Goal: Information Seeking & Learning: Find contact information

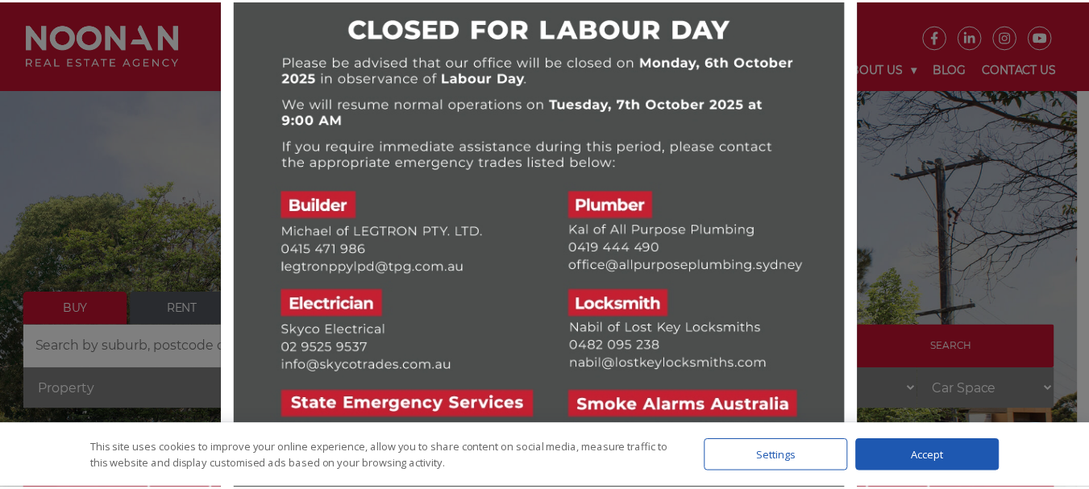
scroll to position [67, 0]
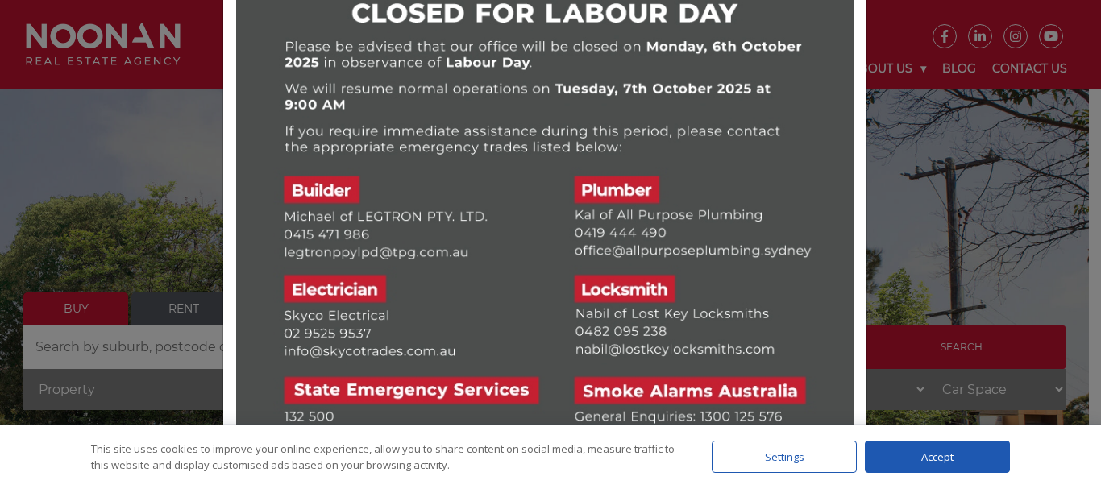
click at [962, 451] on div "Accept" at bounding box center [937, 457] width 145 height 32
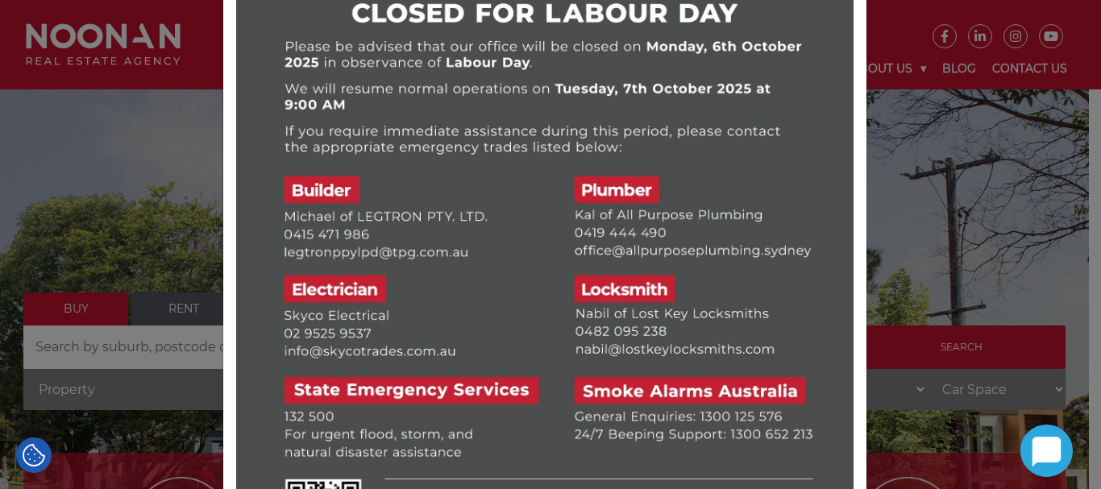
click at [949, 454] on div at bounding box center [550, 244] width 1101 height 489
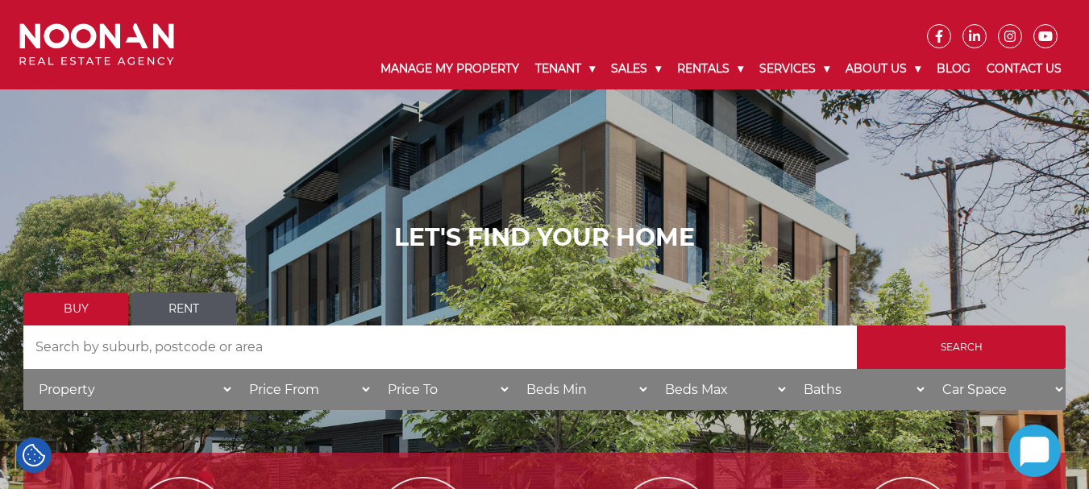
click at [920, 184] on div "LET'S FIND YOUR HOME Buy Rent Search Search by Address House Category Property …" at bounding box center [544, 322] width 1089 height 645
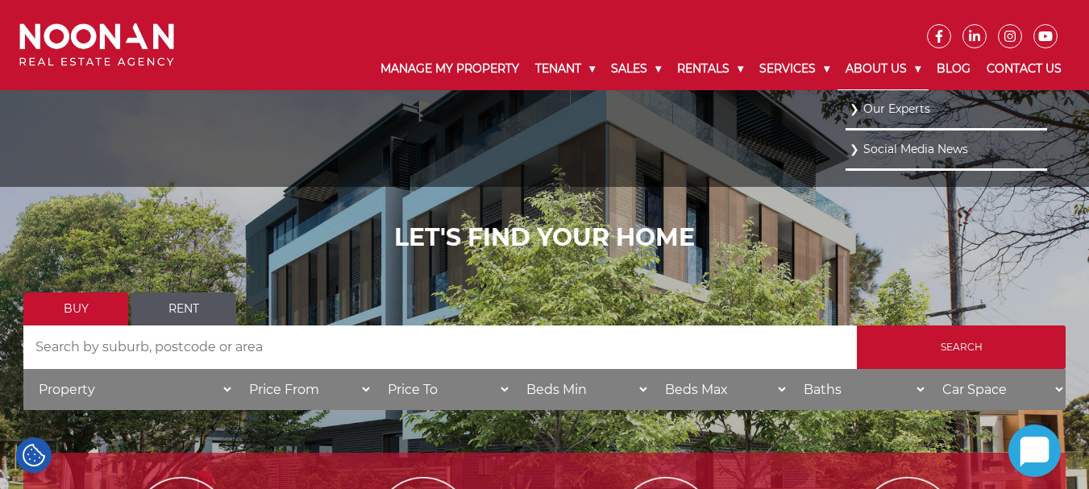
click at [844, 64] on link "About Us" at bounding box center [882, 69] width 91 height 42
click at [887, 106] on link "Our Experts" at bounding box center [945, 109] width 193 height 22
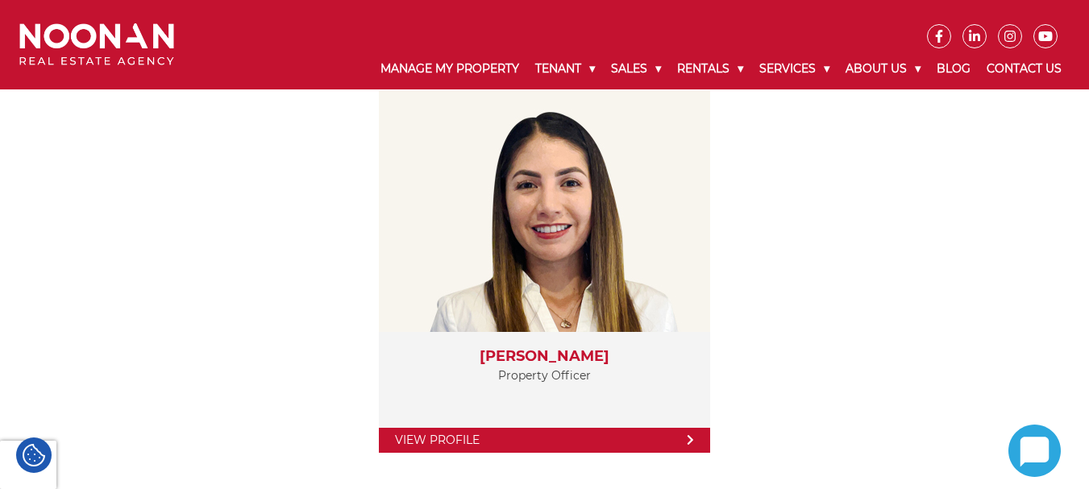
scroll to position [3043, 0]
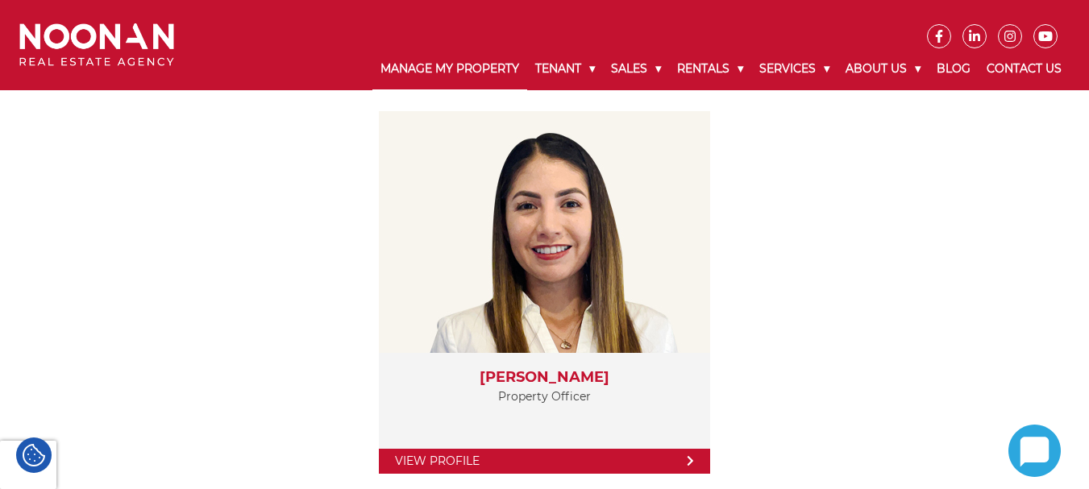
click at [408, 68] on link "Manage My Property" at bounding box center [449, 69] width 155 height 42
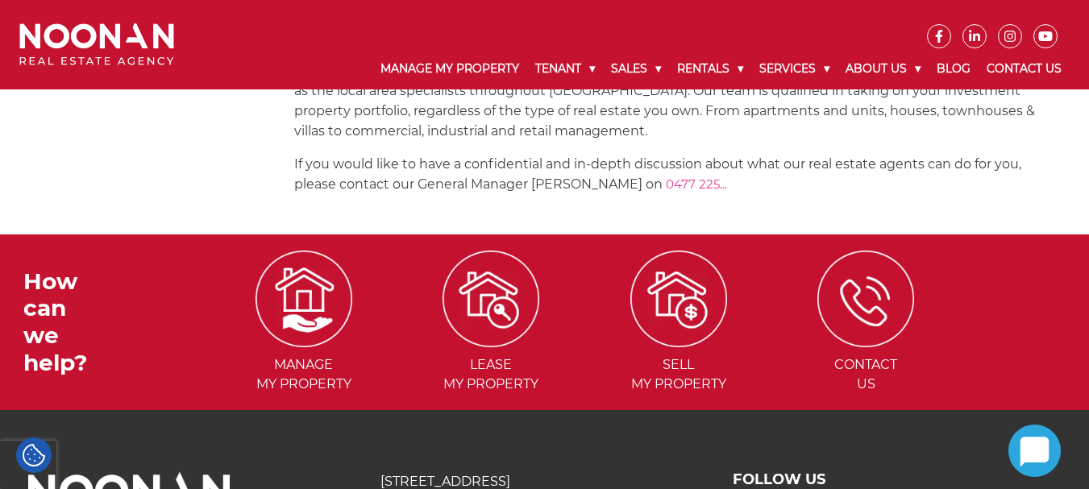
scroll to position [2333, 0]
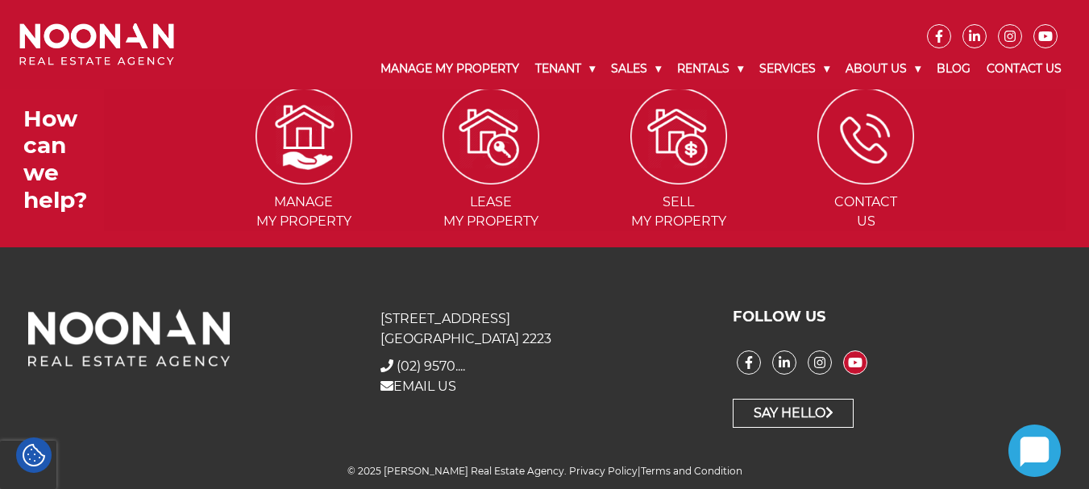
click at [854, 357] on icon at bounding box center [855, 362] width 23 height 13
click at [293, 147] on img at bounding box center [303, 136] width 87 height 87
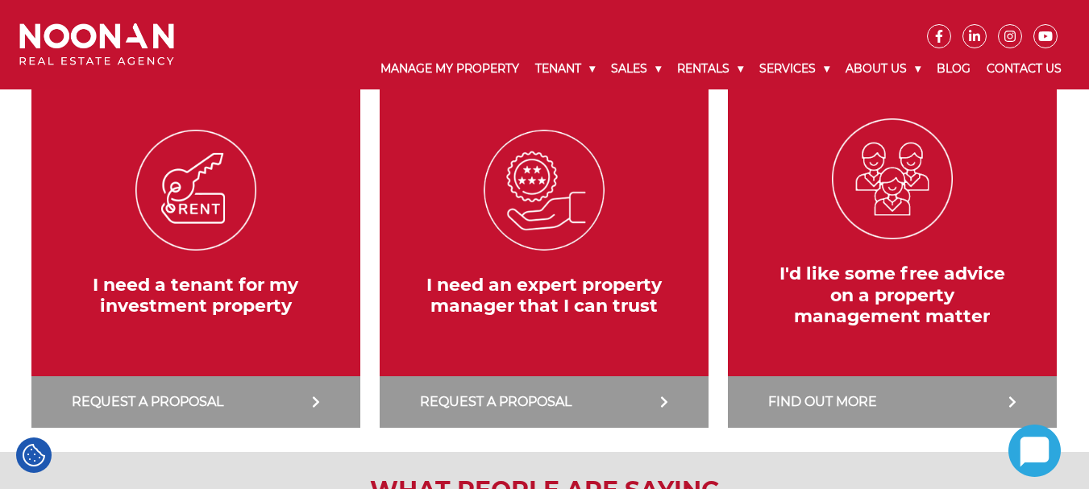
scroll to position [322, 0]
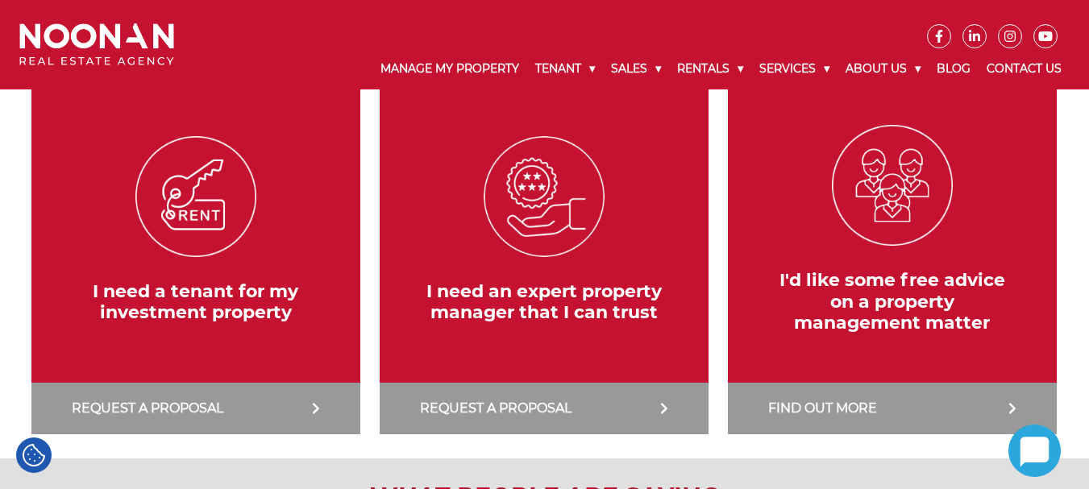
drag, startPoint x: 1024, startPoint y: 270, endPoint x: 1072, endPoint y: 236, distance: 58.4
click at [1072, 236] on div "Looking for a better property management service? I need a tenant for my invest…" at bounding box center [544, 229] width 1074 height 459
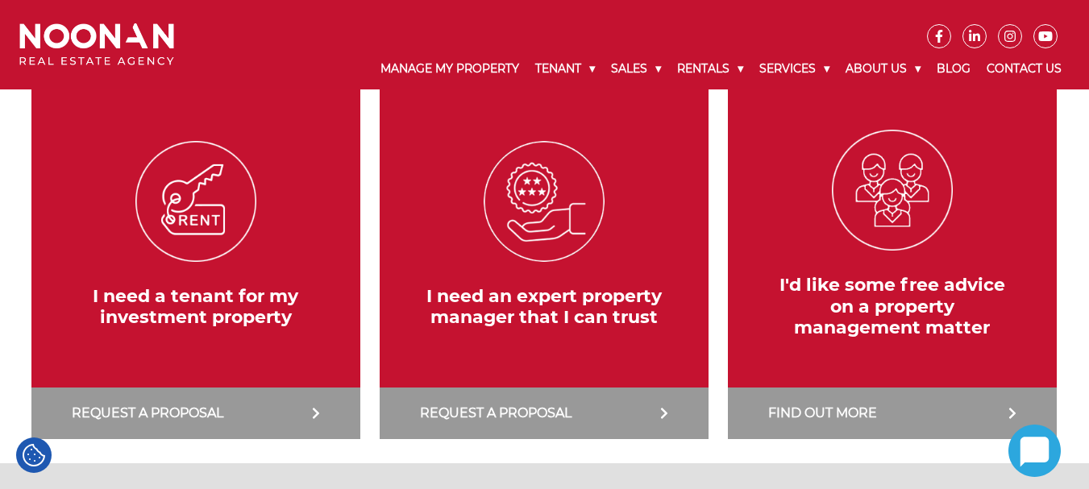
scroll to position [242, 0]
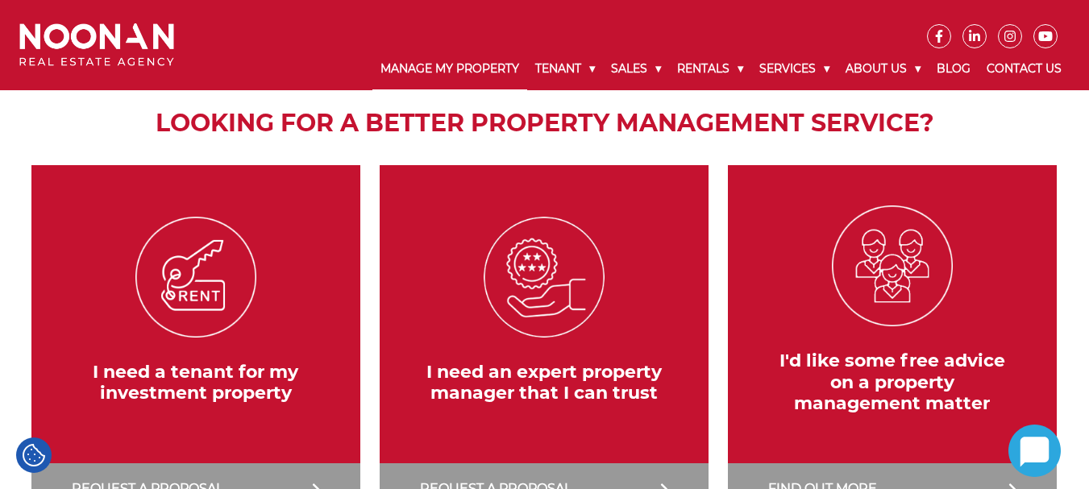
click at [437, 53] on link "Manage My Property" at bounding box center [449, 69] width 155 height 42
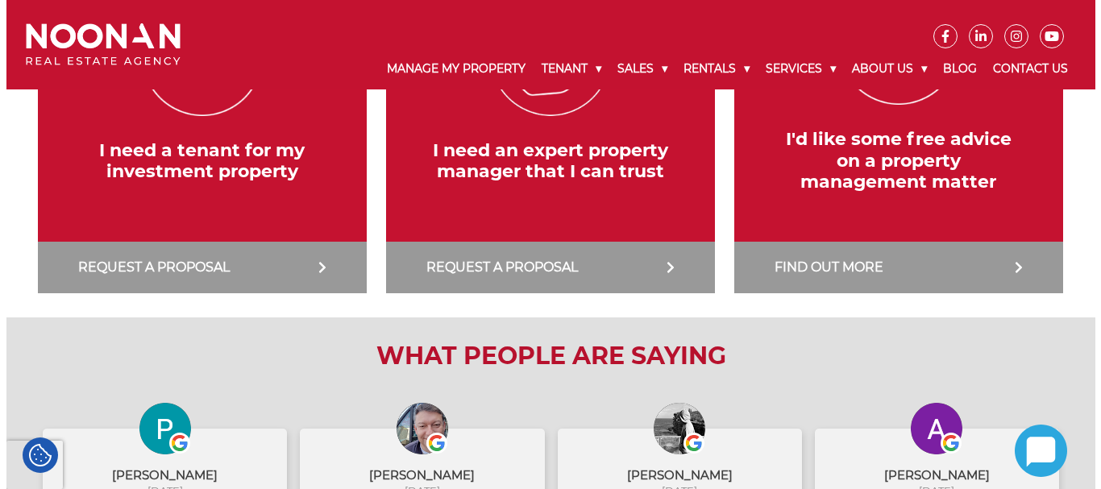
scroll to position [483, 0]
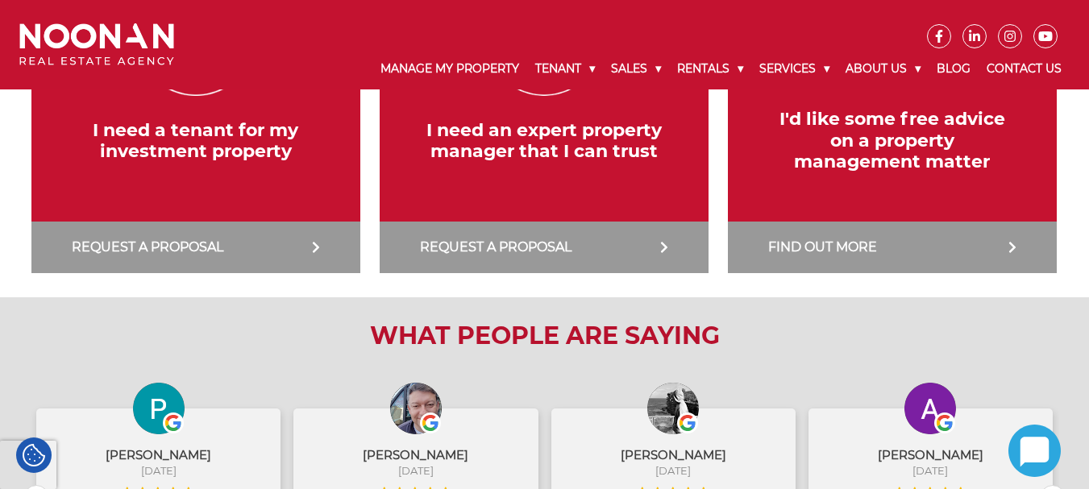
click at [413, 71] on link at bounding box center [543, 98] width 345 height 350
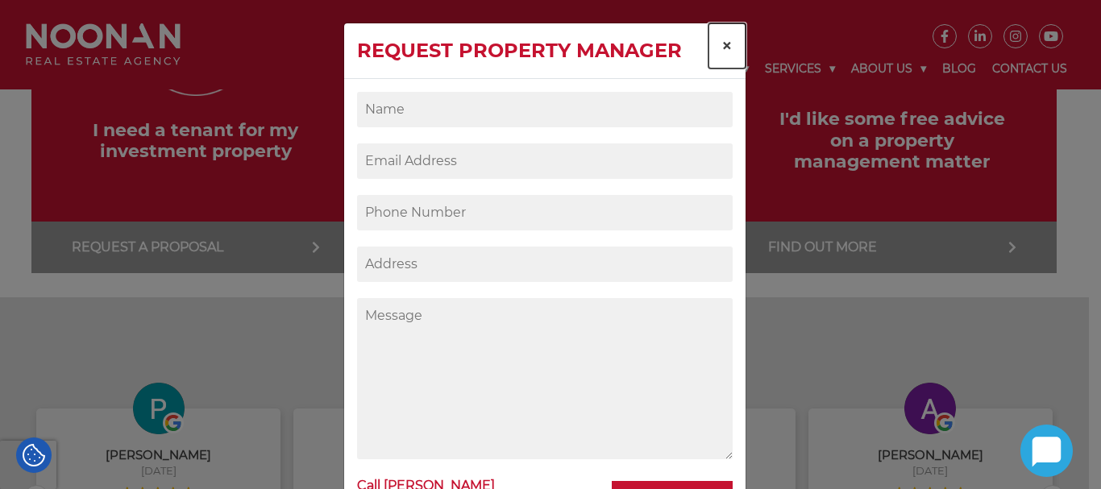
click at [731, 48] on button "×" at bounding box center [726, 45] width 37 height 45
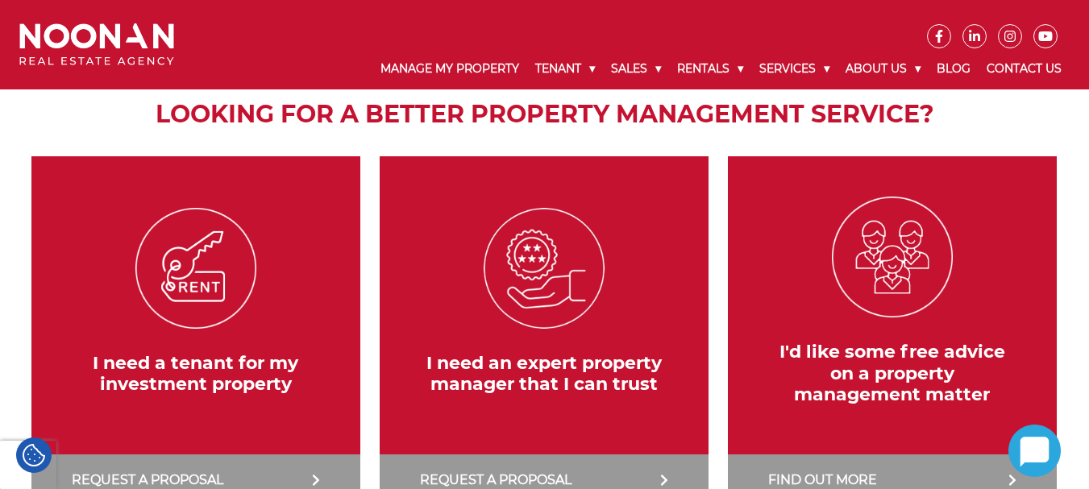
scroll to position [246, 0]
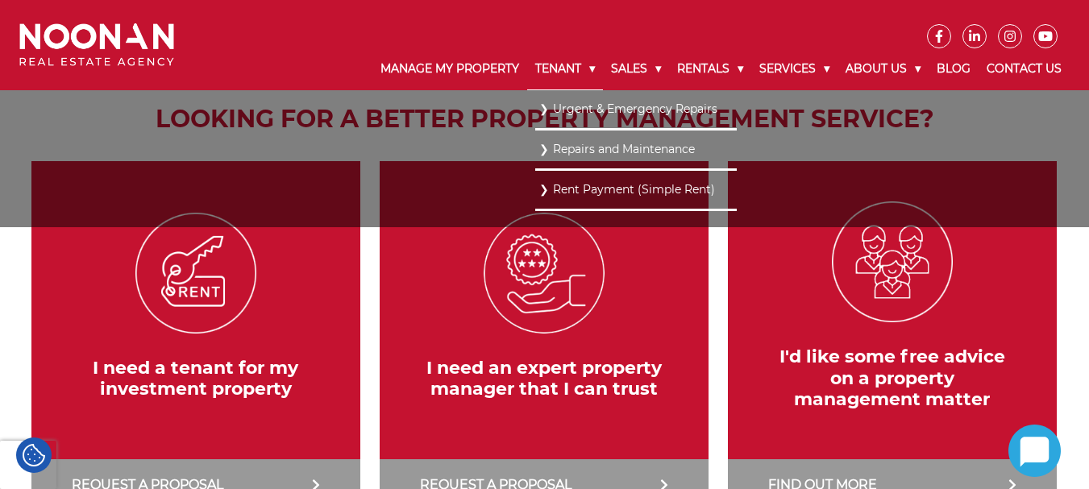
click at [572, 65] on link "Tenant" at bounding box center [565, 69] width 76 height 42
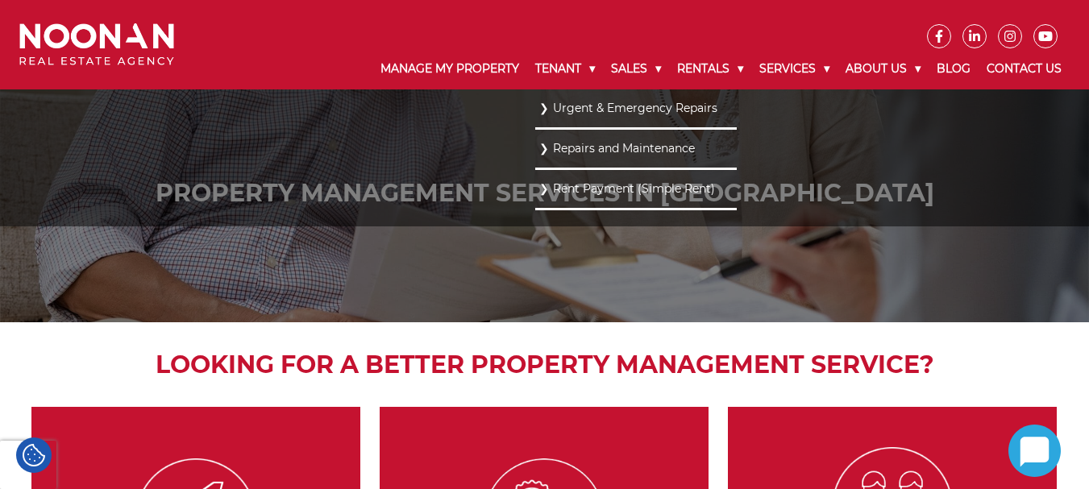
click at [610, 106] on link "Urgent & Emergency Repairs" at bounding box center [635, 109] width 193 height 22
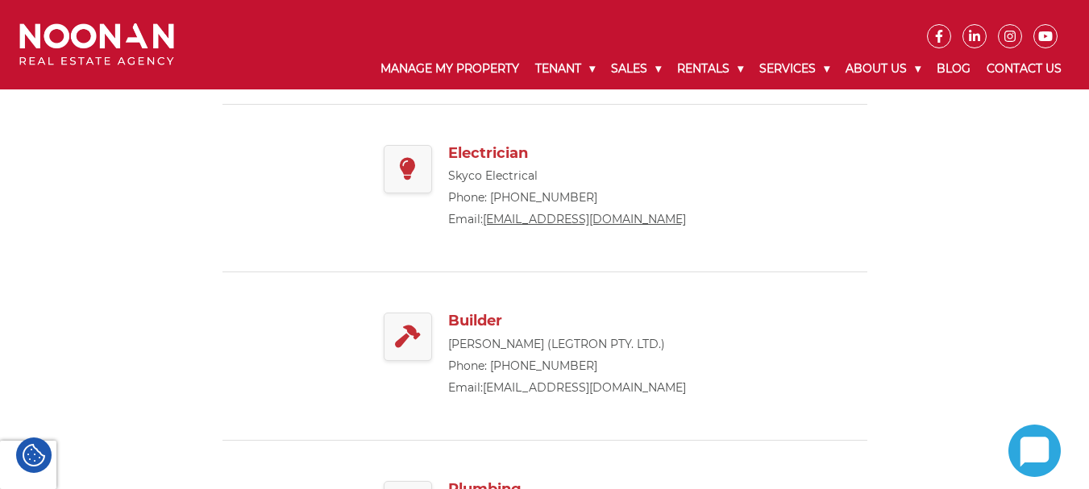
scroll to position [322, 0]
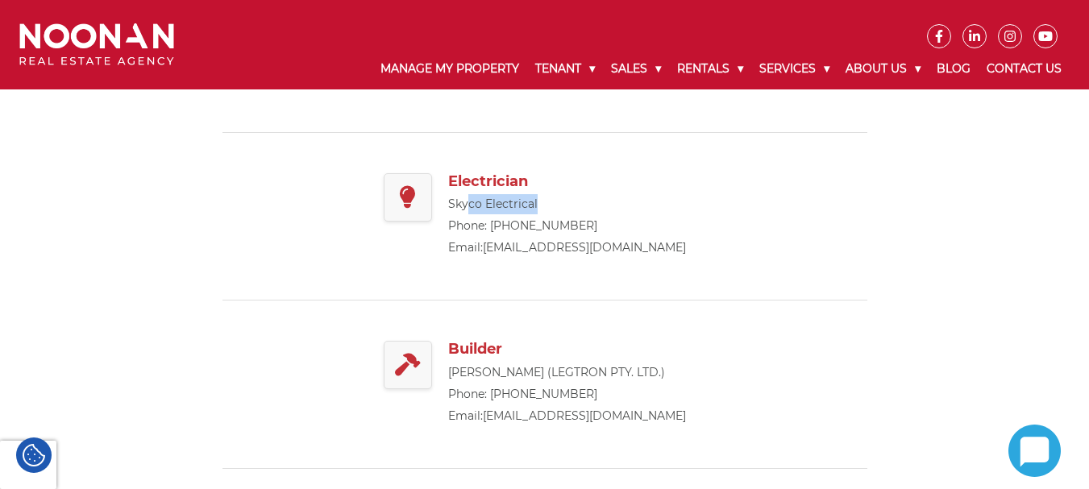
drag, startPoint x: 464, startPoint y: 206, endPoint x: 569, endPoint y: 202, distance: 104.8
click at [566, 205] on p "Skyco Electrical" at bounding box center [567, 204] width 238 height 20
click at [685, 193] on div "Electrician Skyco Electrical Phone: [PHONE_NUMBER] Email: [EMAIL_ADDRESS][DOMAI…" at bounding box center [545, 217] width 322 height 168
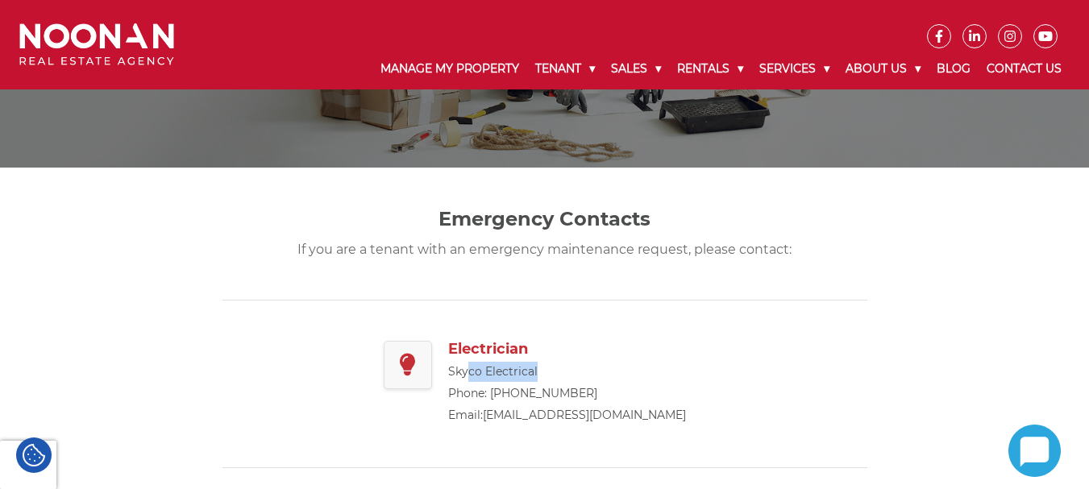
scroll to position [161, 0]
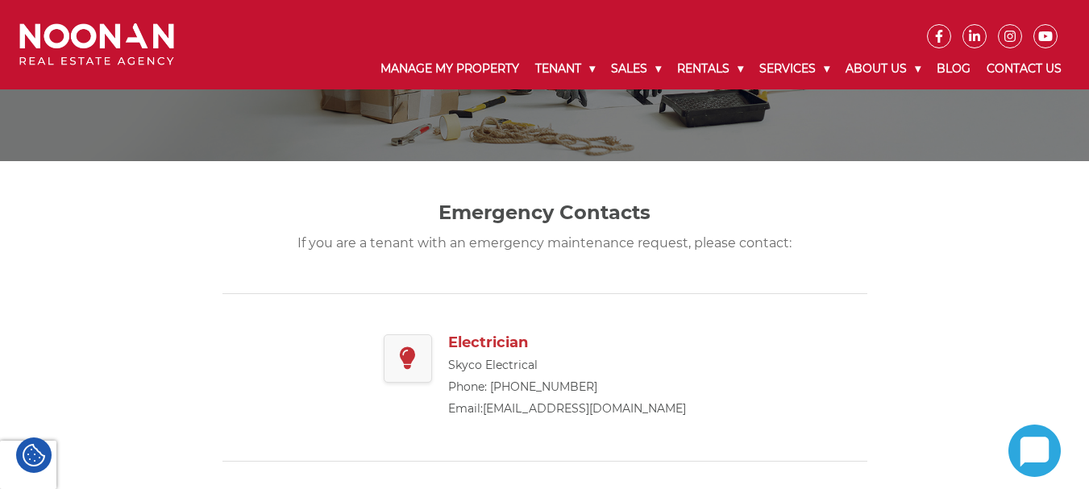
click at [239, 289] on div "Emergency Contacts If you are a tenant with an emergency maintenance request, p…" at bounding box center [544, 227] width 645 height 132
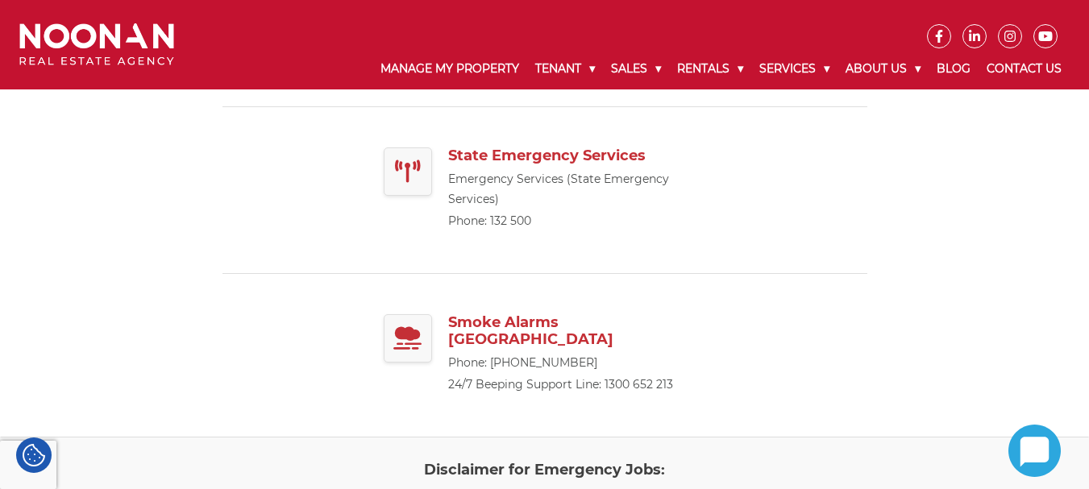
scroll to position [1048, 0]
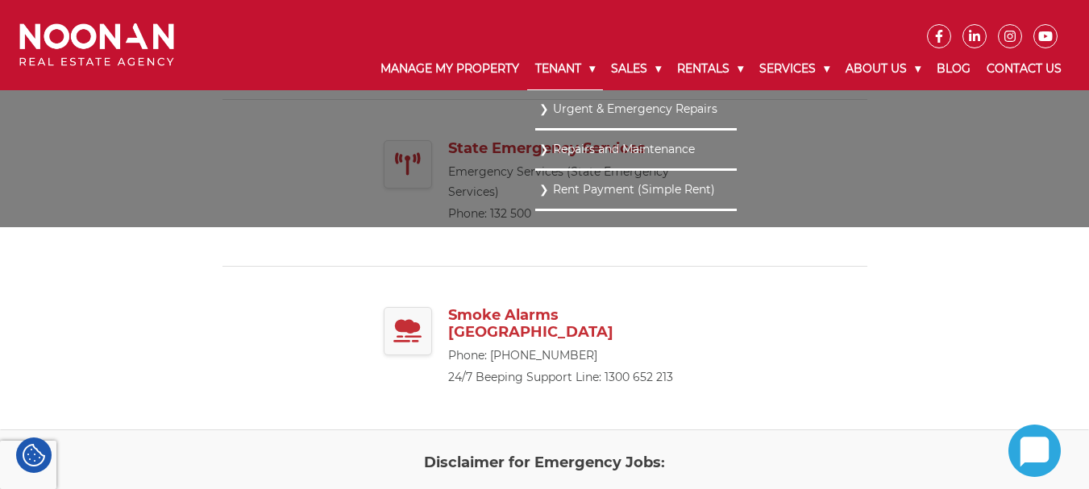
click at [532, 67] on link "Tenant" at bounding box center [565, 69] width 76 height 42
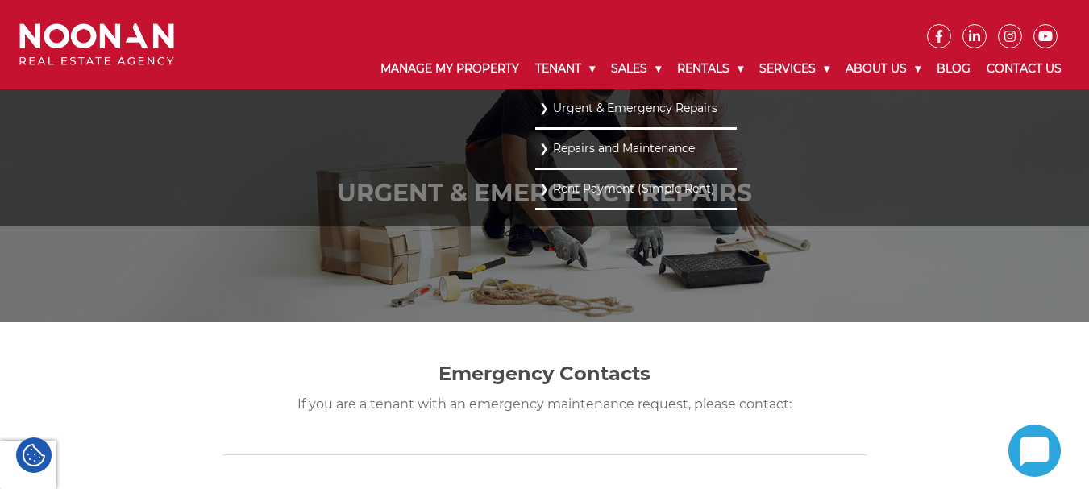
click at [567, 107] on link "Urgent & Emergency Repairs" at bounding box center [635, 109] width 193 height 22
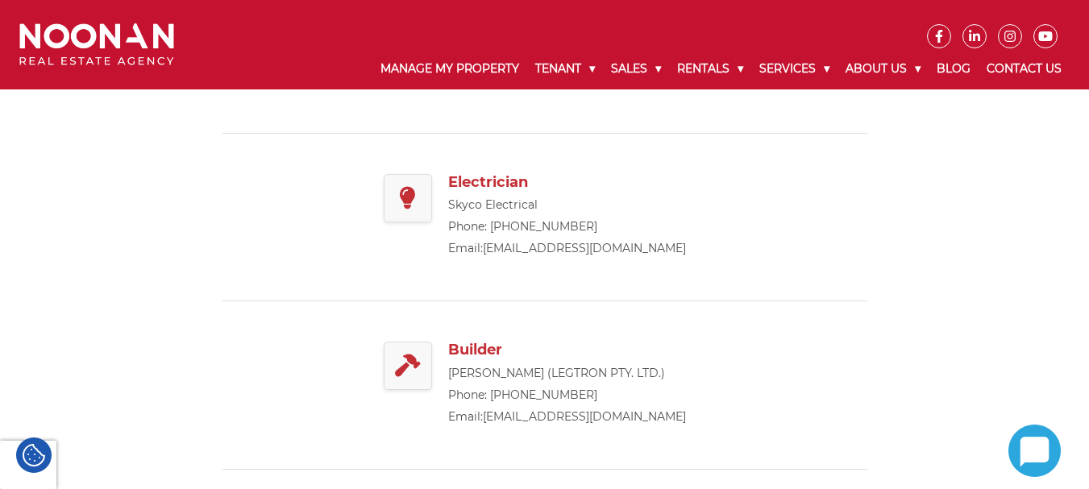
scroll to position [322, 0]
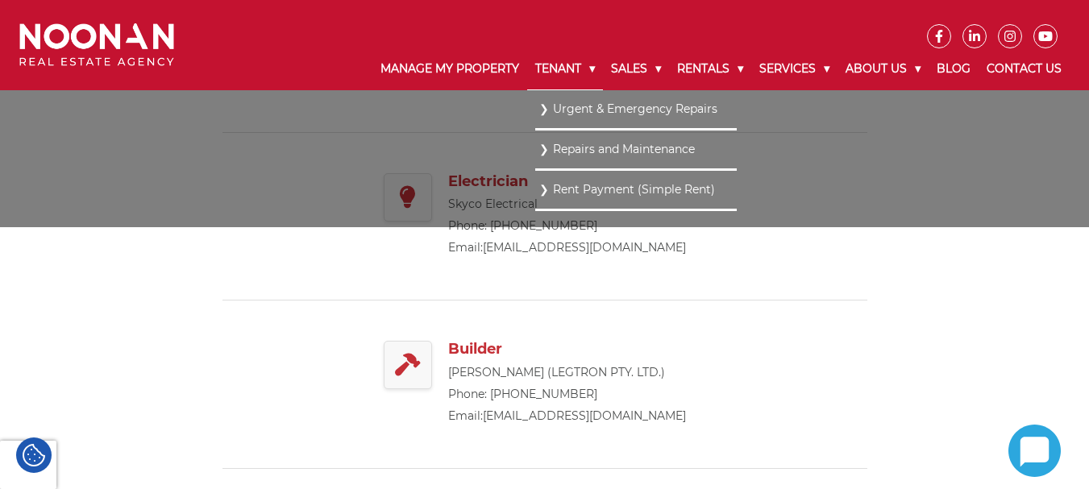
click at [558, 71] on link "Tenant" at bounding box center [565, 69] width 76 height 42
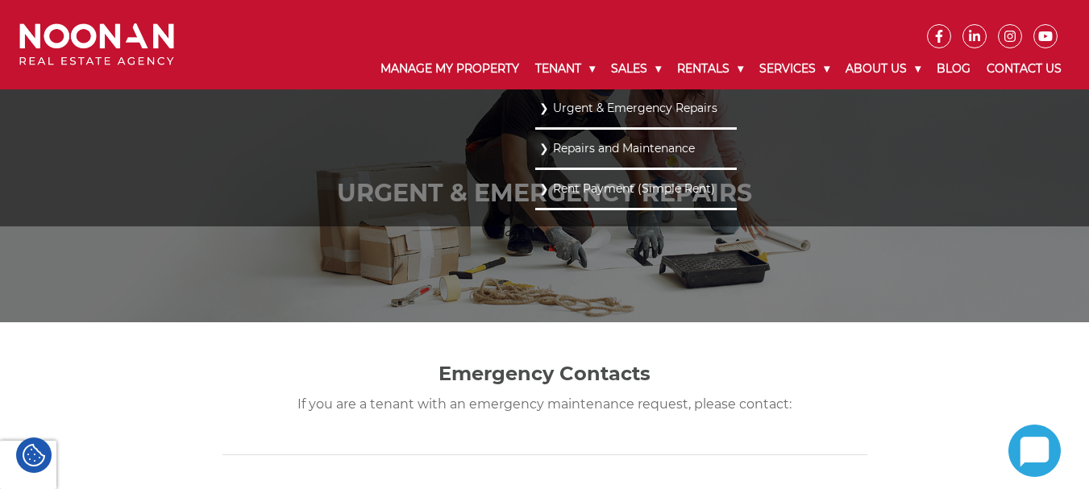
click at [575, 138] on link "Repairs and Maintenance" at bounding box center [635, 149] width 193 height 22
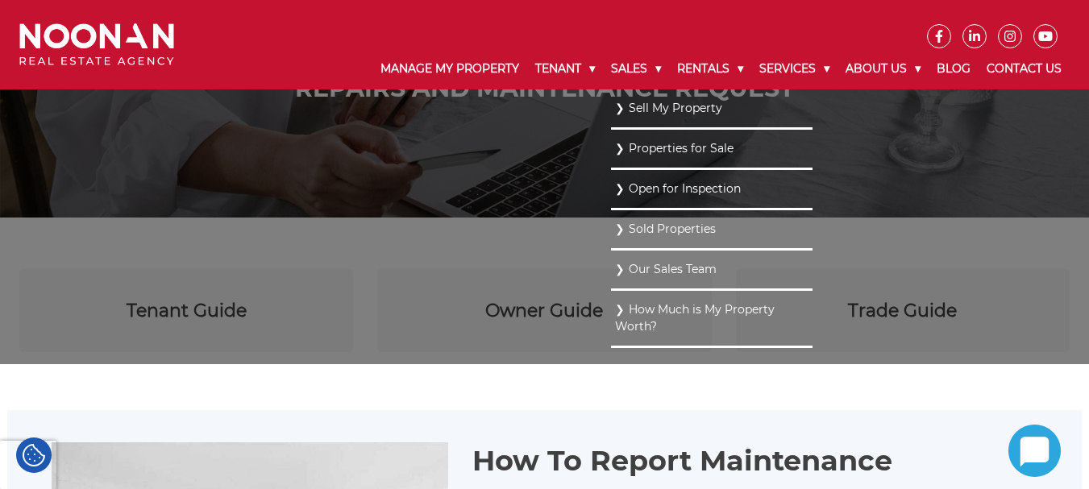
scroll to position [161, 0]
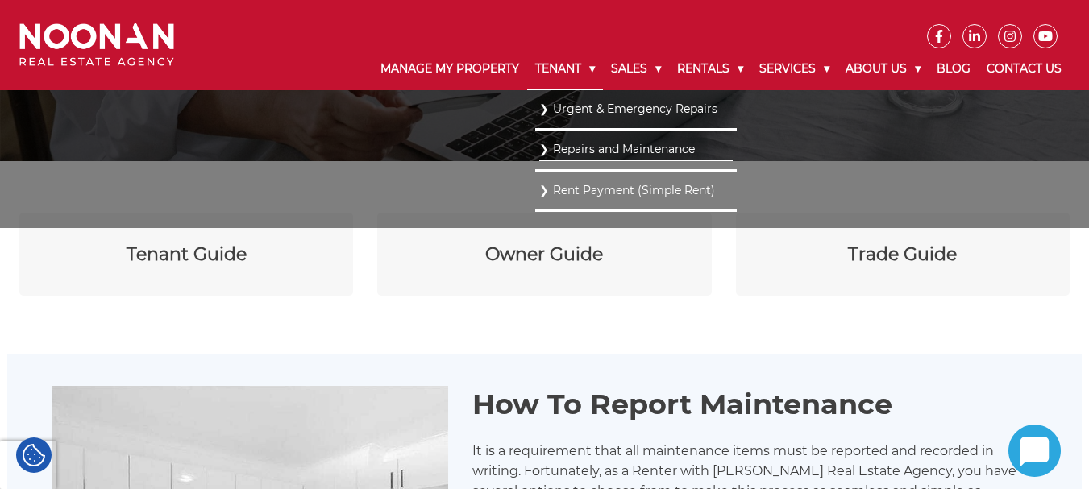
click at [544, 68] on link "Tenant" at bounding box center [565, 69] width 76 height 42
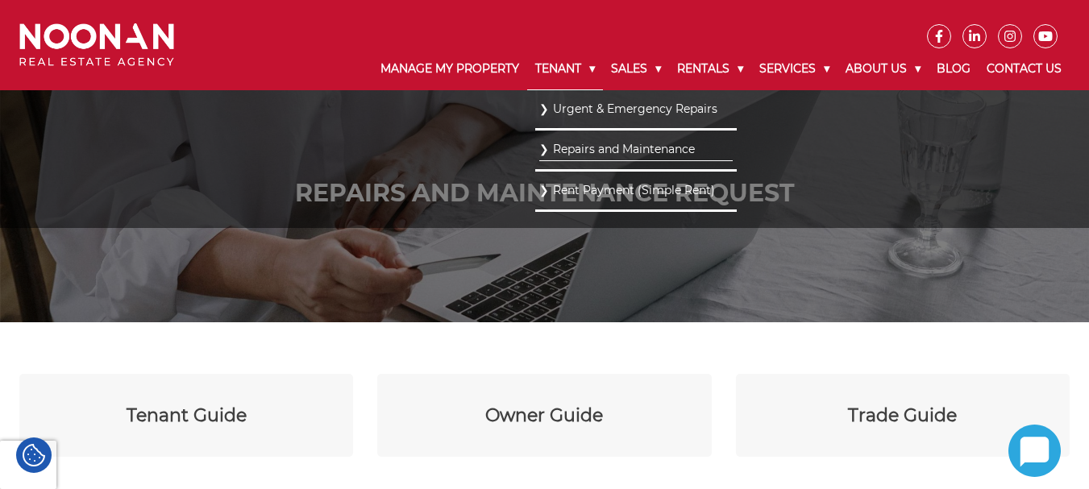
click at [550, 78] on link "Tenant" at bounding box center [565, 69] width 76 height 42
click at [560, 65] on link "Tenant" at bounding box center [565, 69] width 76 height 42
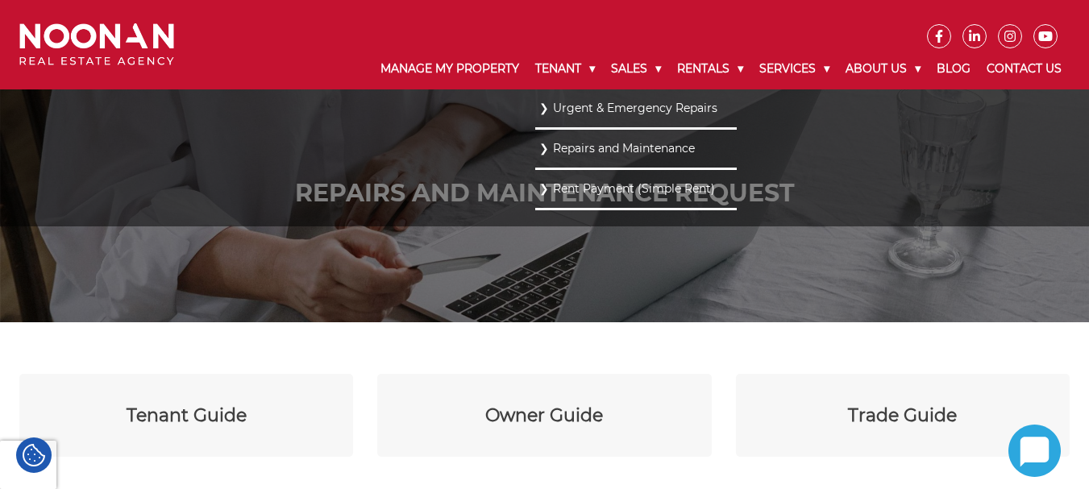
drag, startPoint x: 604, startPoint y: 144, endPoint x: 583, endPoint y: 156, distance: 24.2
click at [606, 143] on link "Repairs and Maintenance" at bounding box center [635, 149] width 193 height 22
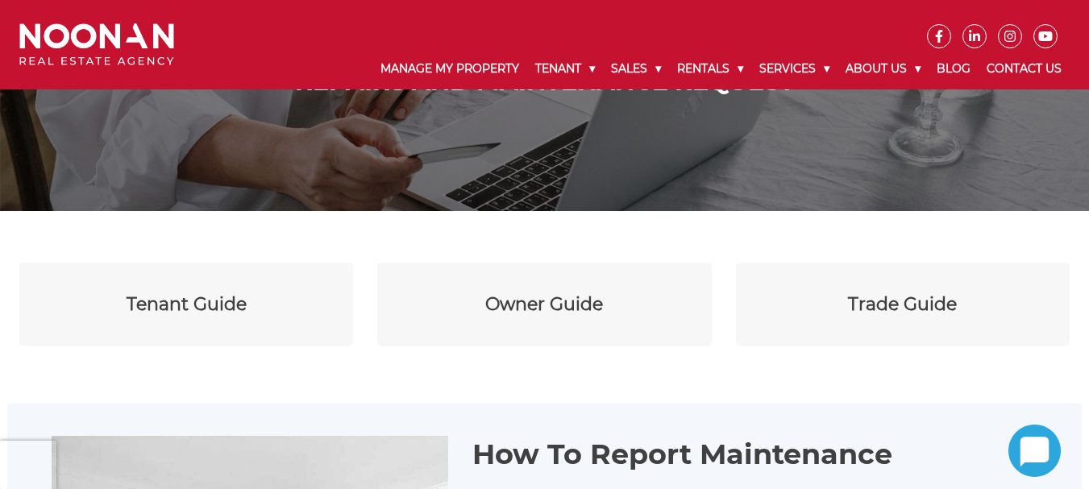
scroll to position [161, 0]
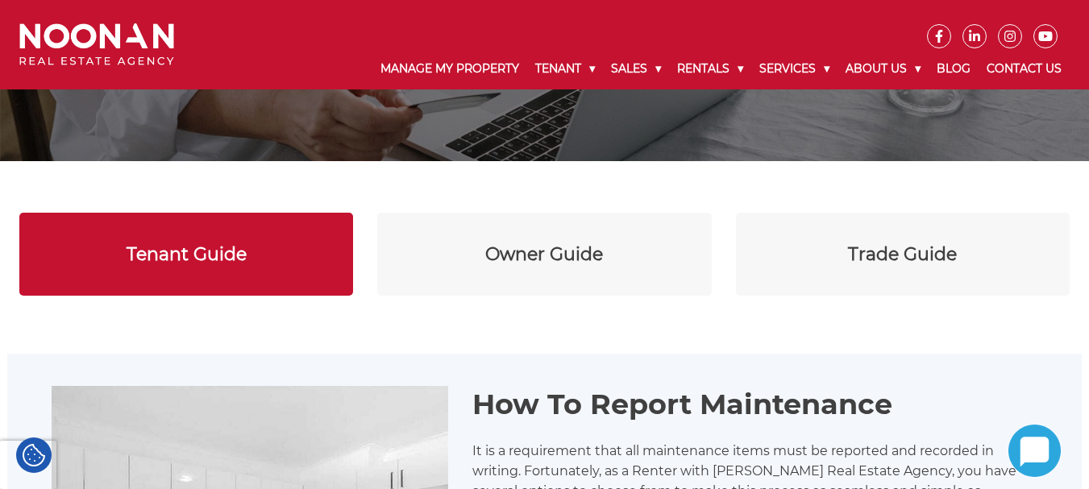
click at [185, 254] on div "Tenant Guide" at bounding box center [187, 254] width 120 height 27
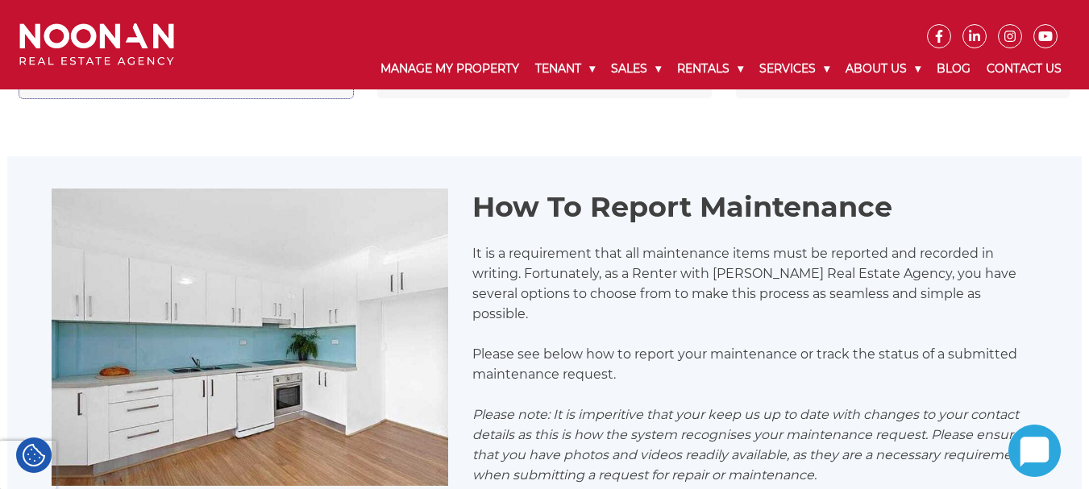
scroll to position [403, 0]
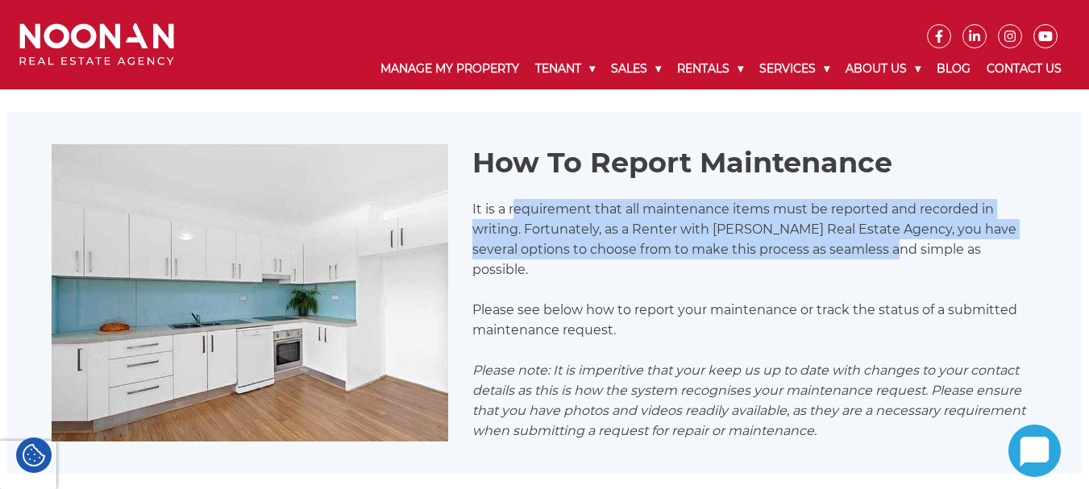
drag, startPoint x: 515, startPoint y: 209, endPoint x: 903, endPoint y: 258, distance: 391.5
click at [903, 258] on p "It is a requirement that all maintenance items must be reported and recorded in…" at bounding box center [754, 239] width 565 height 81
click at [633, 245] on p "It is a requirement that all maintenance items must be reported and recorded in…" at bounding box center [754, 239] width 565 height 81
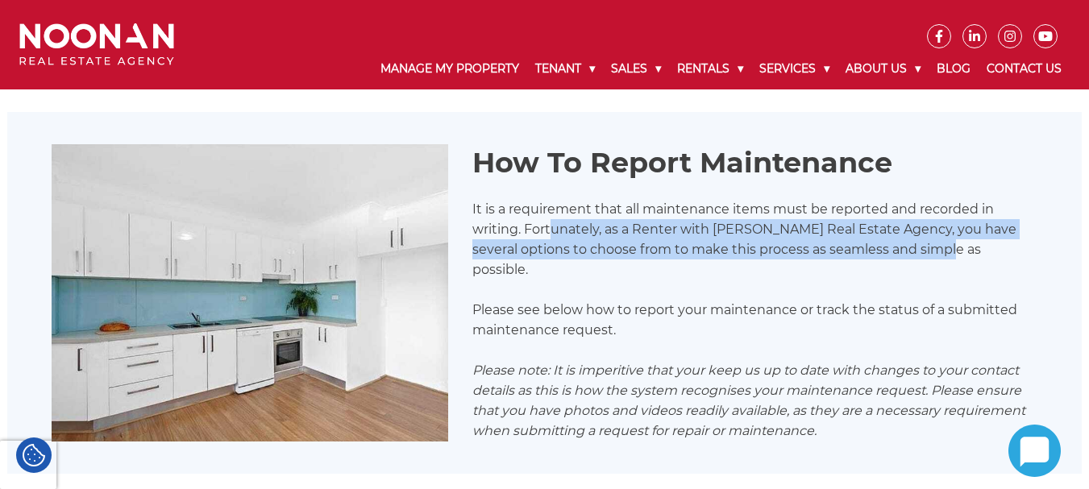
drag, startPoint x: 550, startPoint y: 244, endPoint x: 950, endPoint y: 250, distance: 400.5
click at [950, 250] on p "It is a requirement that all maintenance items must be reported and recorded in…" at bounding box center [754, 239] width 565 height 81
click at [801, 248] on p "It is a requirement that all maintenance items must be reported and recorded in…" at bounding box center [754, 239] width 565 height 81
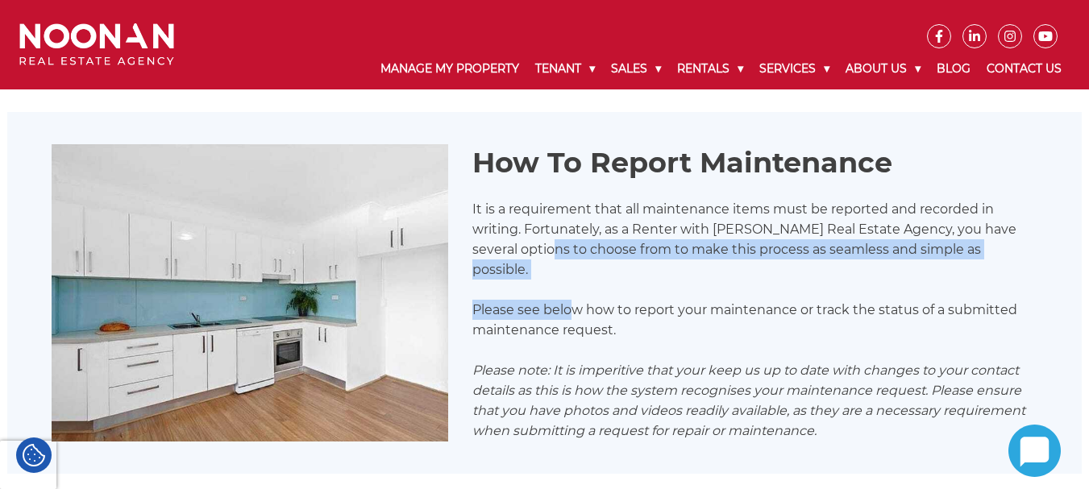
drag, startPoint x: 545, startPoint y: 259, endPoint x: 568, endPoint y: 299, distance: 45.9
click at [568, 299] on div "How To Report Maintenance It is a requirement that all maintenance items must b…" at bounding box center [754, 293] width 589 height 295
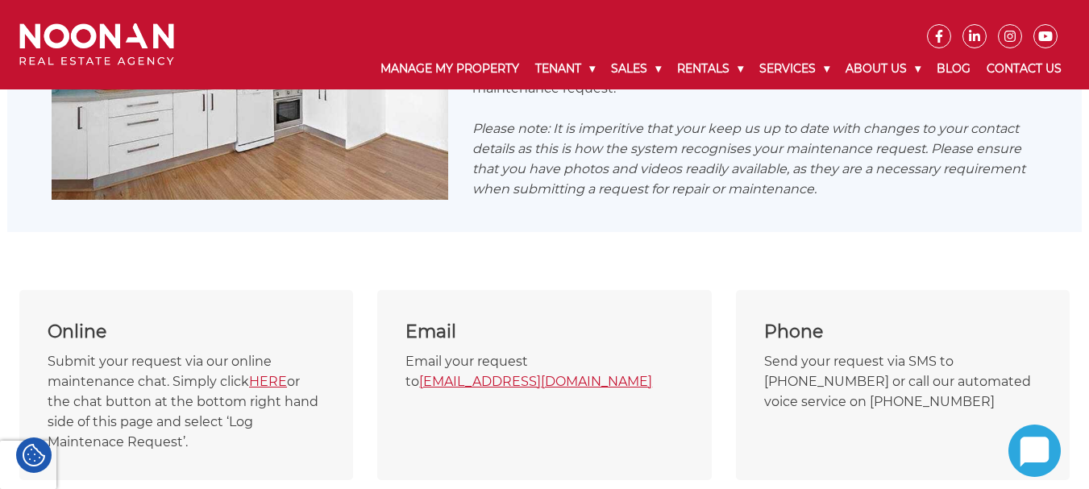
scroll to position [725, 0]
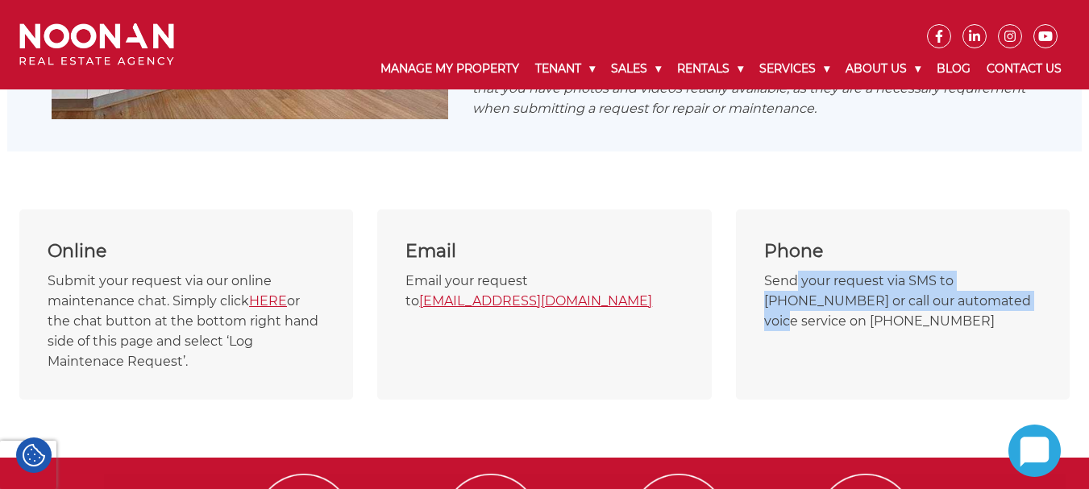
drag, startPoint x: 797, startPoint y: 268, endPoint x: 944, endPoint y: 305, distance: 151.9
click at [944, 305] on div "Phone Send your request via SMS to 0480 019 119 or call our automated voice ser…" at bounding box center [903, 305] width 334 height 190
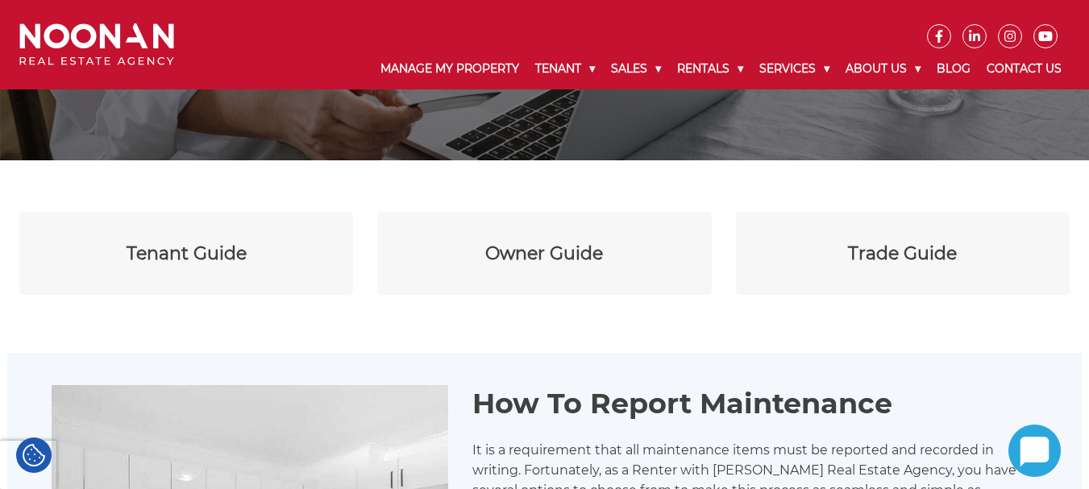
scroll to position [161, 0]
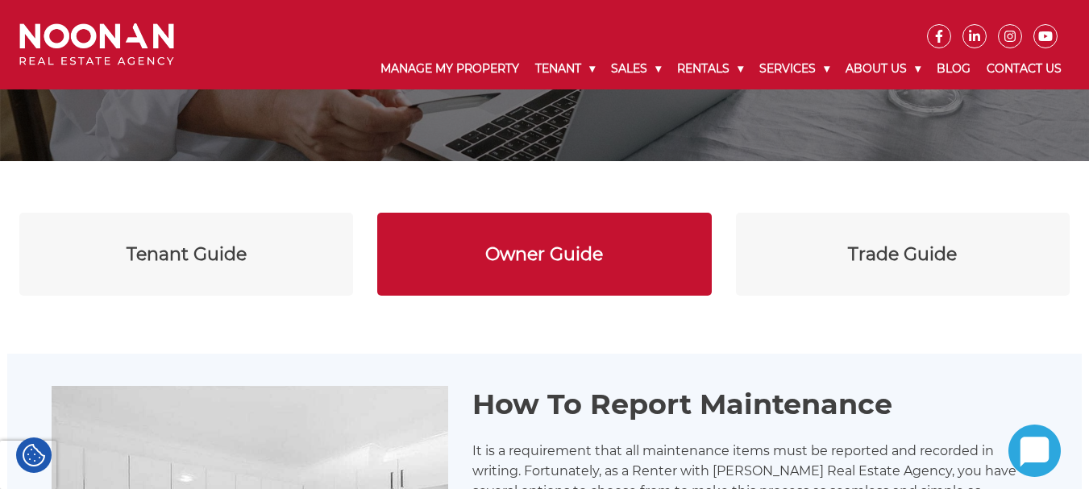
click at [597, 268] on link "Owner Guide" at bounding box center [544, 254] width 334 height 83
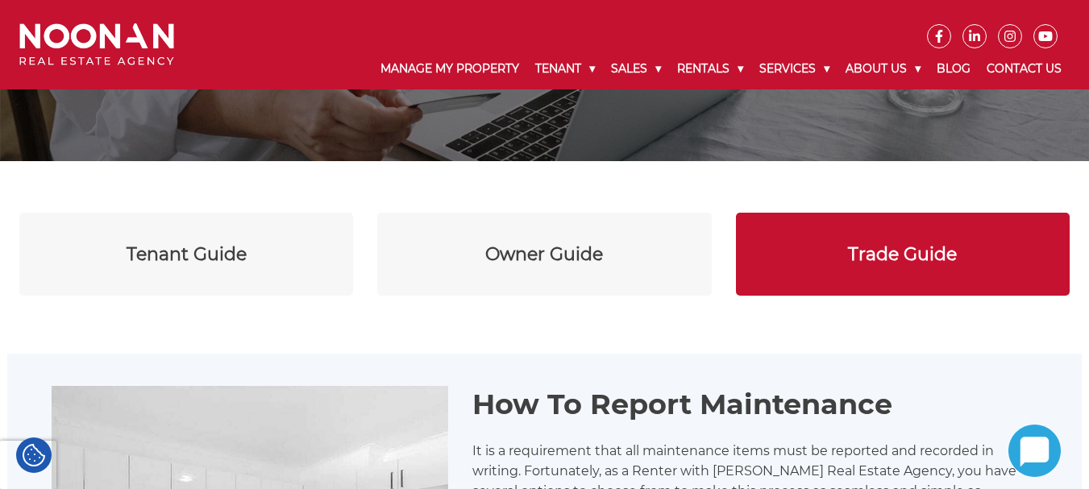
click at [945, 255] on div "Trade Guide" at bounding box center [902, 254] width 109 height 27
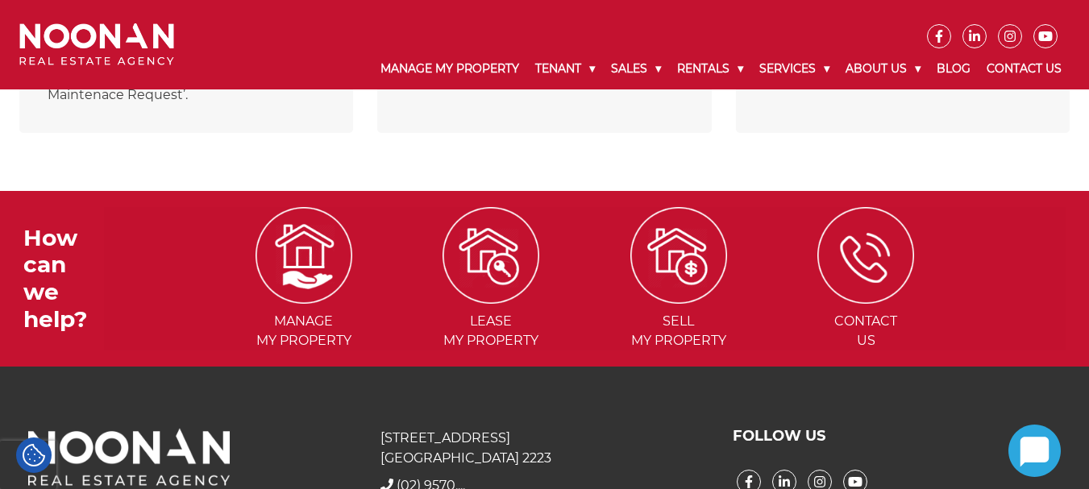
scroll to position [1048, 0]
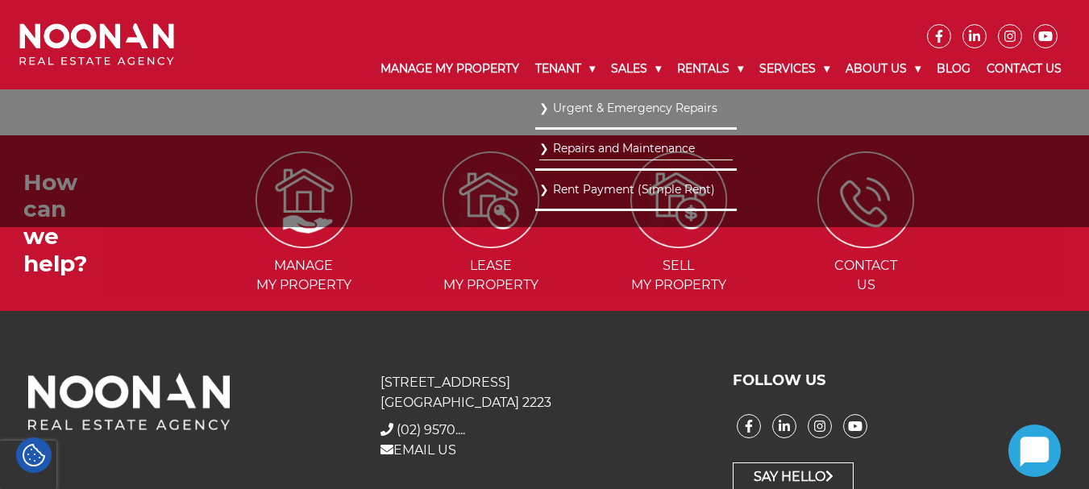
click at [587, 185] on link "Rent Payment (Simple Rent)" at bounding box center [635, 190] width 193 height 22
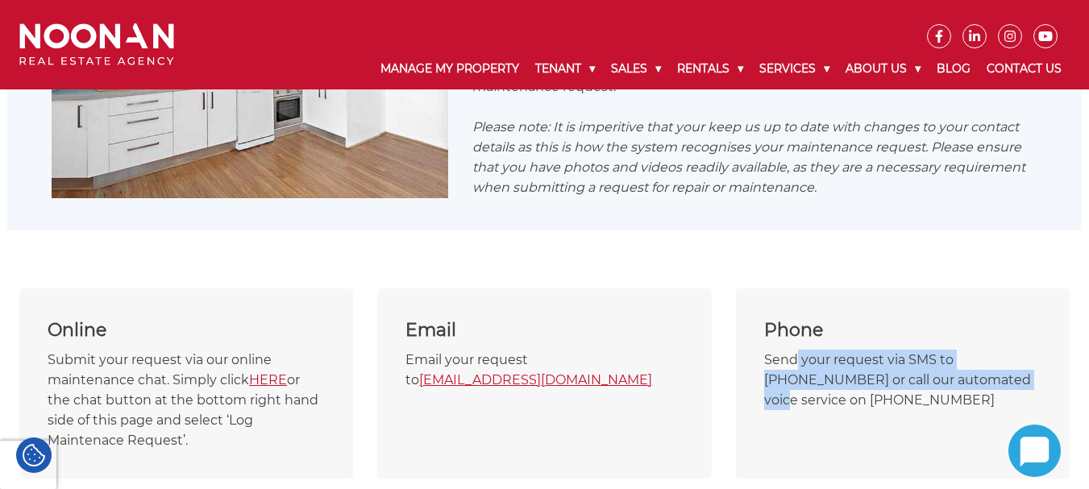
scroll to position [645, 0]
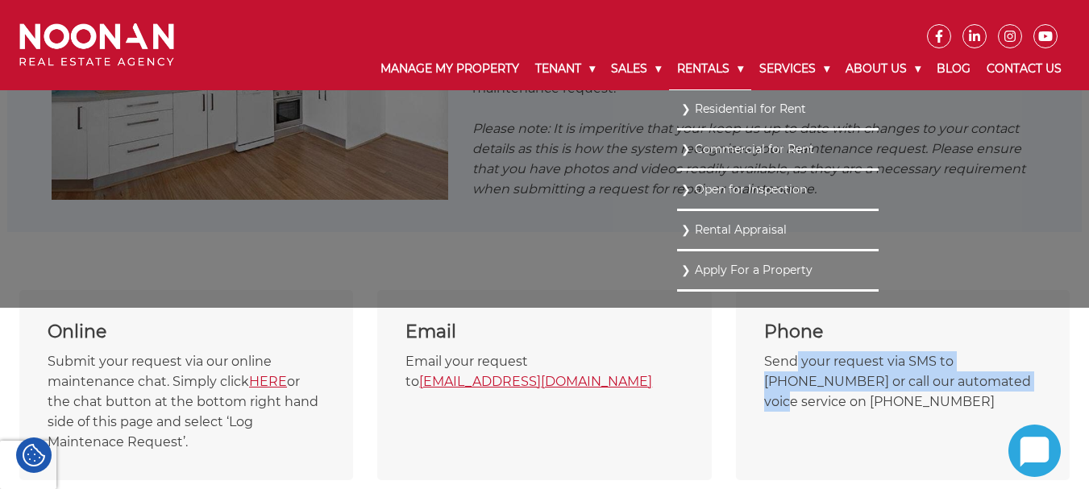
click at [695, 70] on link "Rentals" at bounding box center [710, 69] width 82 height 42
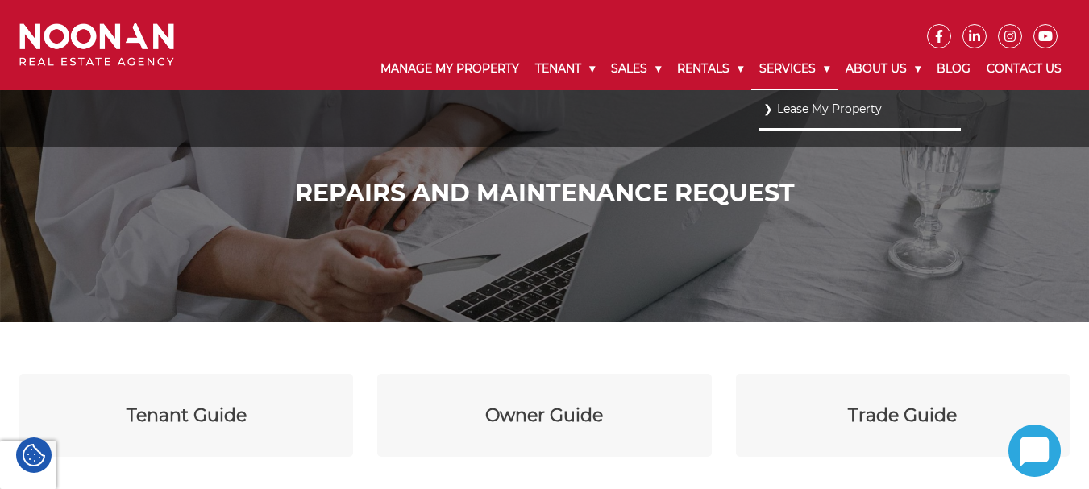
click at [820, 61] on link "Services" at bounding box center [794, 69] width 86 height 42
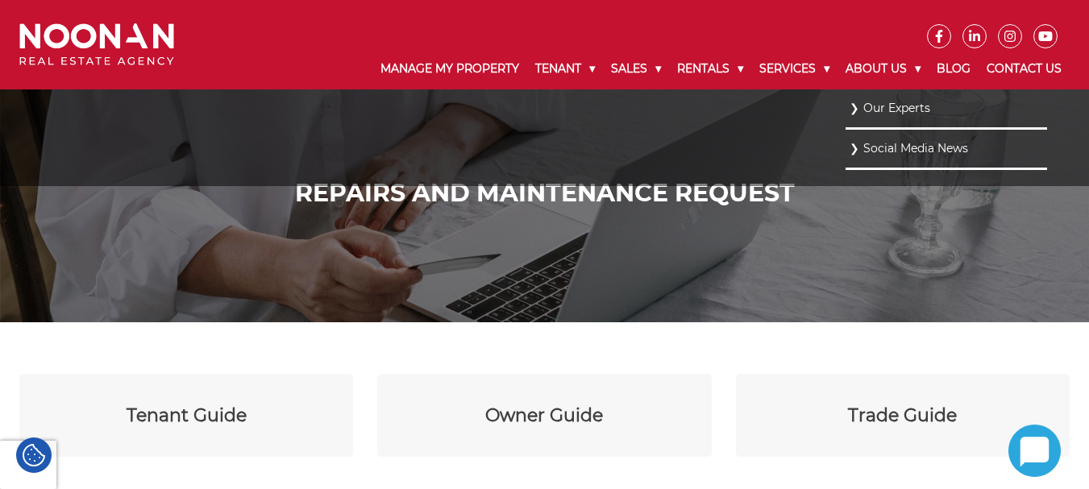
click at [878, 115] on link "Our Experts" at bounding box center [945, 109] width 193 height 22
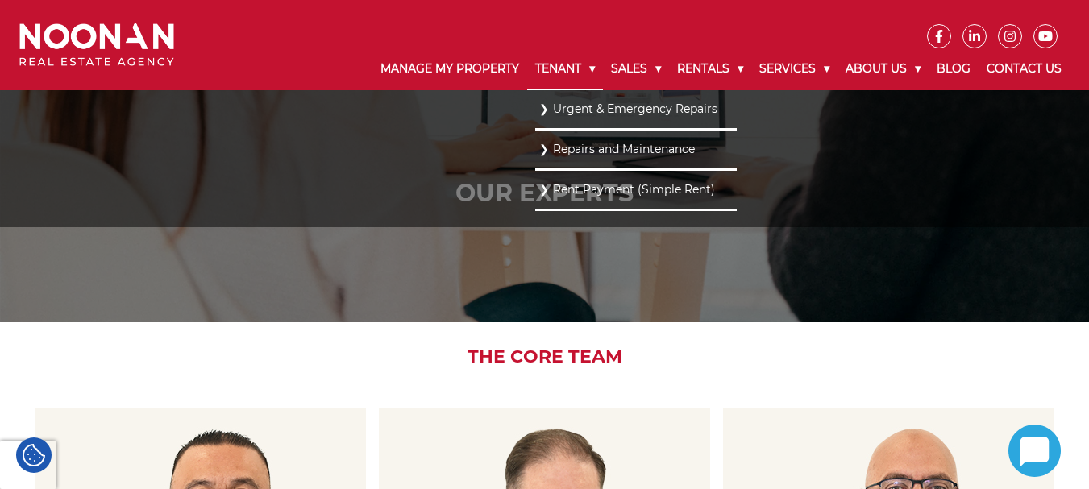
drag, startPoint x: 550, startPoint y: 73, endPoint x: 541, endPoint y: 77, distance: 10.5
click at [550, 73] on link "Tenant" at bounding box center [565, 69] width 76 height 42
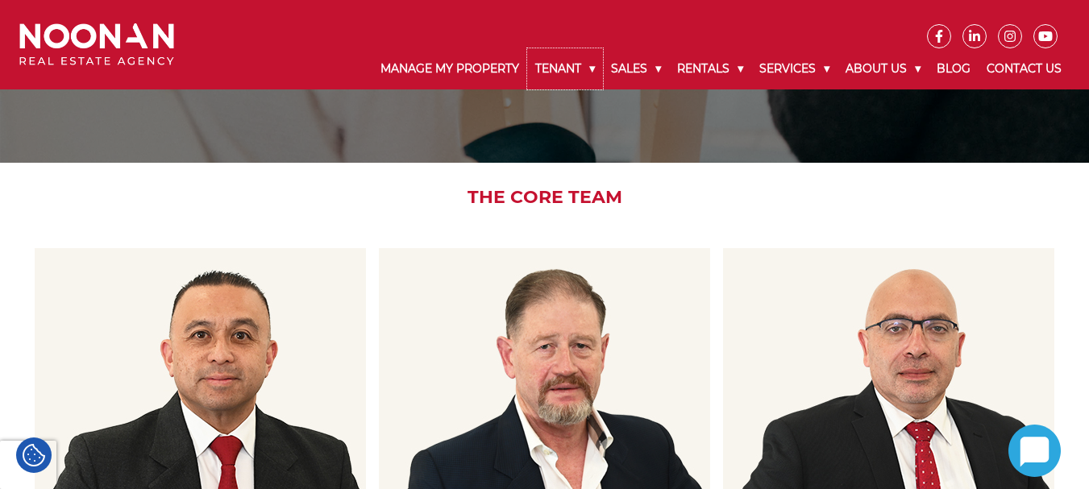
scroll to position [161, 0]
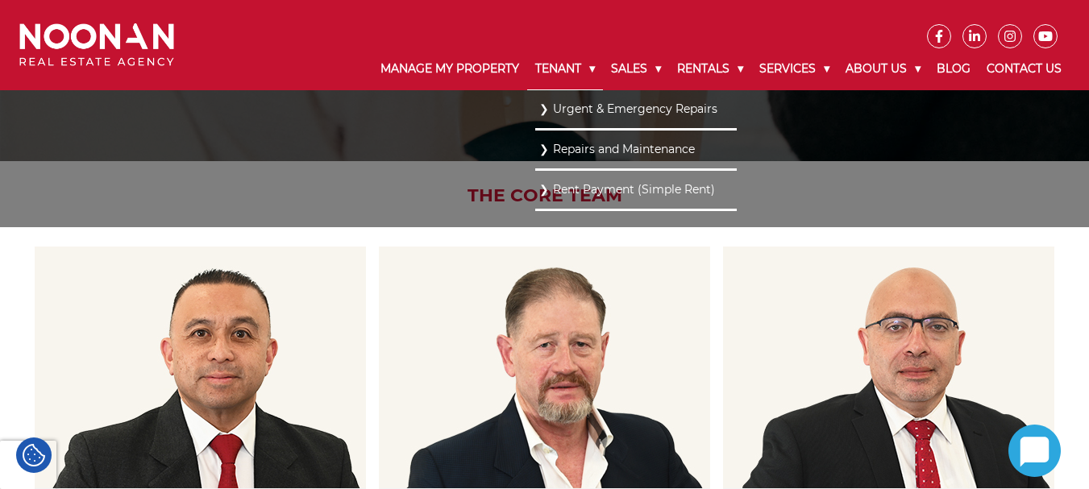
click at [545, 75] on link "Tenant" at bounding box center [565, 69] width 76 height 42
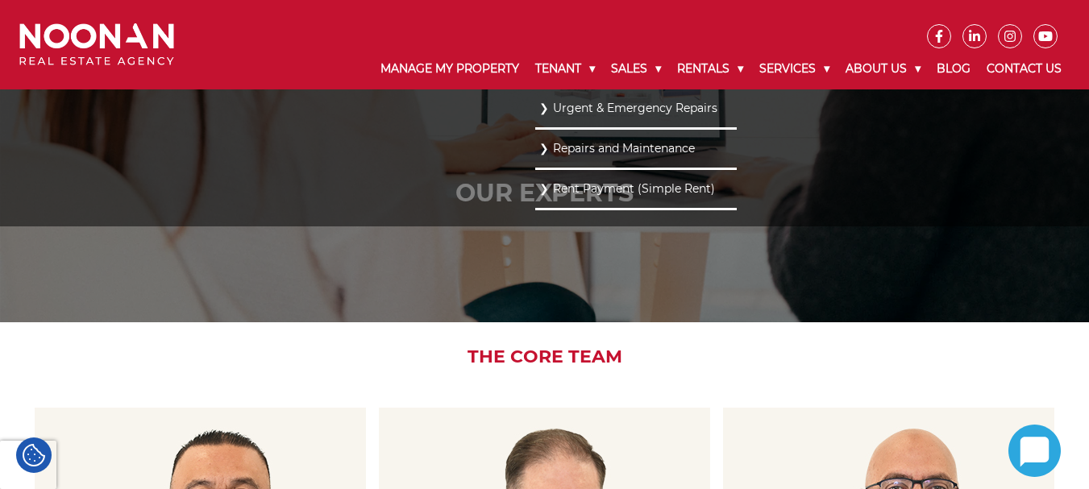
click at [573, 149] on link "Repairs and Maintenance" at bounding box center [635, 149] width 193 height 22
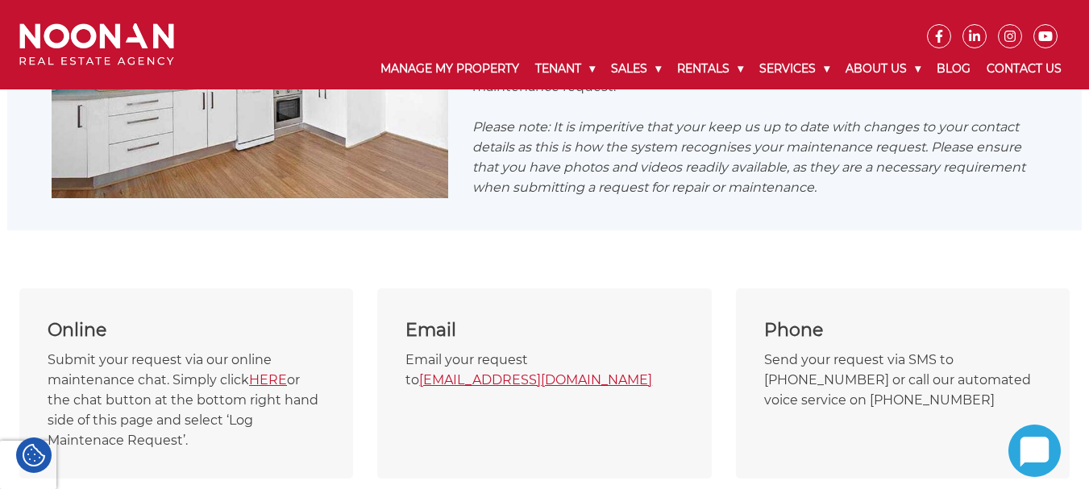
scroll to position [628, 0]
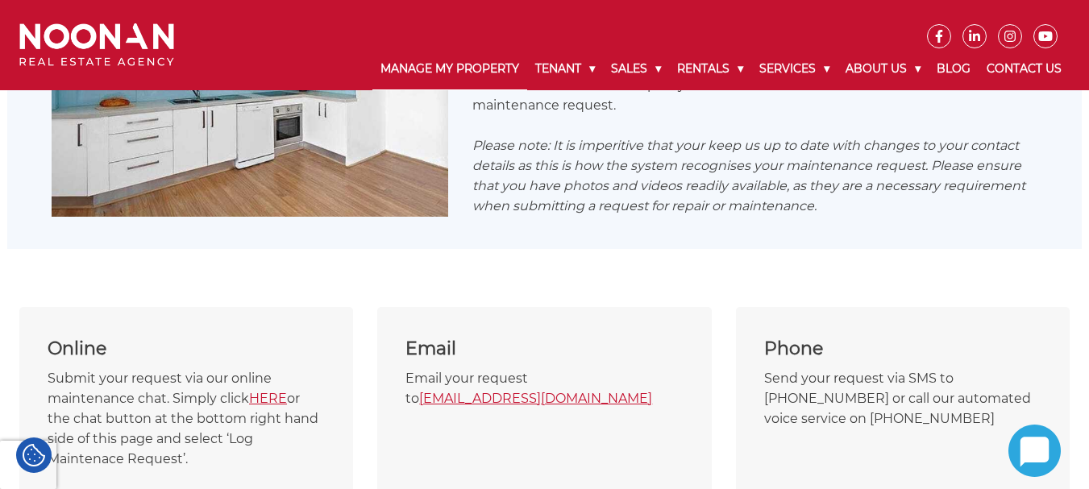
click at [483, 75] on link "Manage My Property" at bounding box center [449, 69] width 155 height 42
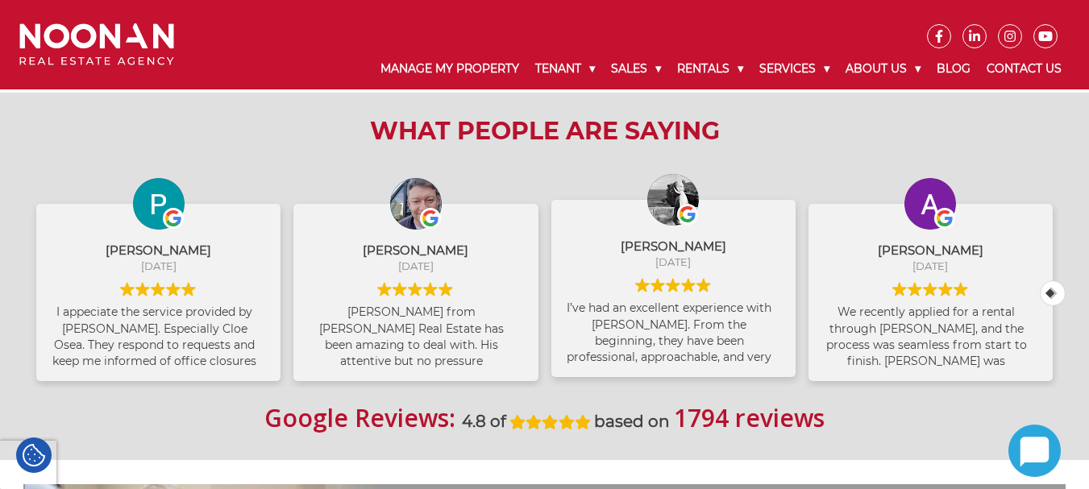
scroll to position [725, 0]
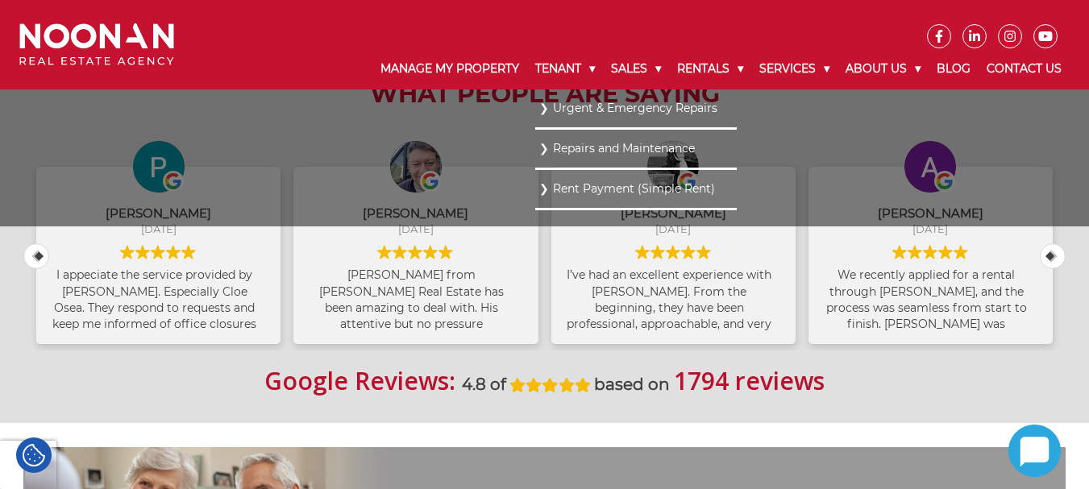
click at [574, 116] on link "Urgent & Emergency Repairs" at bounding box center [635, 109] width 193 height 22
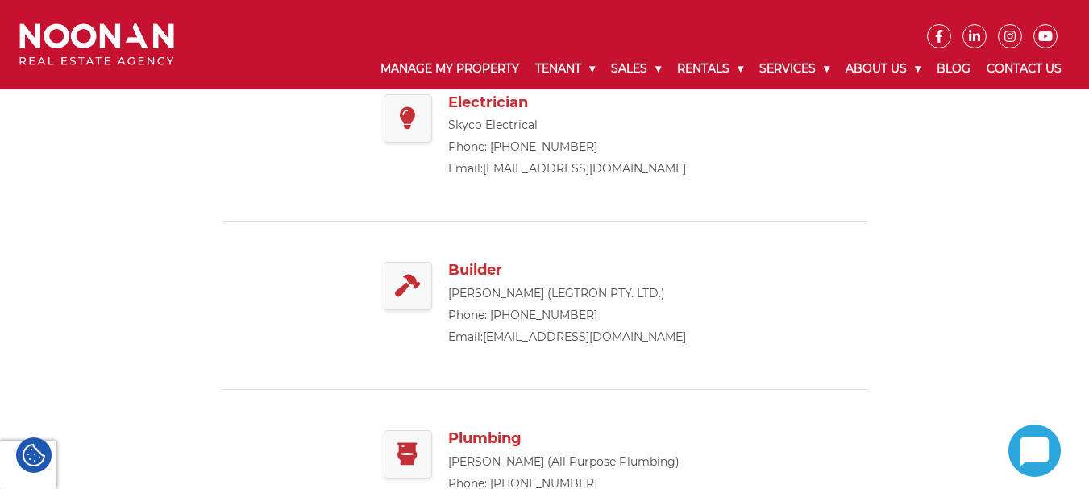
scroll to position [403, 0]
click at [496, 97] on h3 "Electrician" at bounding box center [567, 102] width 238 height 18
click at [384, 110] on div at bounding box center [408, 117] width 48 height 48
click at [405, 119] on icon at bounding box center [407, 117] width 17 height 23
click at [522, 163] on link "info@skycotrades.com.au" at bounding box center [584, 167] width 203 height 15
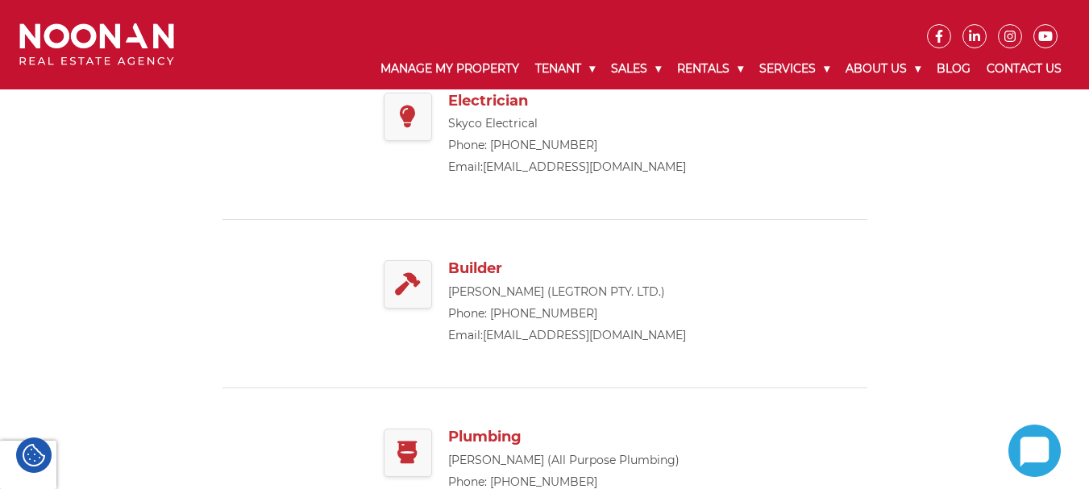
click at [791, 214] on div "Electrician Skyco Electrical Phone: 02 9525 9537 Email: info@skycotrades.com.au" at bounding box center [544, 136] width 645 height 168
click at [85, 139] on section "Emergency Contacts If you are a tenant with an emergency maintenance request, p…" at bounding box center [544, 496] width 1089 height 1155
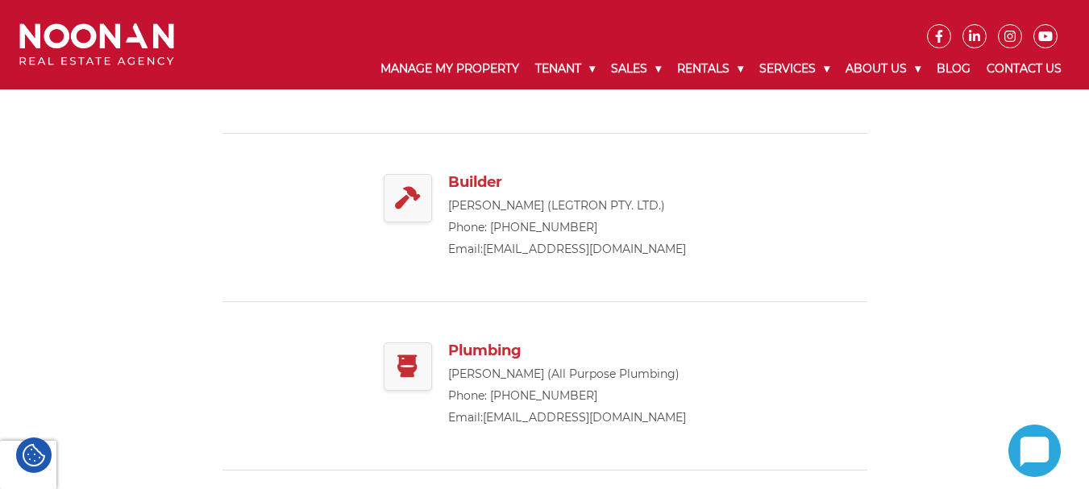
scroll to position [483, 0]
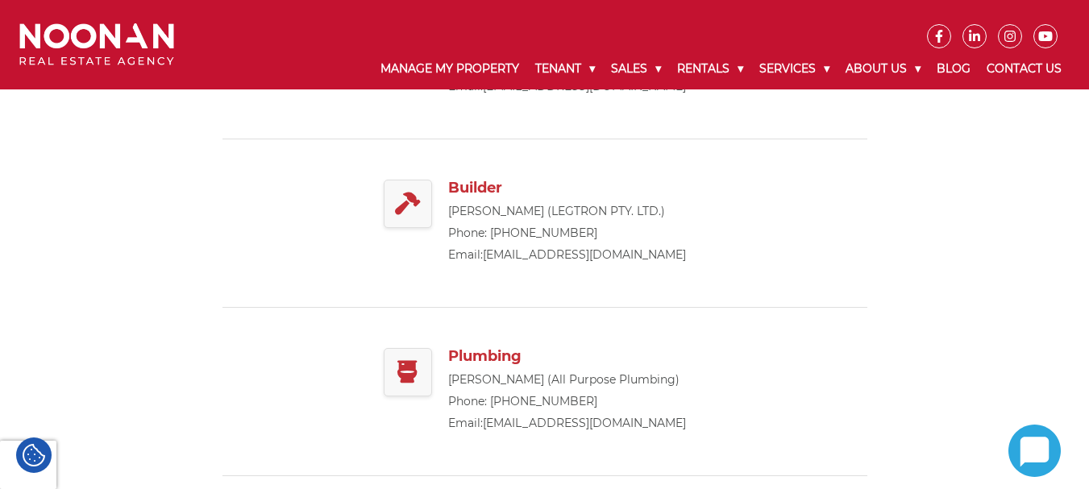
click at [179, 306] on section "Emergency Contacts If you are a tenant with an emergency maintenance request, p…" at bounding box center [544, 416] width 1089 height 1155
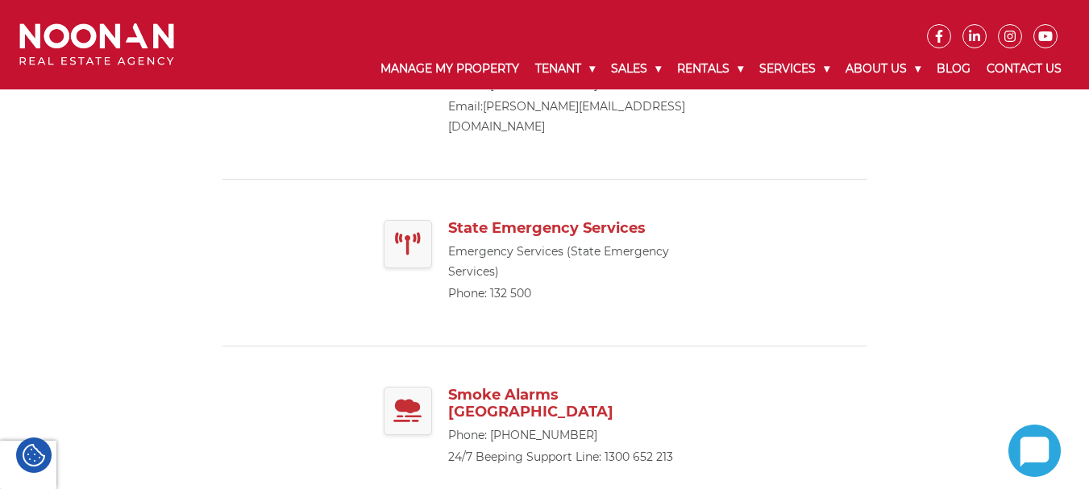
scroll to position [967, 0]
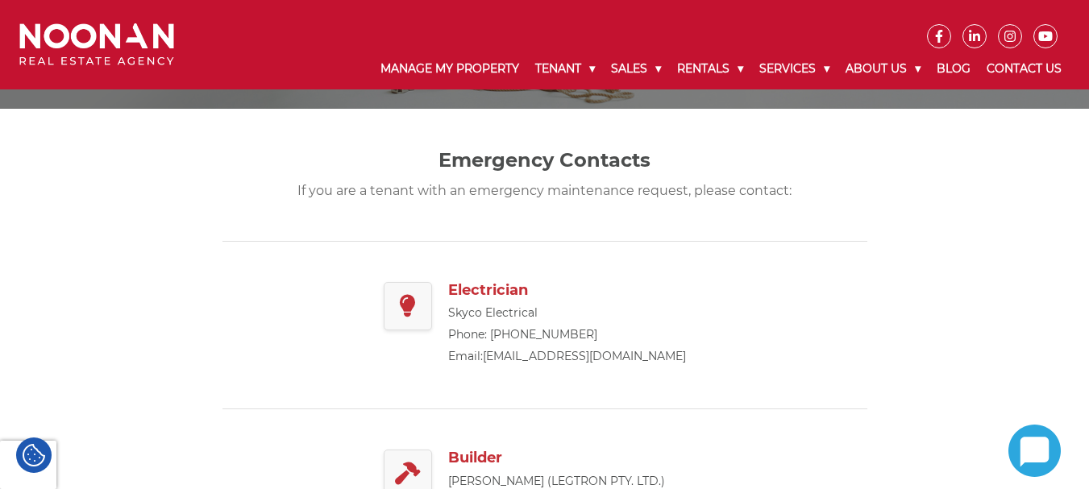
scroll to position [0, 0]
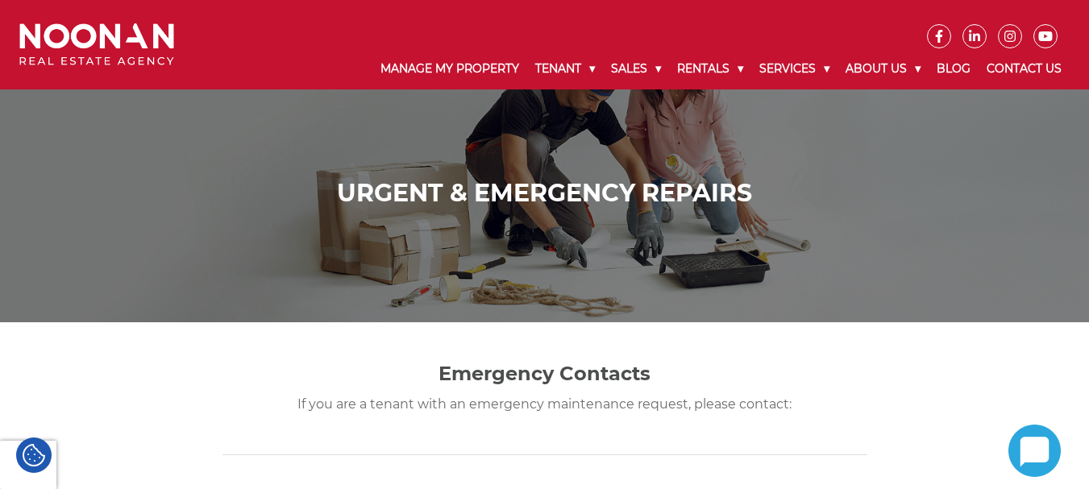
drag, startPoint x: 451, startPoint y: 368, endPoint x: 733, endPoint y: 381, distance: 282.3
click at [729, 381] on h2 "Emergency Contacts" at bounding box center [545, 374] width 564 height 23
click at [737, 381] on h2 "Emergency Contacts" at bounding box center [545, 374] width 564 height 23
click at [960, 66] on link "Blog" at bounding box center [953, 69] width 50 height 42
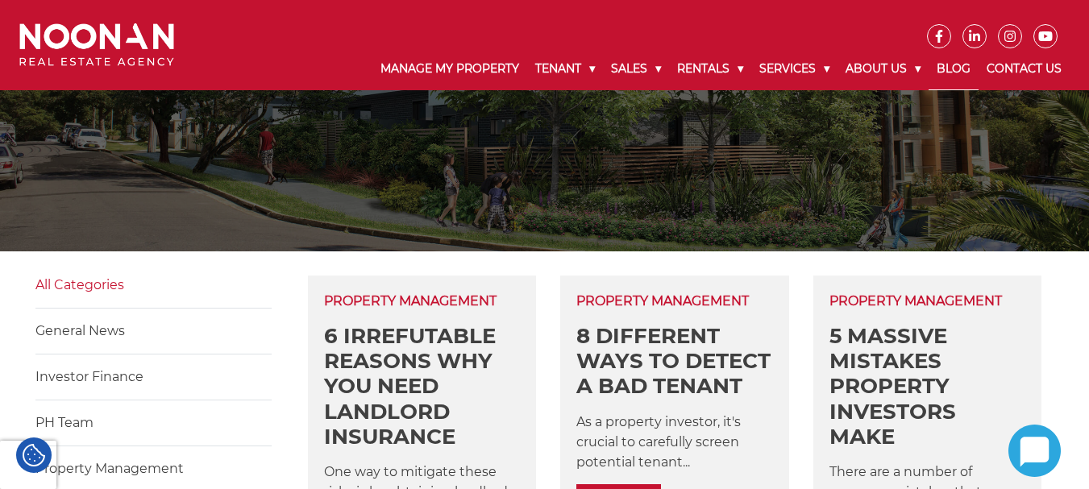
scroll to position [161, 0]
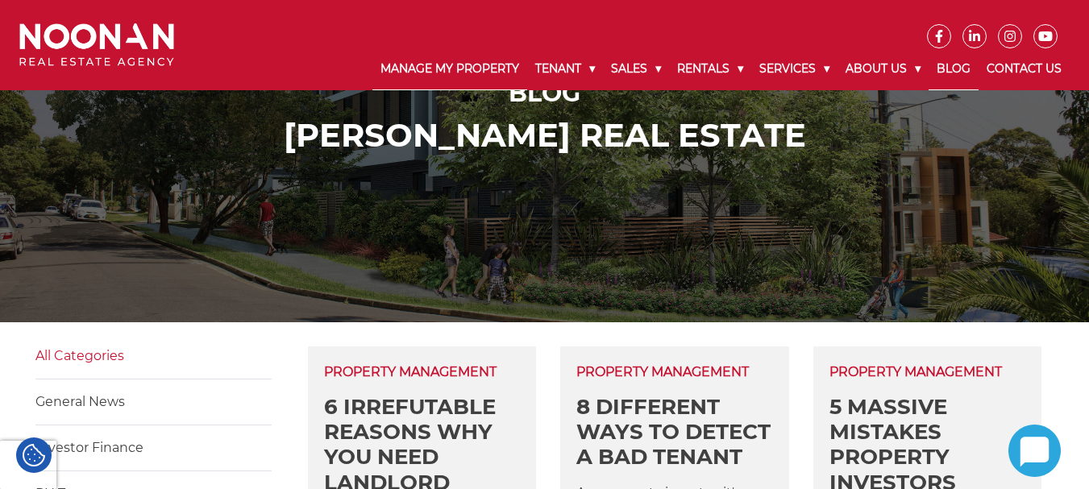
click at [471, 72] on link "Manage My Property" at bounding box center [449, 69] width 155 height 42
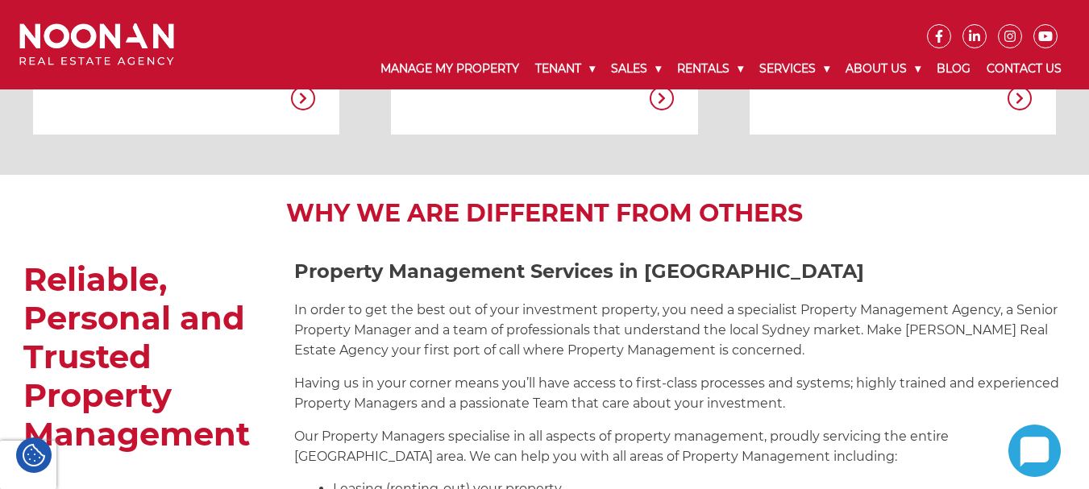
scroll to position [1567, 0]
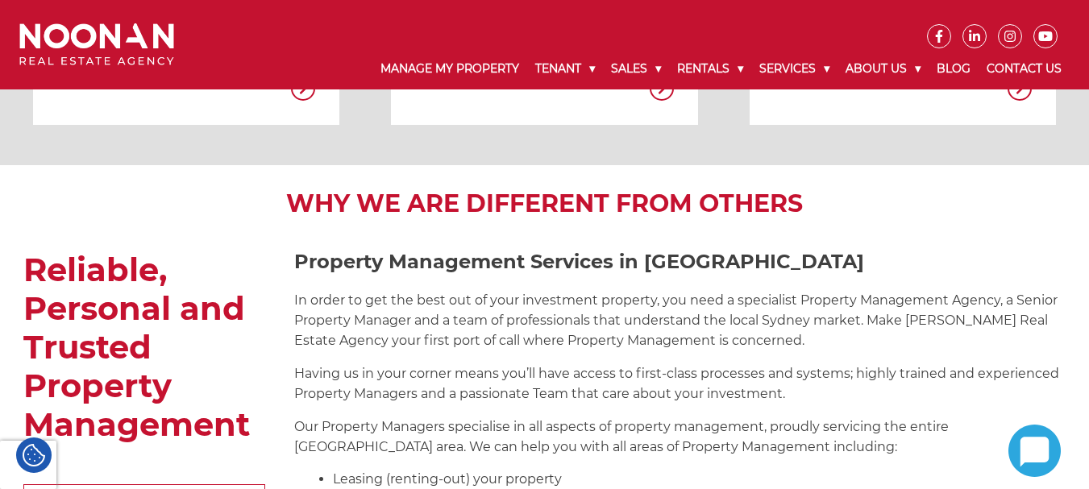
click at [338, 295] on p "In order to get the best out of your investment property, you need a specialist…" at bounding box center [679, 320] width 771 height 60
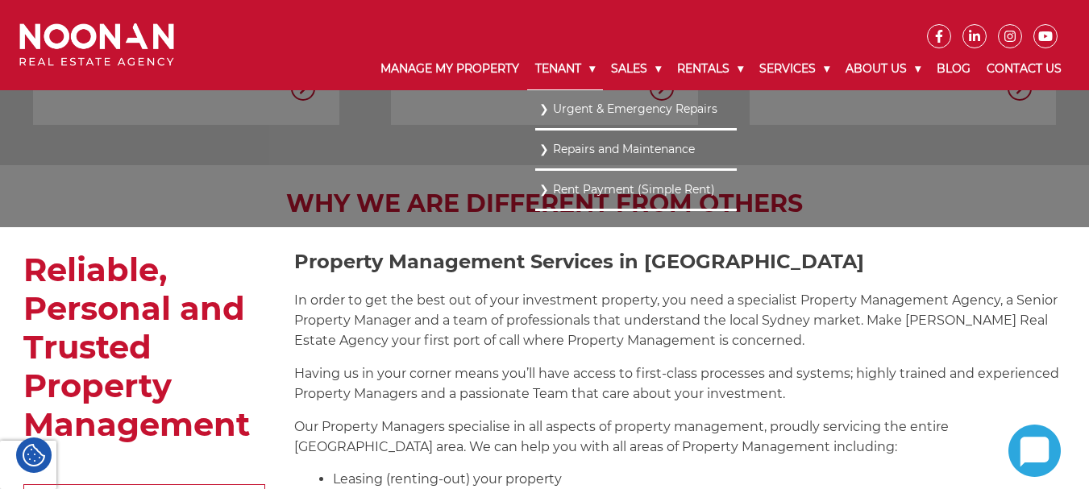
click at [540, 59] on link "Tenant" at bounding box center [565, 69] width 76 height 42
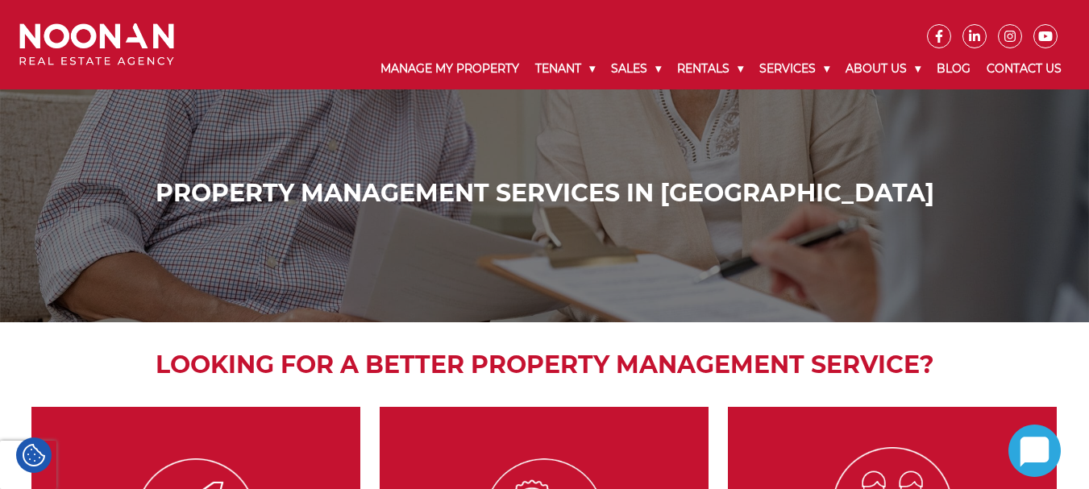
click at [708, 26] on ul at bounding box center [633, 24] width 871 height 48
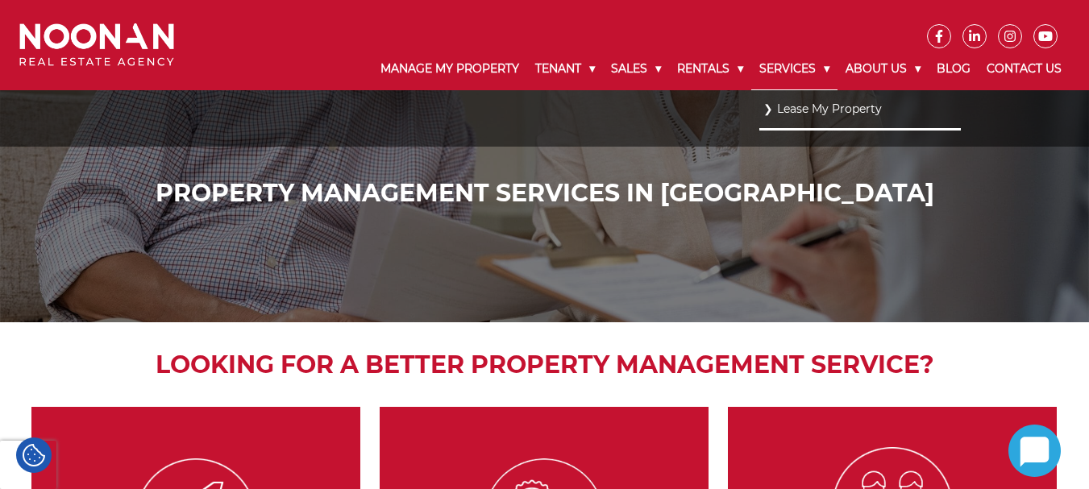
click at [826, 70] on link "Services" at bounding box center [794, 69] width 86 height 42
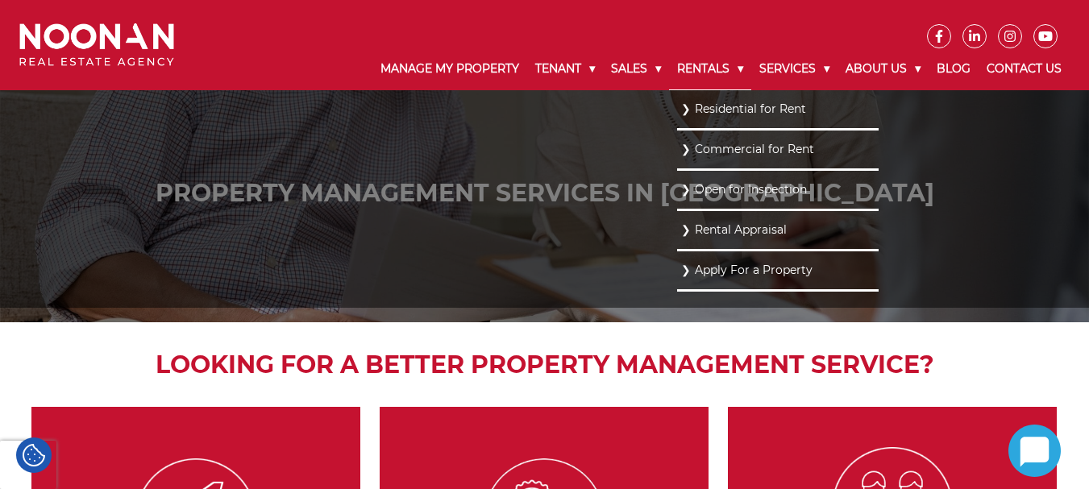
click at [738, 58] on link "Rentals" at bounding box center [710, 69] width 82 height 42
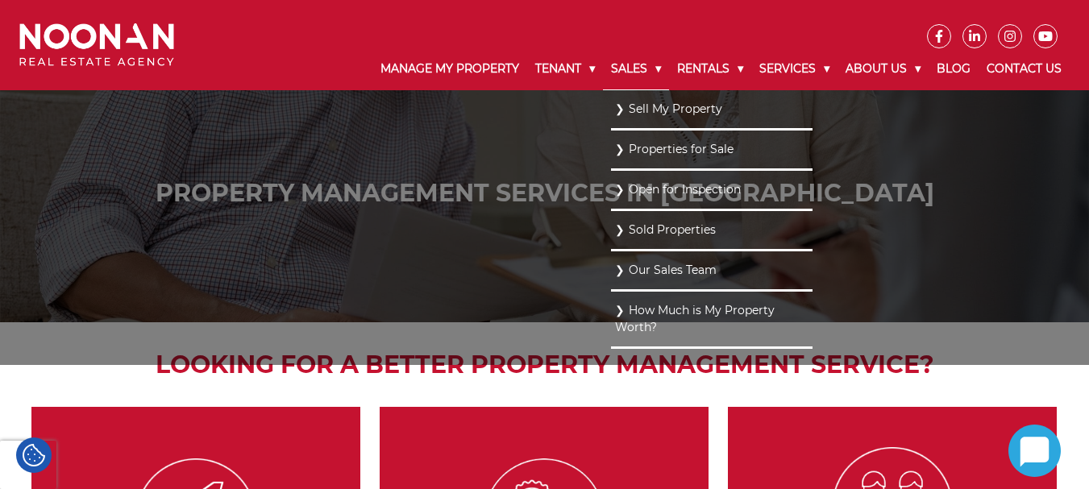
click at [658, 65] on link "Sales" at bounding box center [636, 69] width 66 height 42
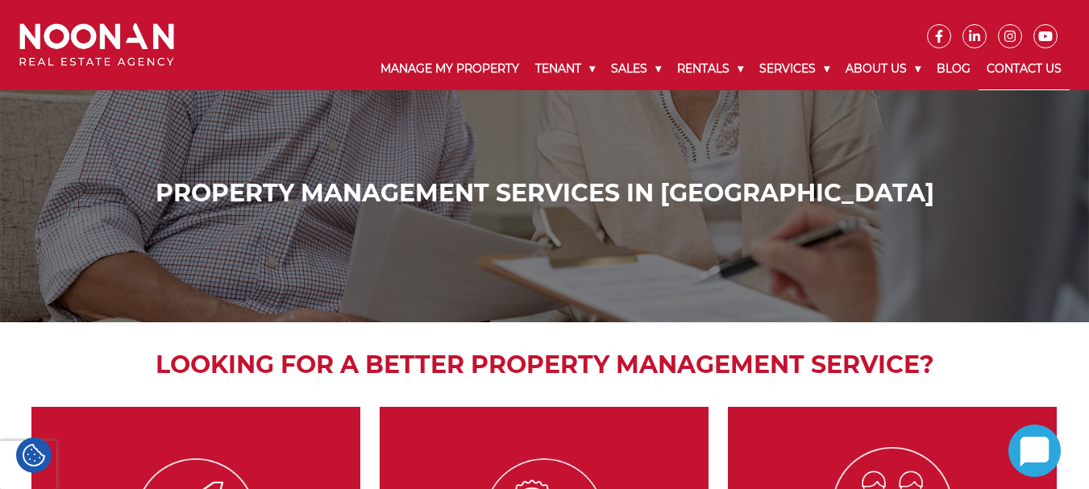
click at [1049, 72] on link "Contact Us" at bounding box center [1023, 69] width 91 height 42
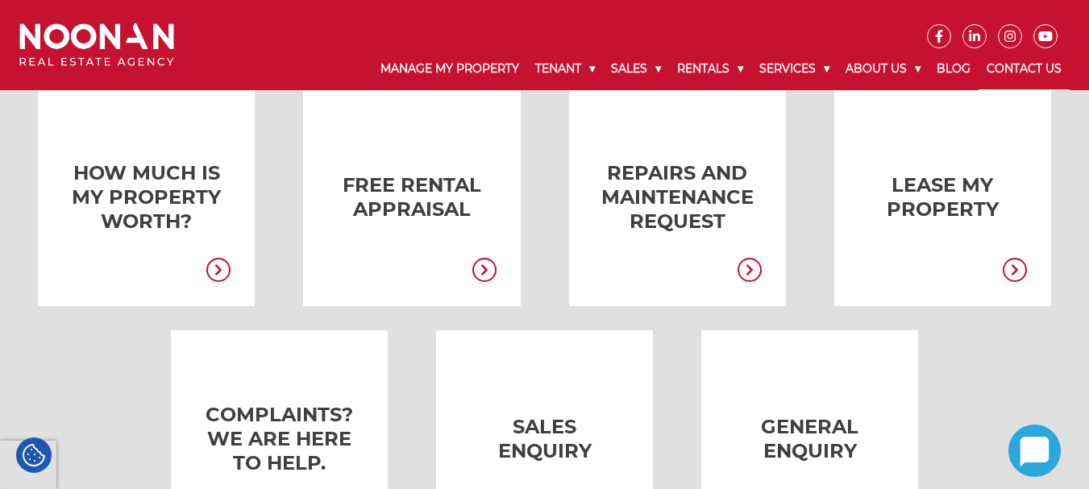
scroll to position [403, 0]
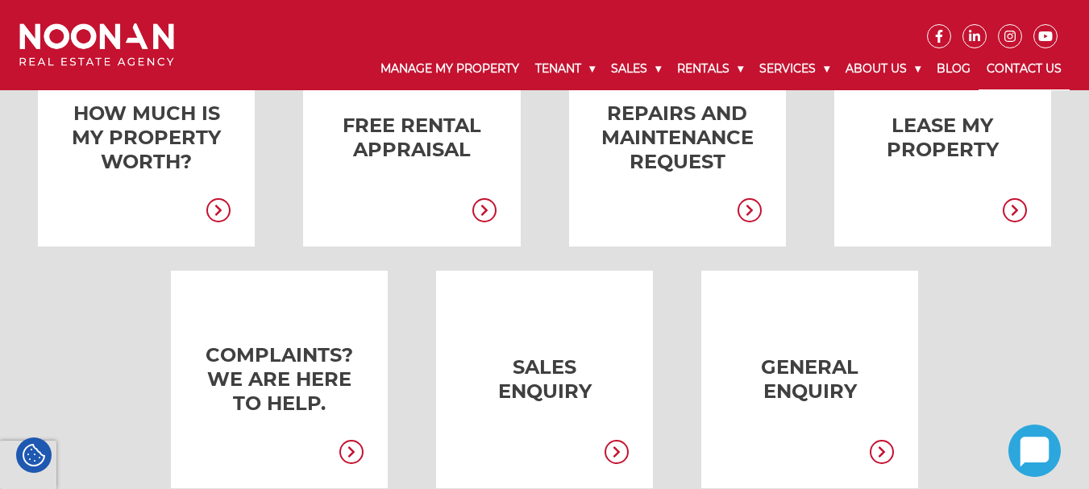
click at [221, 222] on icon at bounding box center [218, 210] width 24 height 24
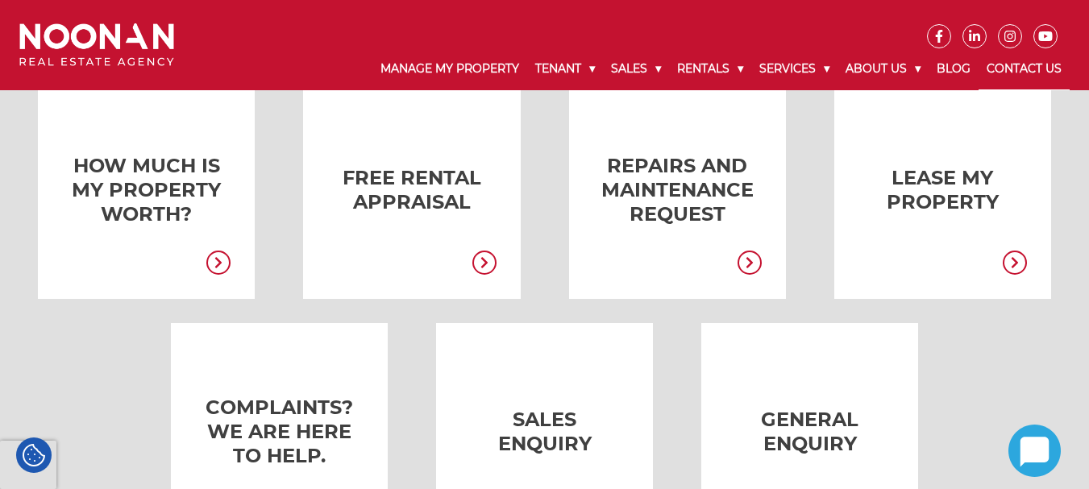
scroll to position [322, 0]
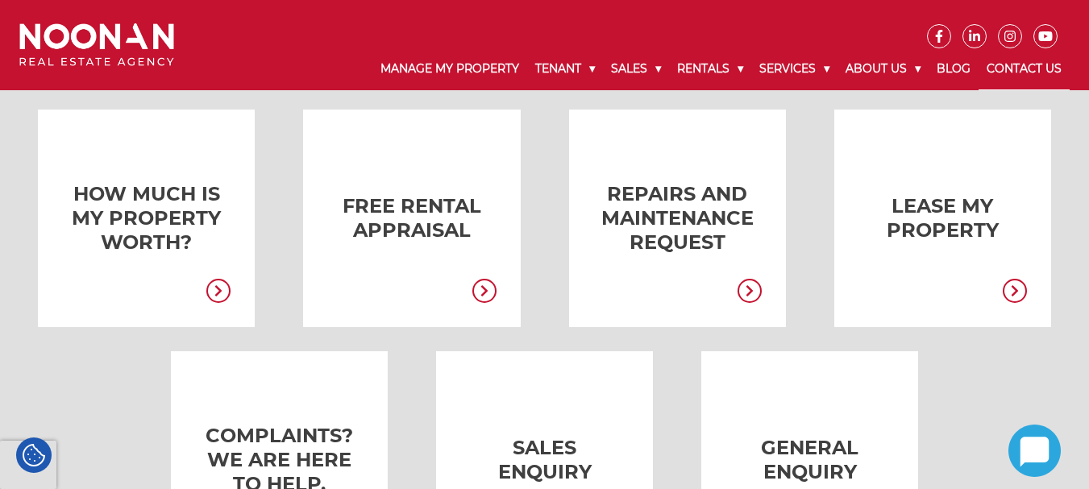
click at [749, 288] on icon at bounding box center [749, 290] width 6 height 11
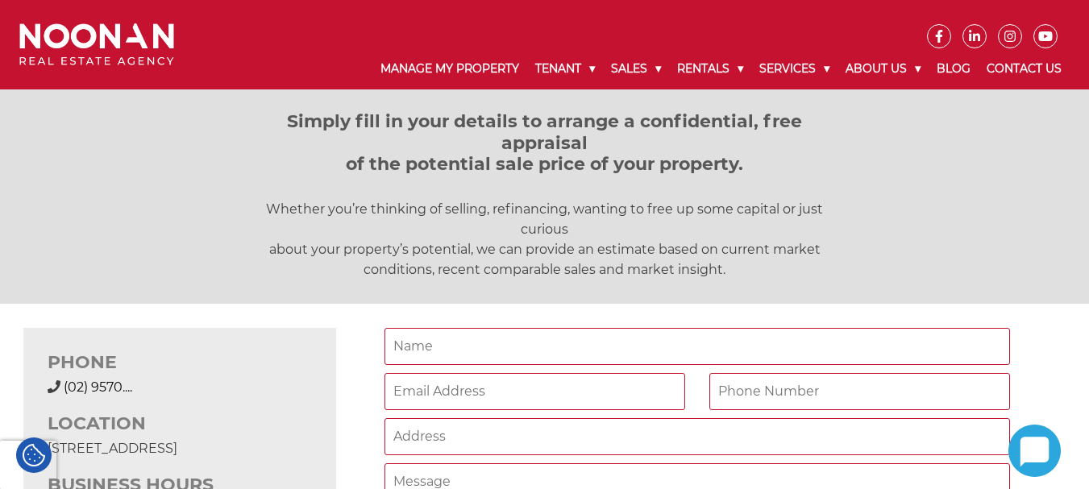
scroll to position [322, 0]
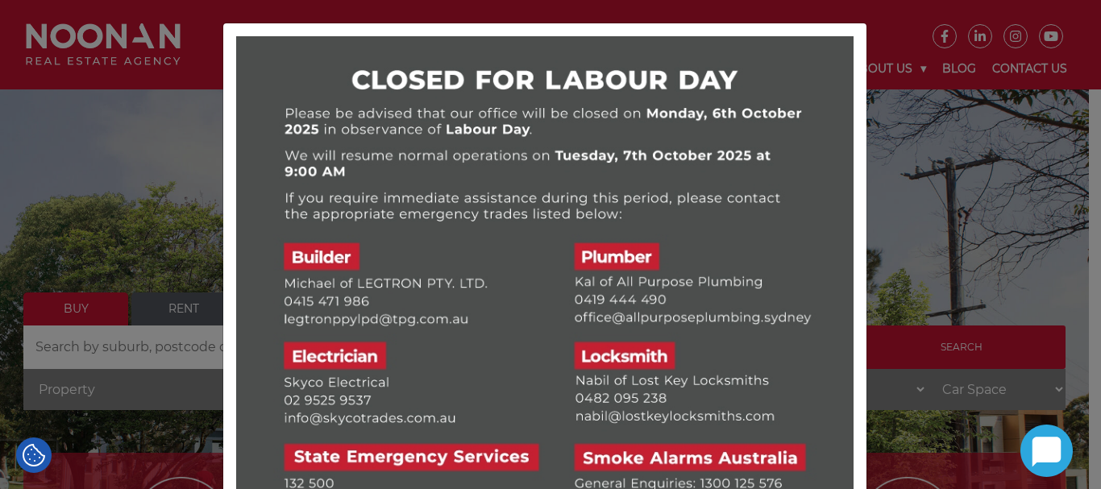
click at [272, 36] on img at bounding box center [544, 344] width 617 height 617
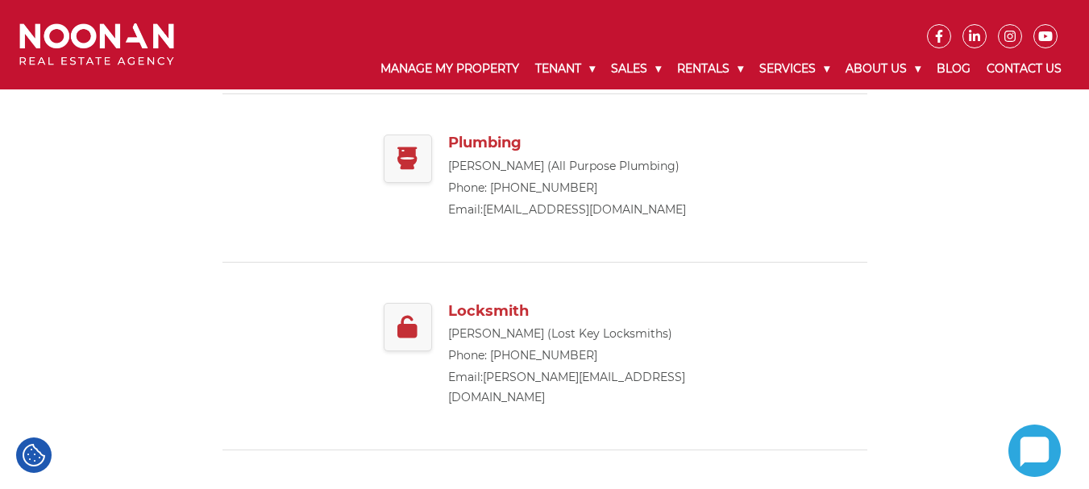
scroll to position [725, 0]
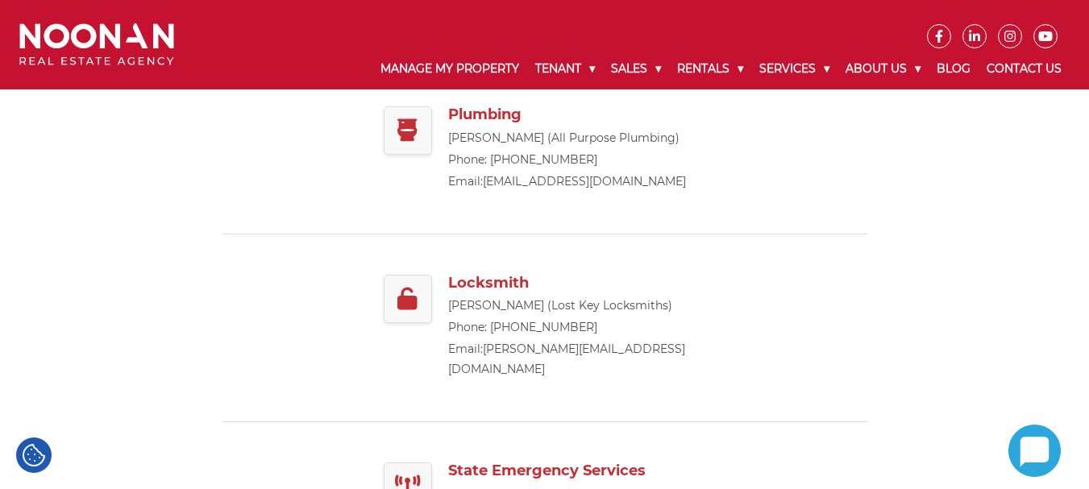
click at [502, 306] on p "[PERSON_NAME] (Lost Key Locksmiths)" at bounding box center [577, 306] width 258 height 20
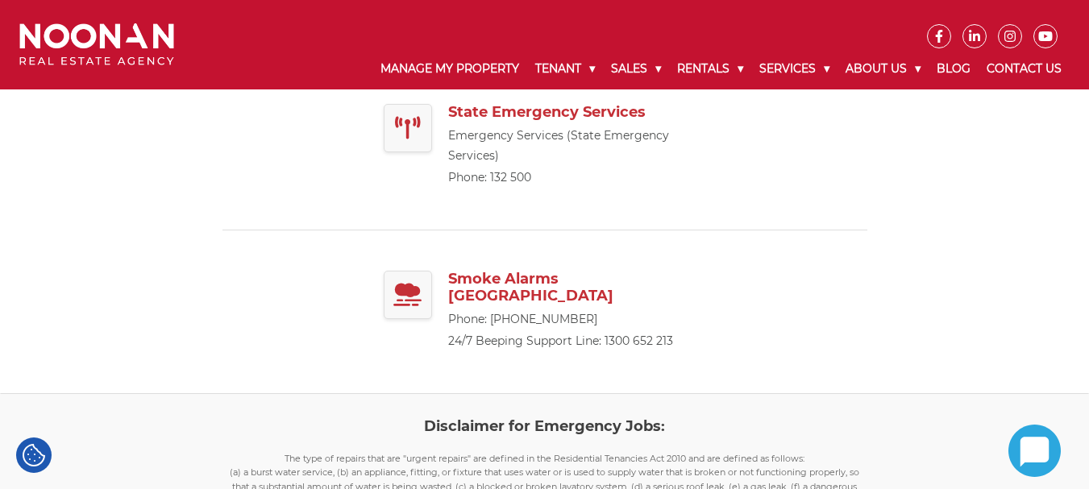
scroll to position [1048, 0]
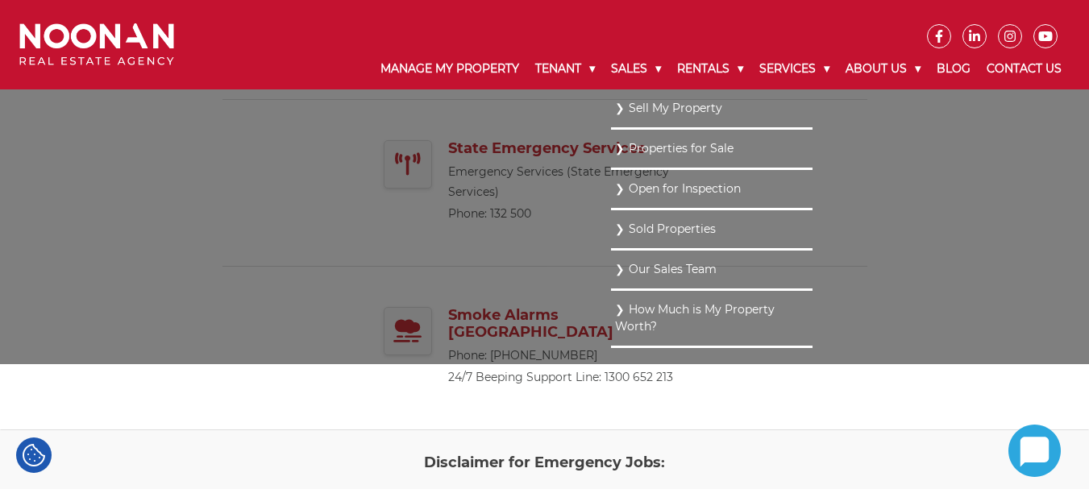
click at [645, 180] on link "Open for Inspection" at bounding box center [711, 189] width 193 height 22
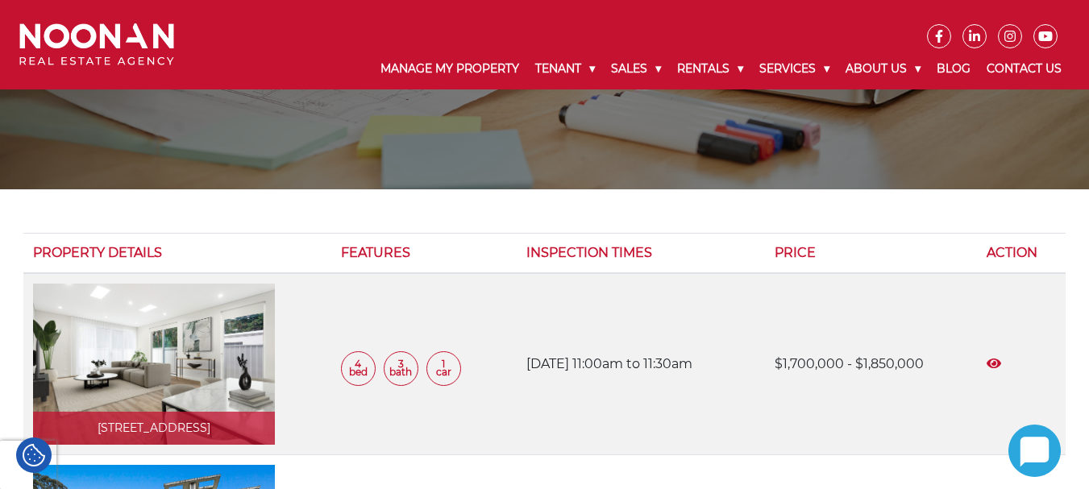
scroll to position [161, 0]
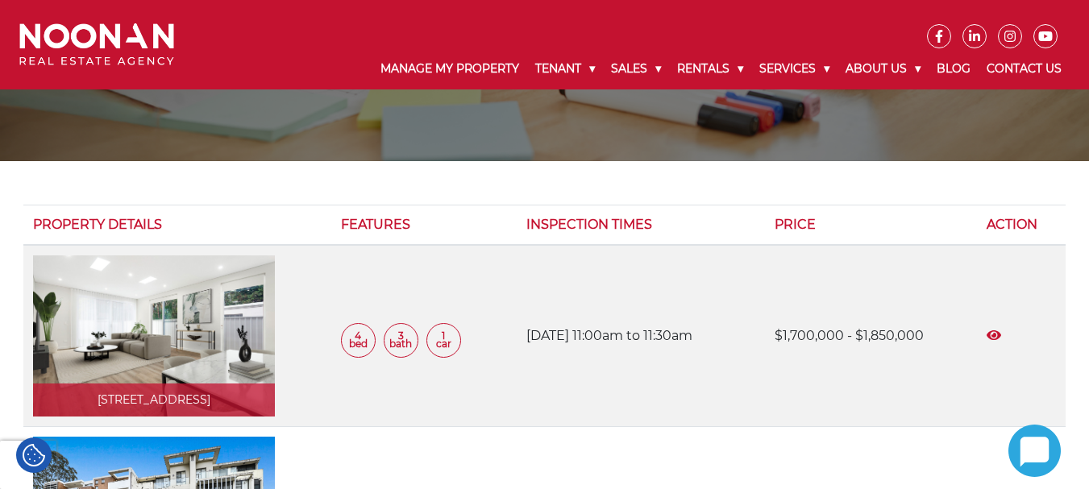
click at [424, 228] on th "Features" at bounding box center [424, 225] width 186 height 40
click at [409, 228] on th "Features" at bounding box center [424, 225] width 186 height 40
click at [595, 232] on th "Inspection Times" at bounding box center [640, 225] width 247 height 40
drag, startPoint x: 378, startPoint y: 132, endPoint x: 380, endPoint y: 119, distance: 13.1
click at [378, 132] on div "Open for Inspection" at bounding box center [544, 0] width 1089 height 322
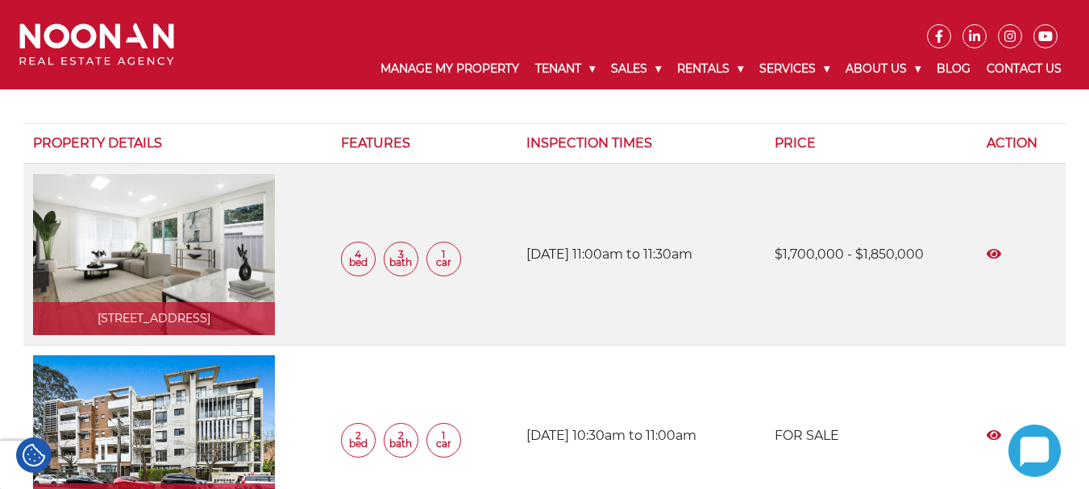
scroll to position [242, 0]
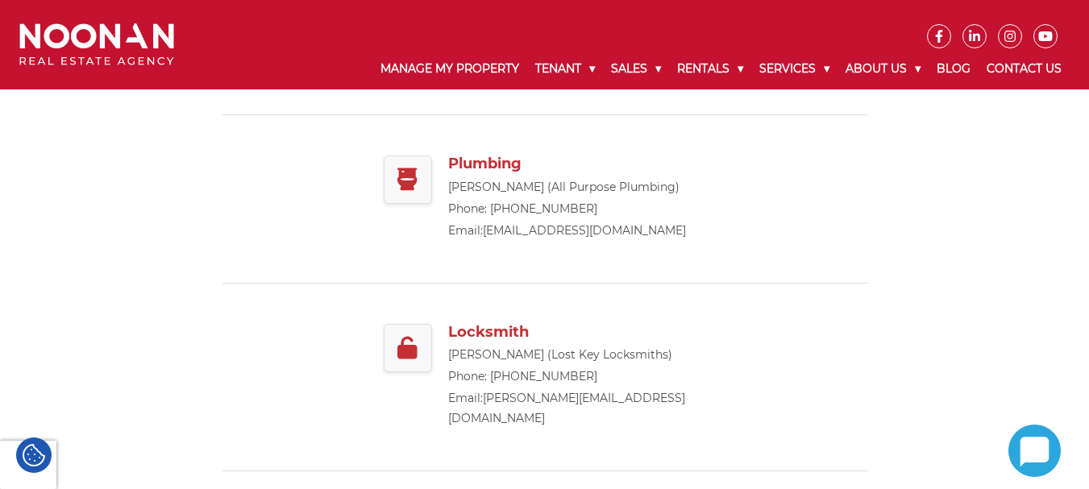
scroll to position [645, 0]
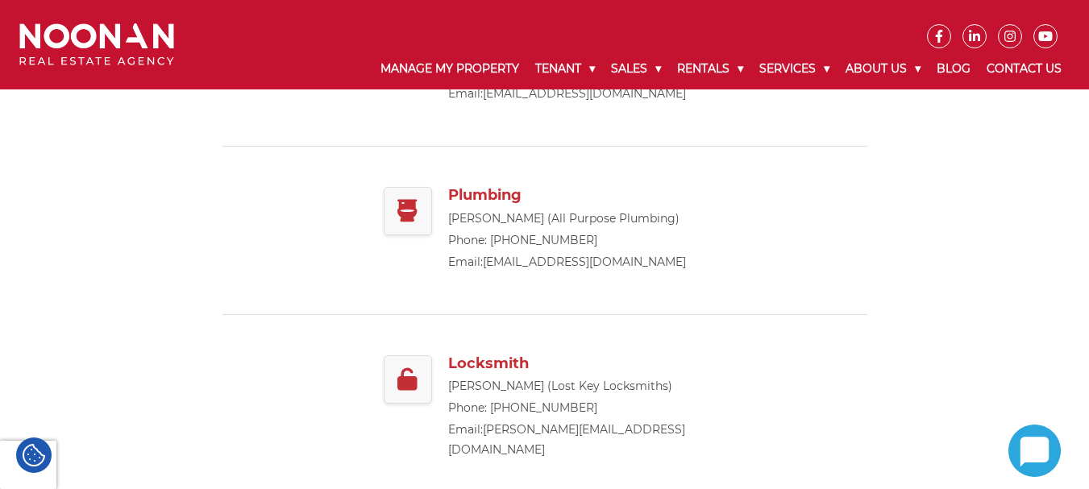
click at [458, 387] on p "Nabil Edgtton (Lost Key Locksmiths)" at bounding box center [577, 386] width 258 height 20
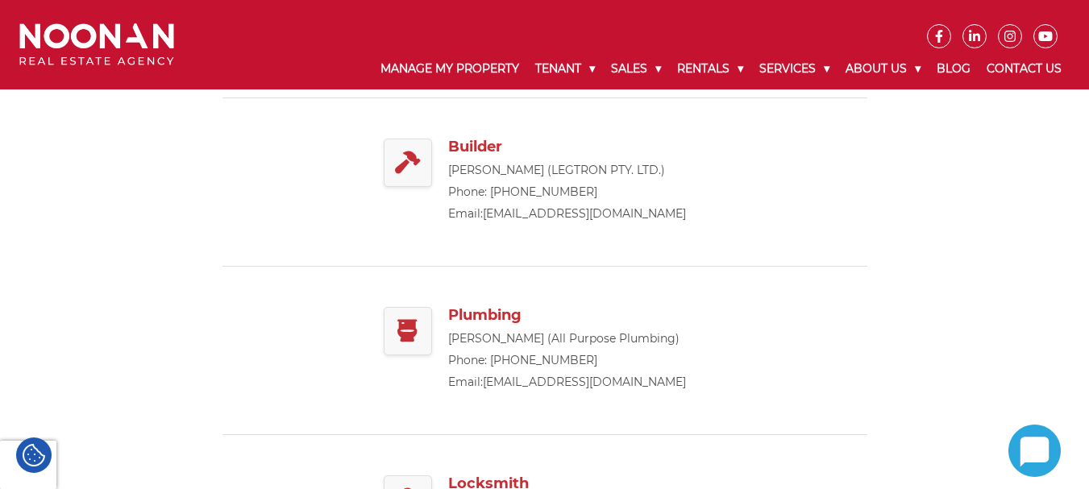
scroll to position [564, 0]
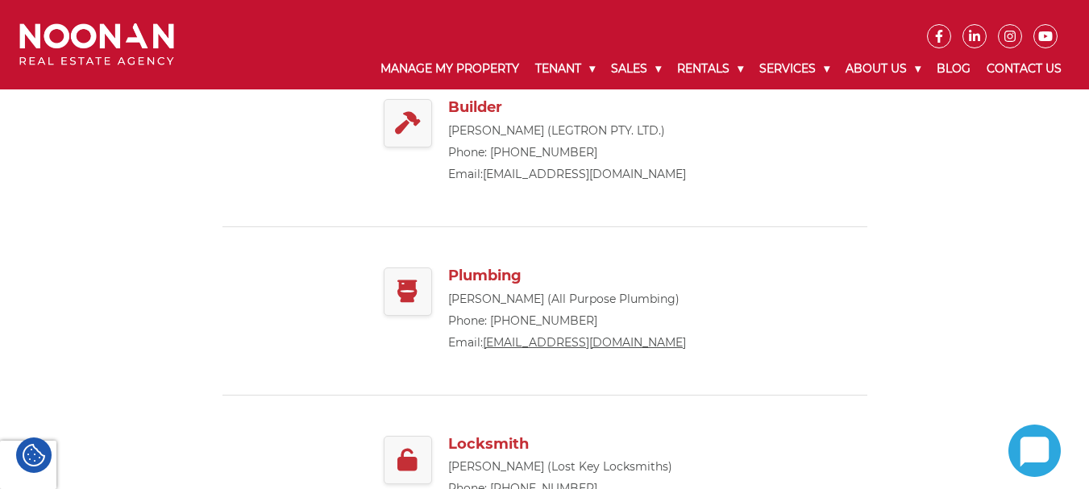
click at [582, 346] on link "office@allpurposeplumbing.sydney" at bounding box center [584, 342] width 203 height 15
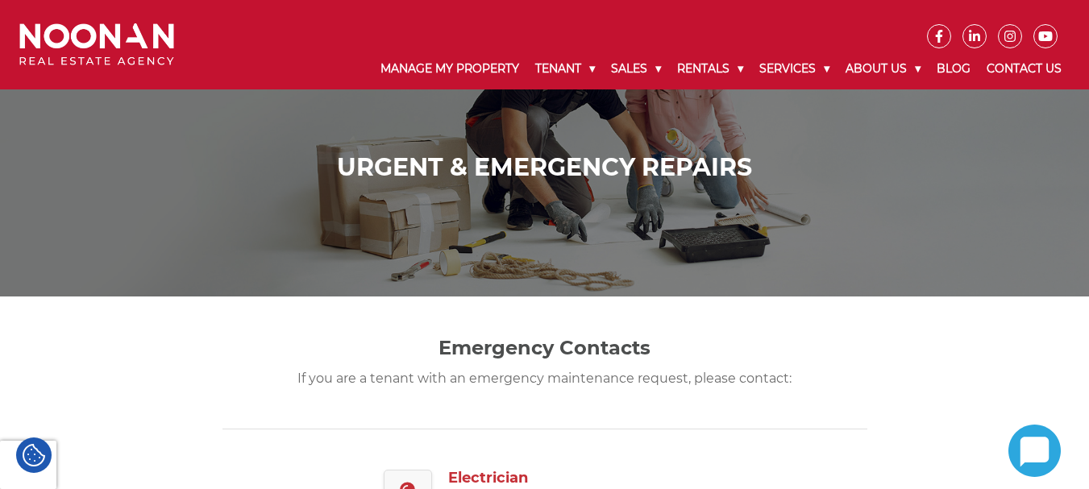
scroll to position [0, 0]
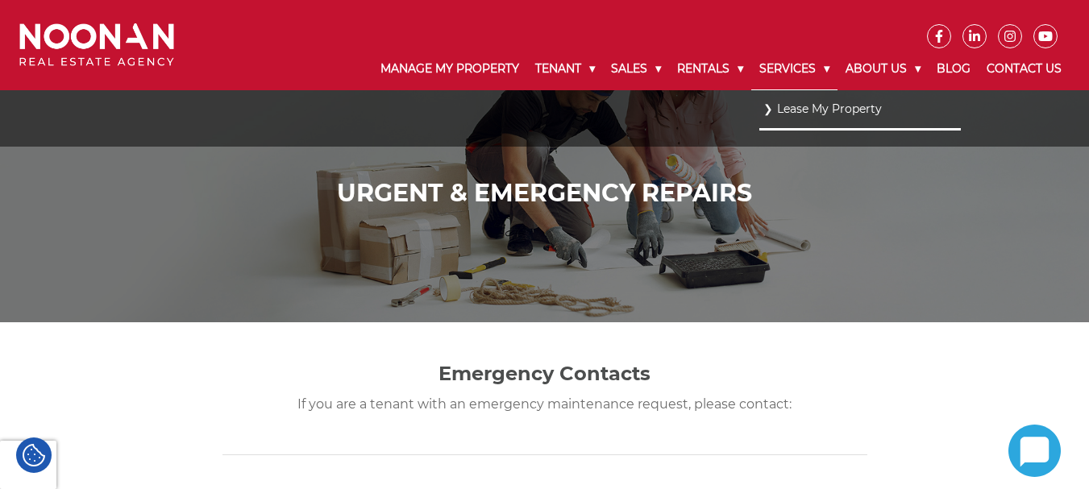
click at [800, 65] on link "Services" at bounding box center [794, 69] width 86 height 42
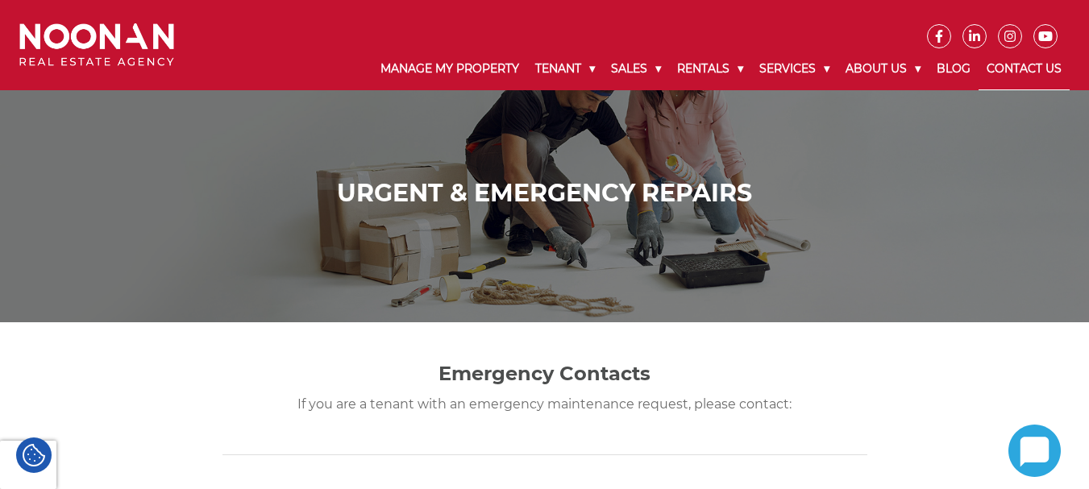
click at [1012, 77] on link "Contact Us" at bounding box center [1023, 69] width 91 height 42
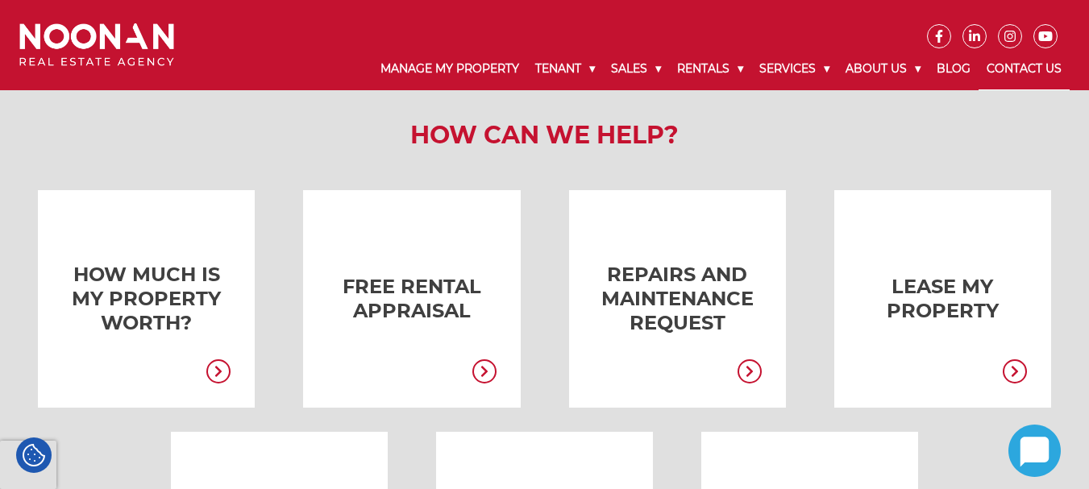
scroll to position [322, 0]
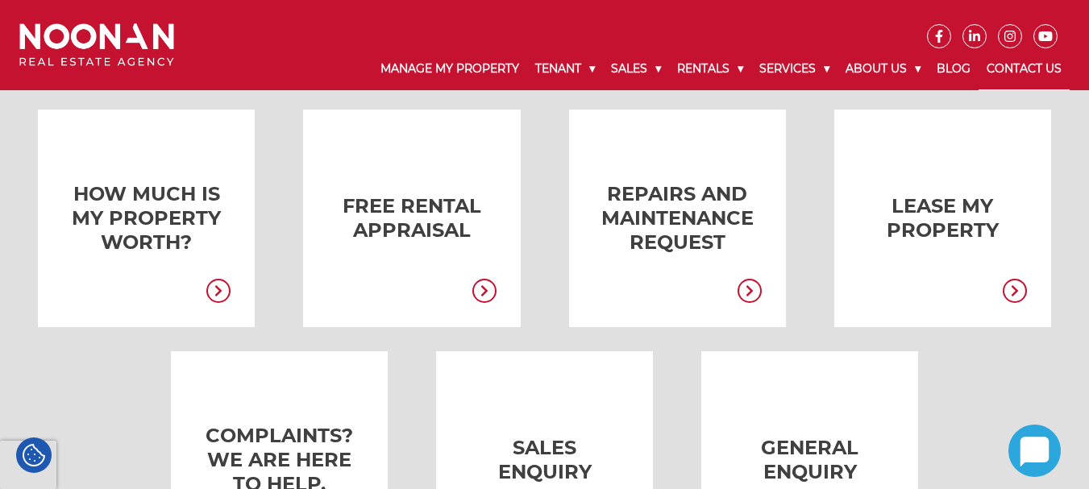
click at [737, 286] on icon at bounding box center [749, 291] width 24 height 24
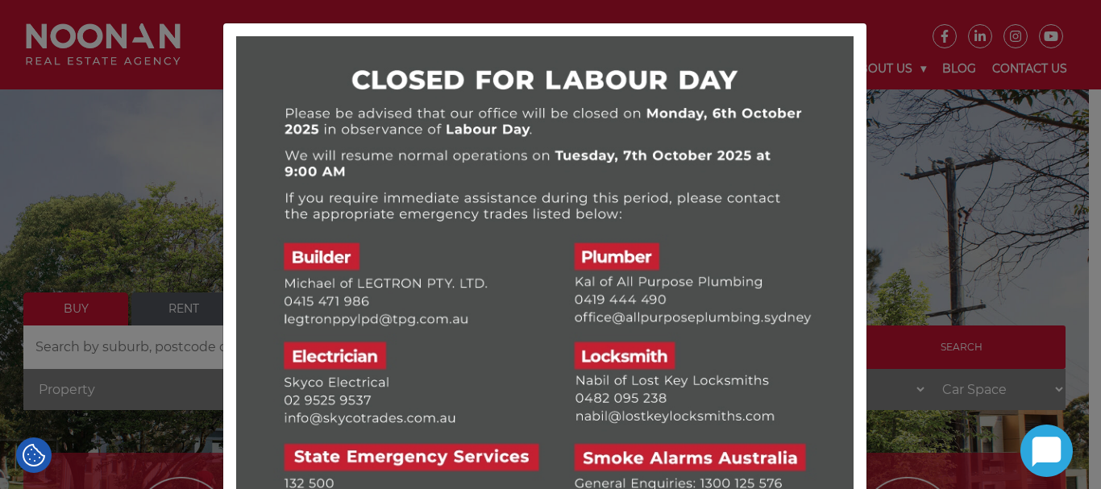
click at [99, 246] on div at bounding box center [550, 244] width 1101 height 489
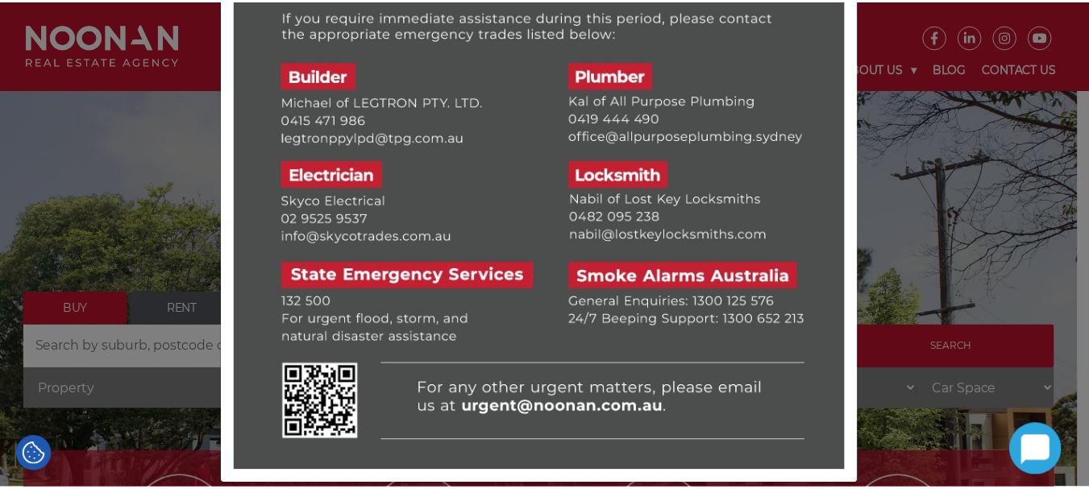
scroll to position [201, 0]
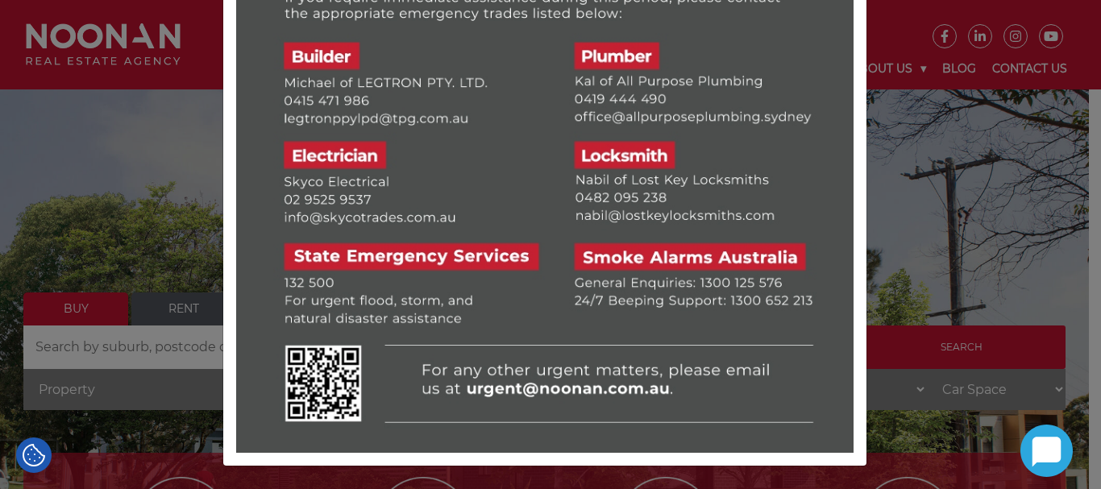
click at [959, 239] on div at bounding box center [550, 244] width 1101 height 489
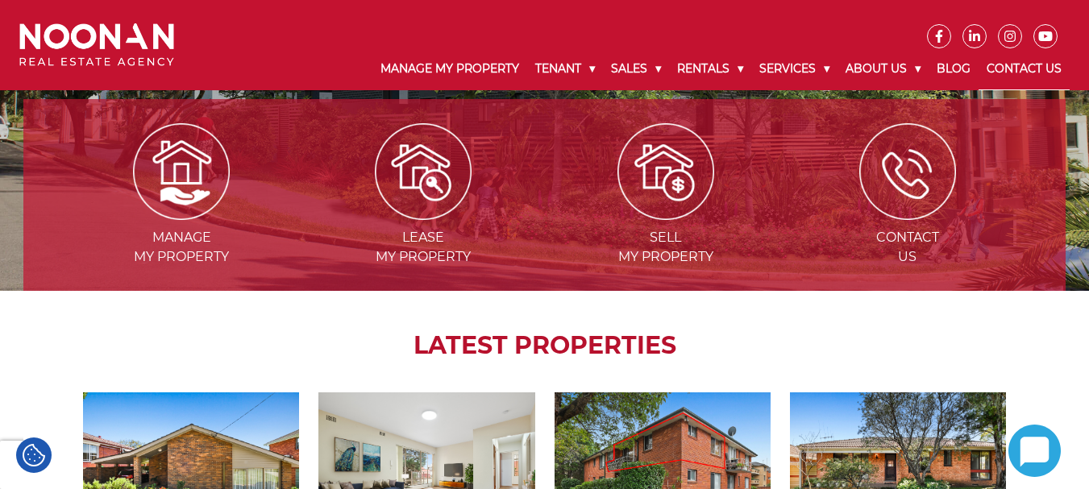
scroll to position [322, 0]
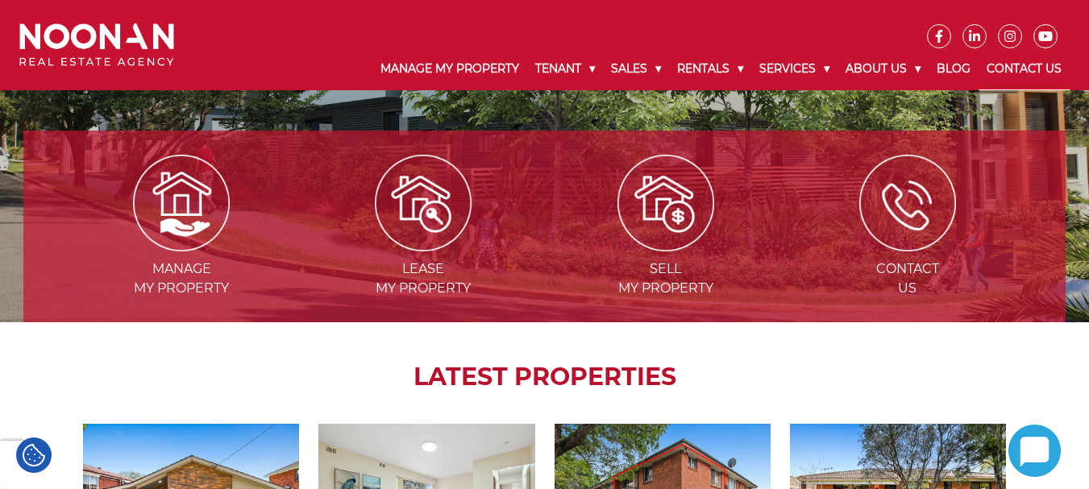
click at [993, 65] on link "Contact Us" at bounding box center [1023, 69] width 91 height 42
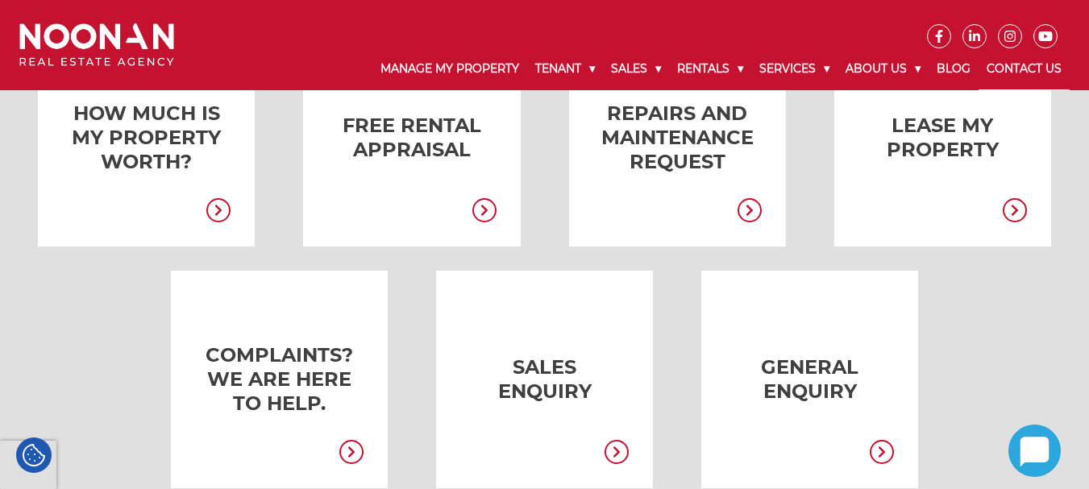
scroll to position [483, 0]
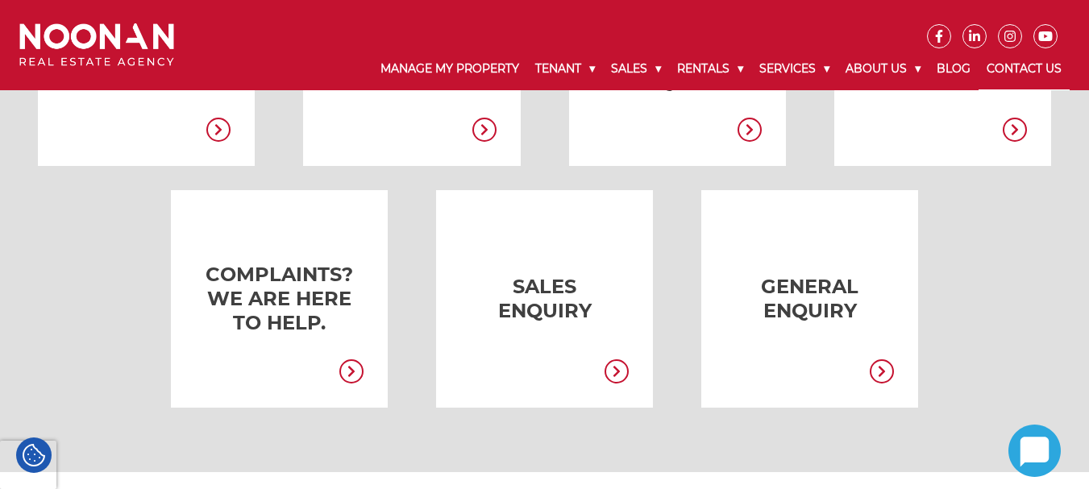
click at [347, 371] on icon at bounding box center [351, 371] width 24 height 24
click at [893, 380] on link at bounding box center [877, 373] width 32 height 28
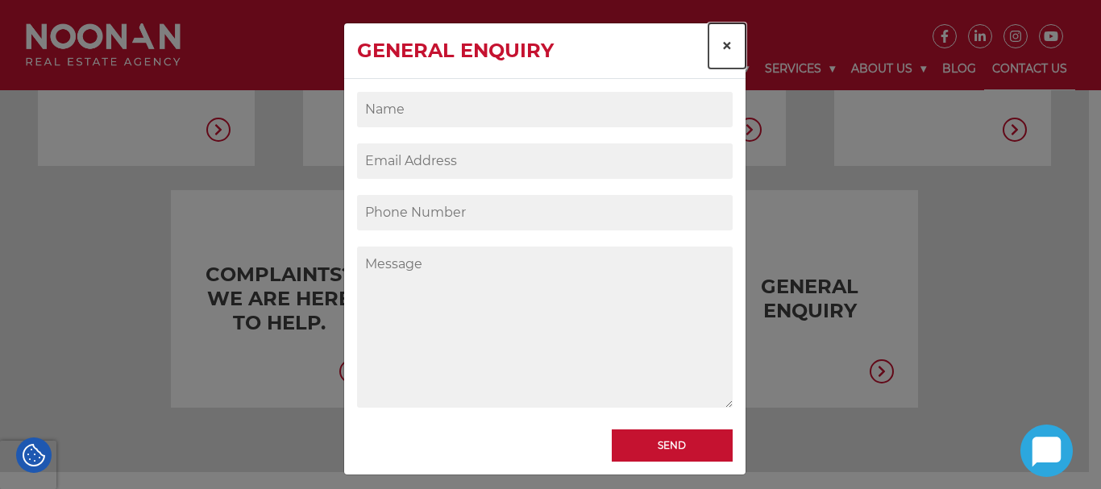
click at [721, 44] on span "×" at bounding box center [726, 45] width 11 height 23
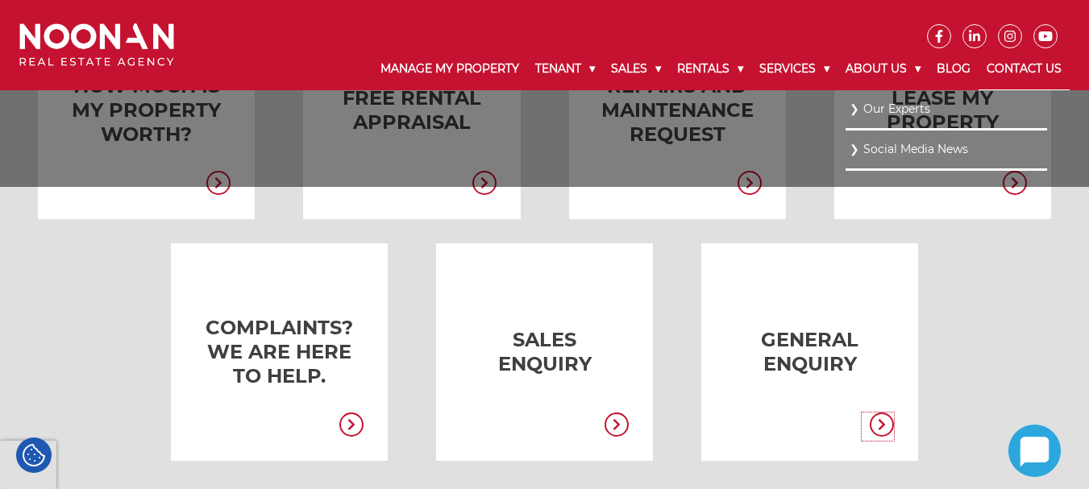
scroll to position [322, 0]
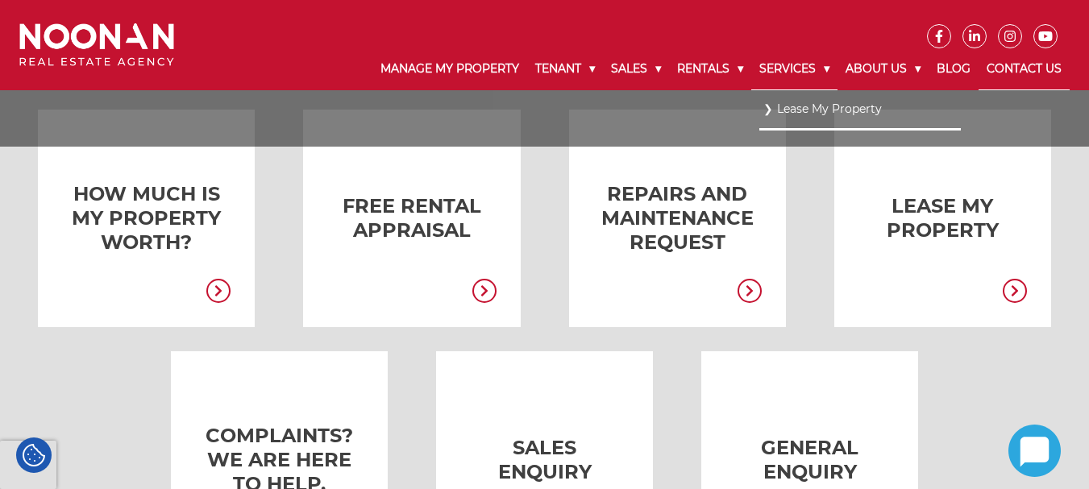
click at [798, 73] on link "Services" at bounding box center [794, 69] width 86 height 42
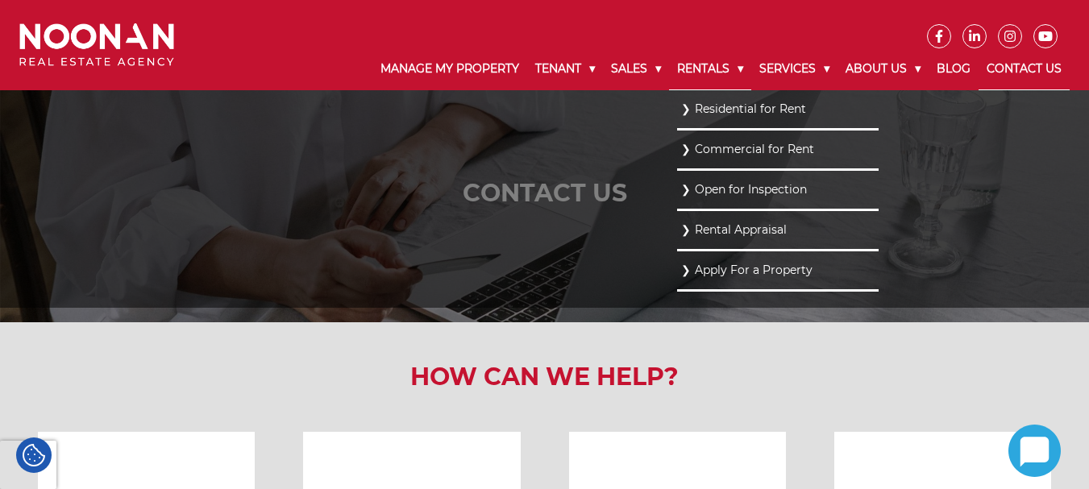
click at [695, 66] on link "Rentals" at bounding box center [710, 69] width 82 height 42
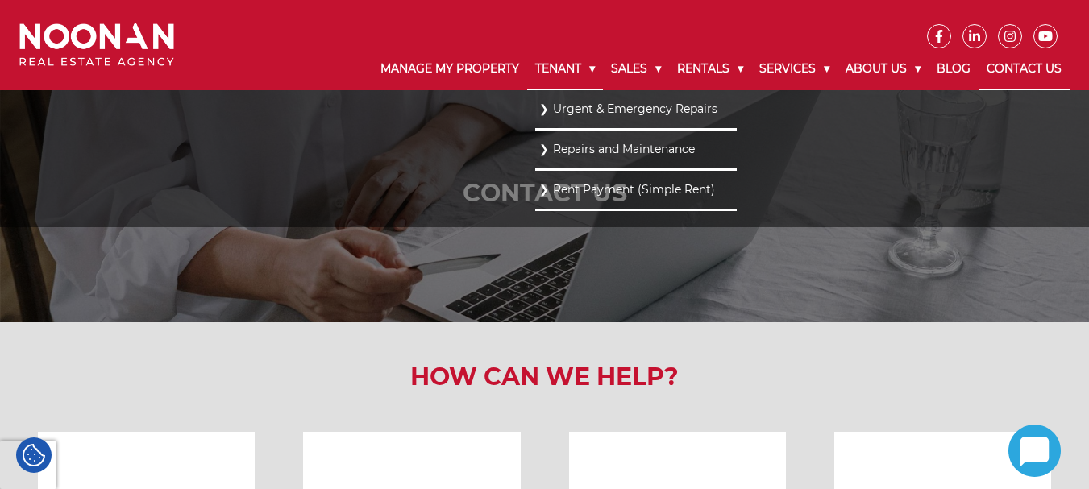
click at [535, 62] on link "Tenant" at bounding box center [565, 69] width 76 height 42
click at [587, 182] on link "Rent Payment (Simple Rent)" at bounding box center [635, 190] width 193 height 22
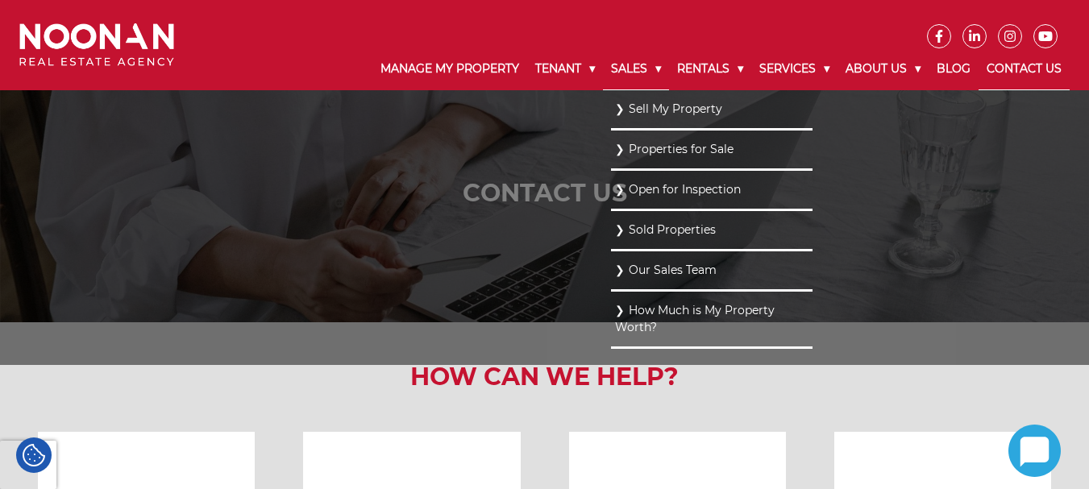
click at [619, 68] on link "Sales" at bounding box center [636, 69] width 66 height 42
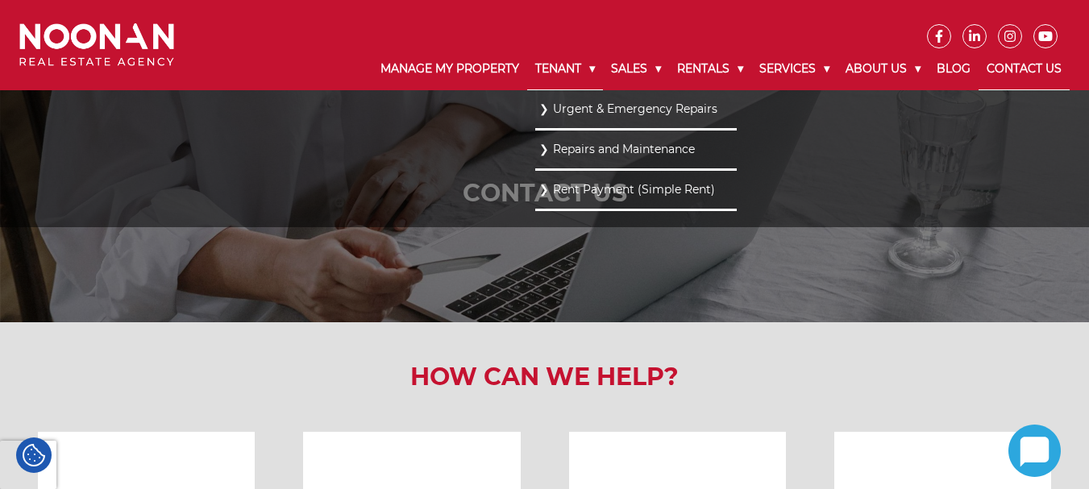
click at [557, 61] on link "Tenant" at bounding box center [565, 69] width 76 height 42
click at [592, 145] on link "Repairs and Maintenance" at bounding box center [635, 150] width 193 height 22
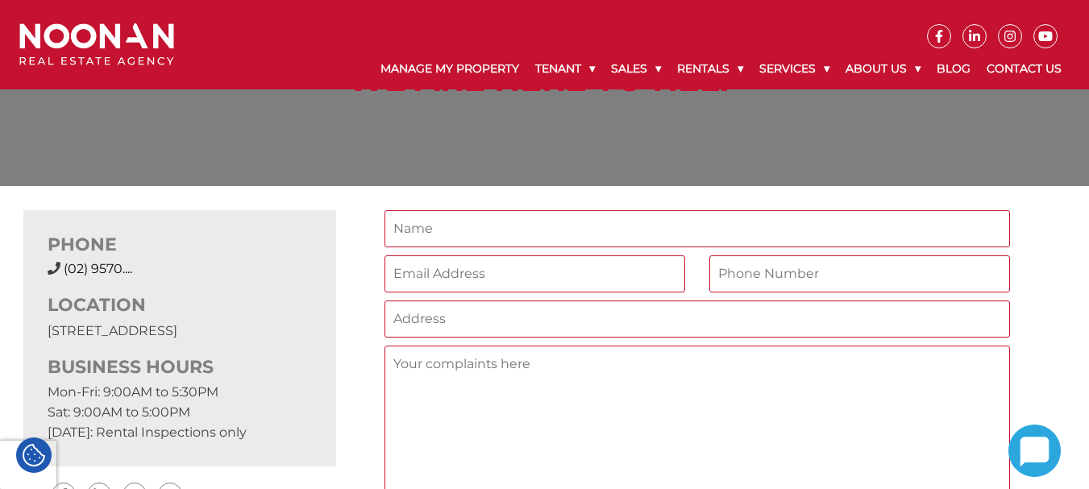
scroll to position [161, 0]
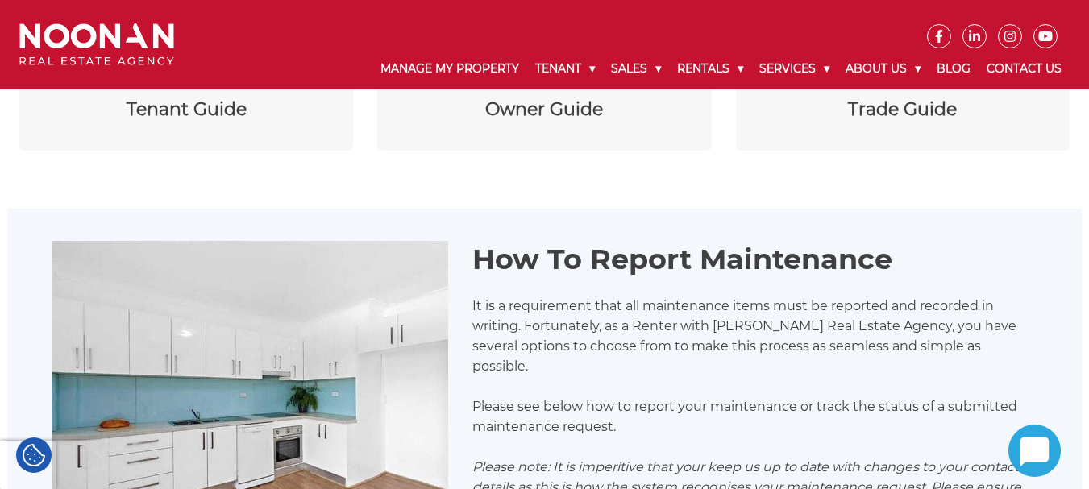
scroll to position [305, 0]
click at [820, 405] on p "Please see below how to report your maintenance or track the status of a submit…" at bounding box center [754, 417] width 565 height 40
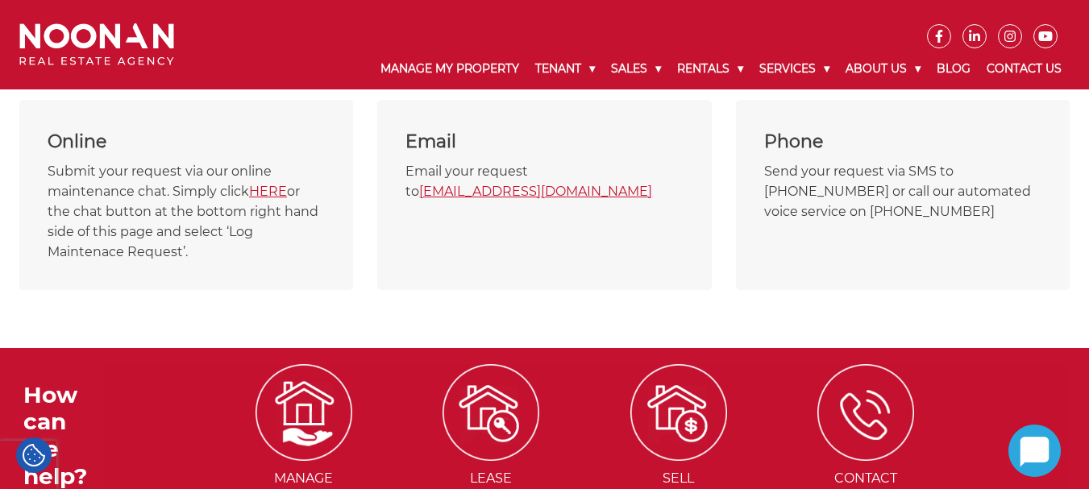
scroll to position [869, 0]
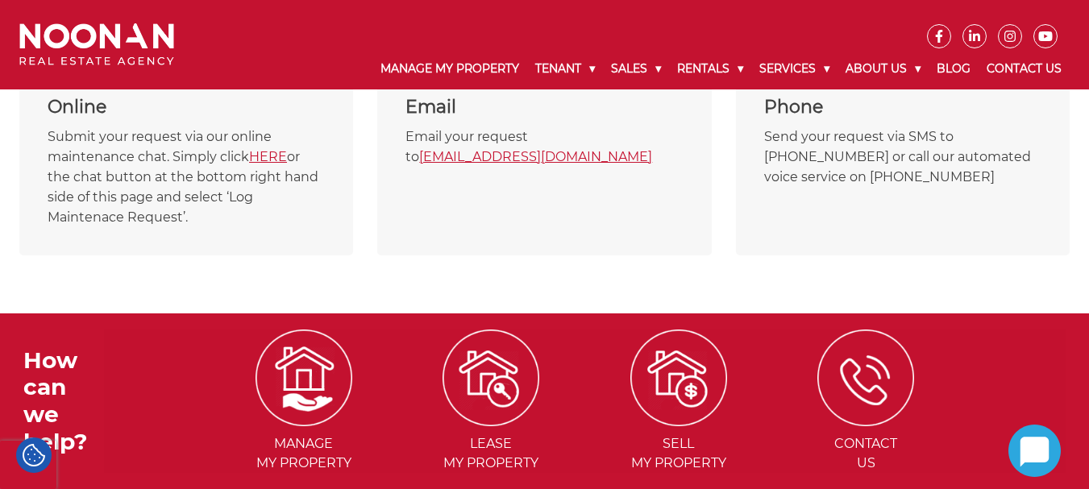
click at [657, 263] on section "Online Submit your request via our online maintenance chat. Simply click HERE o…" at bounding box center [544, 170] width 1089 height 210
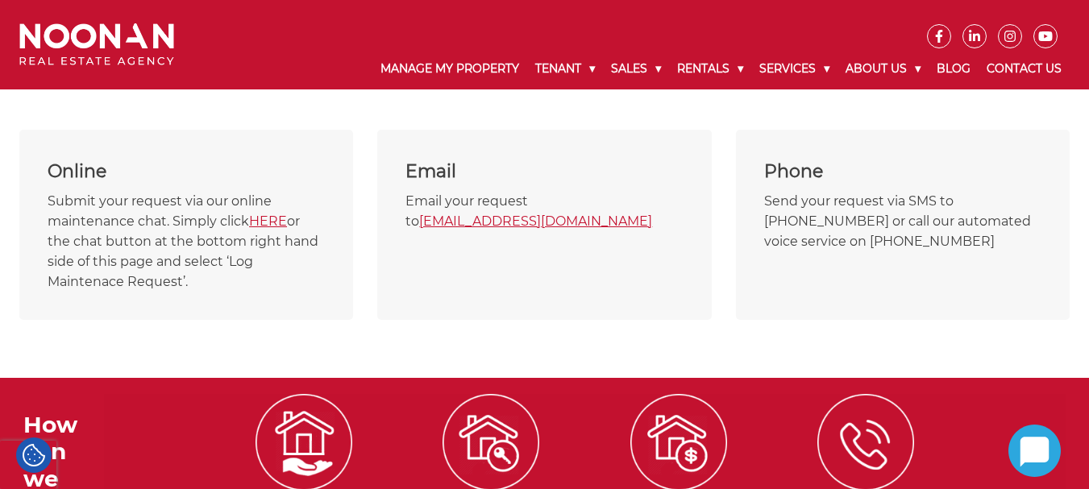
scroll to position [789, 0]
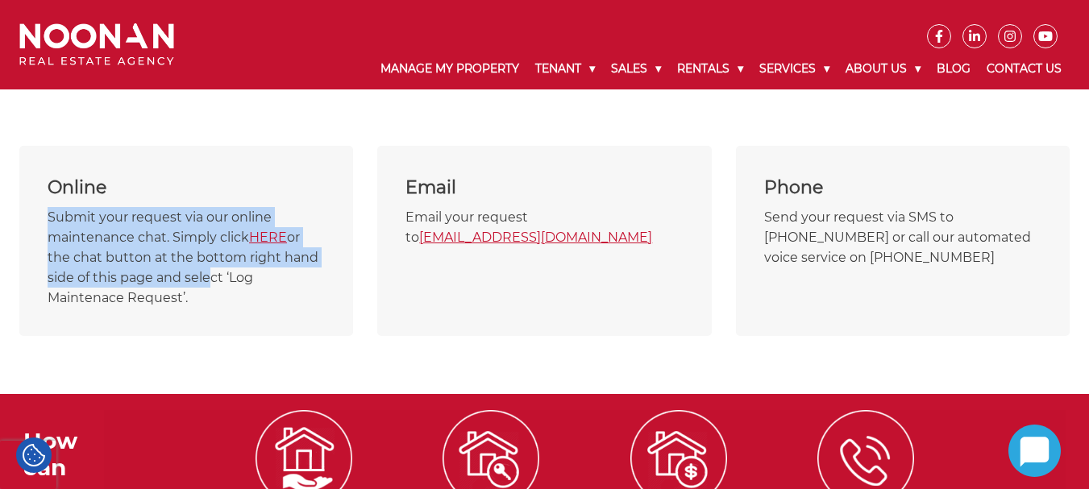
drag, startPoint x: 143, startPoint y: 231, endPoint x: 397, endPoint y: 251, distance: 255.4
click at [205, 271] on p "Submit your request via our online maintenance chat. Simply click HERE or the c…" at bounding box center [186, 257] width 277 height 101
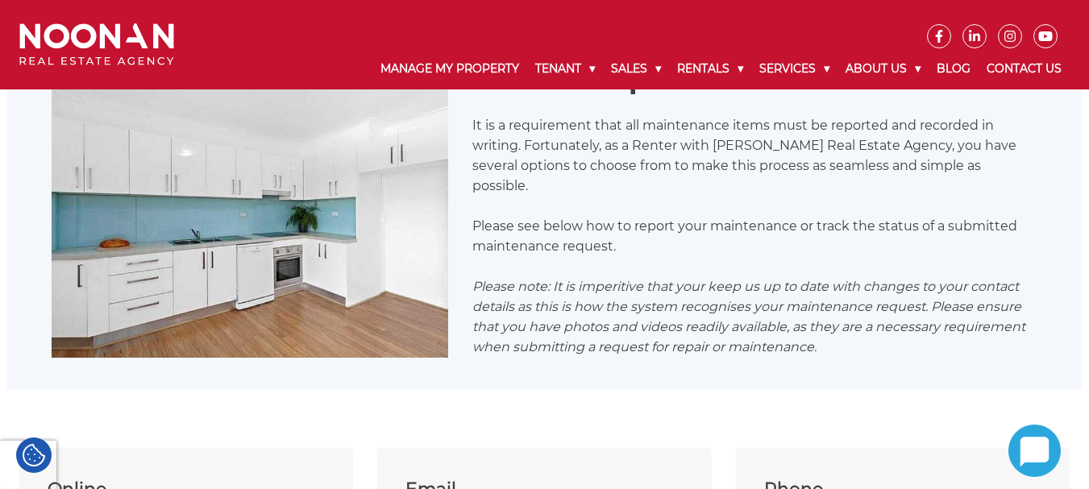
scroll to position [386, 0]
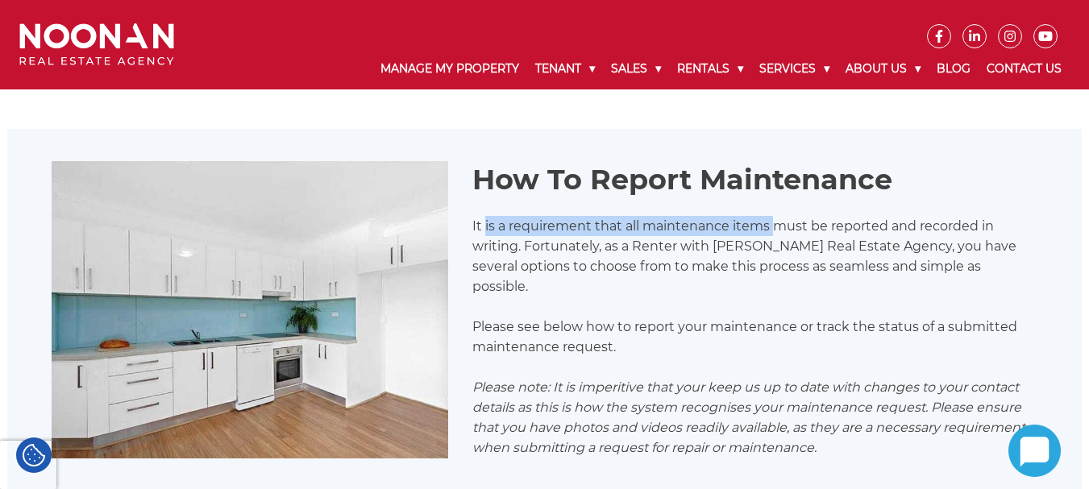
drag, startPoint x: 484, startPoint y: 234, endPoint x: 872, endPoint y: 253, distance: 388.1
click at [812, 239] on p "It is a requirement that all maintenance items must be reported and recorded in…" at bounding box center [754, 256] width 565 height 81
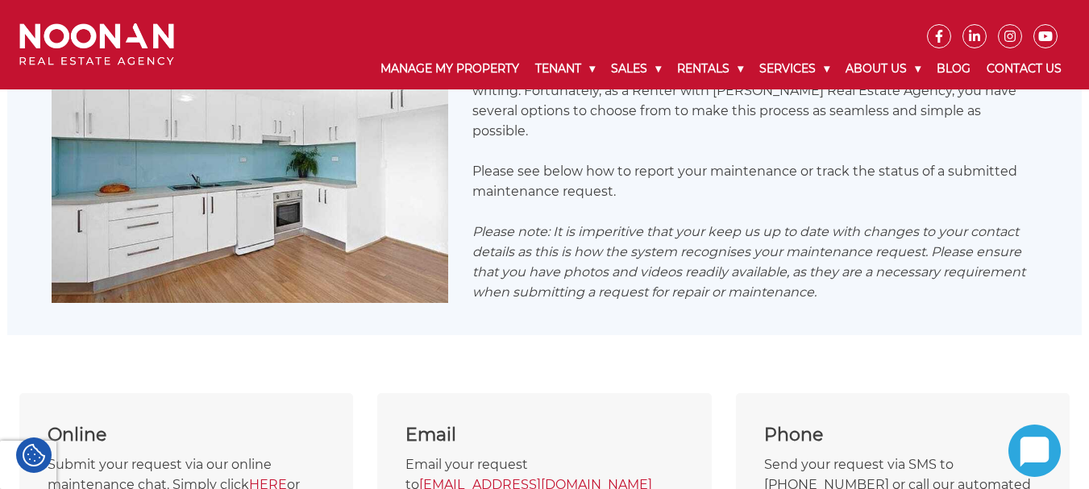
scroll to position [547, 0]
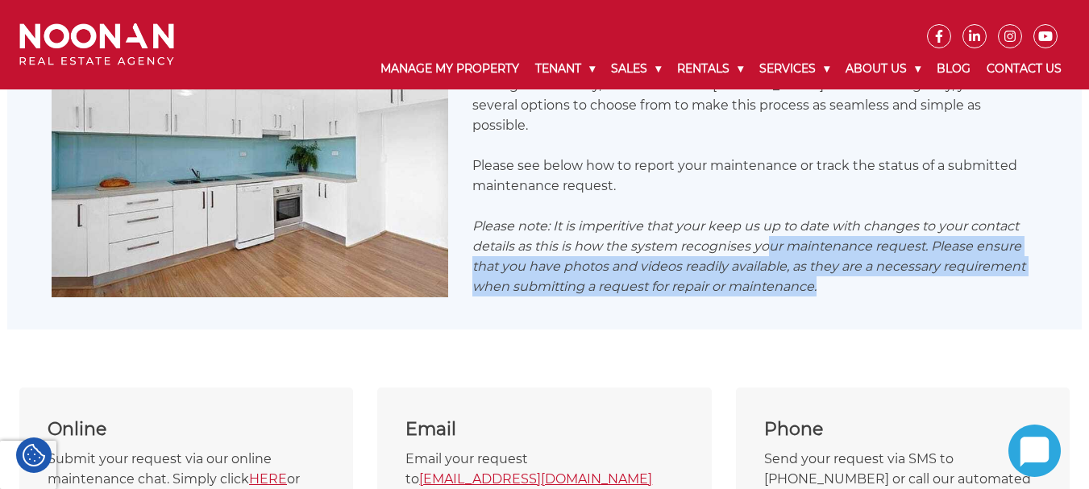
drag, startPoint x: 795, startPoint y: 247, endPoint x: 961, endPoint y: 271, distance: 166.8
click at [961, 271] on p "Please note: It is imperitive that your keep us up to date with changes to your…" at bounding box center [754, 256] width 565 height 81
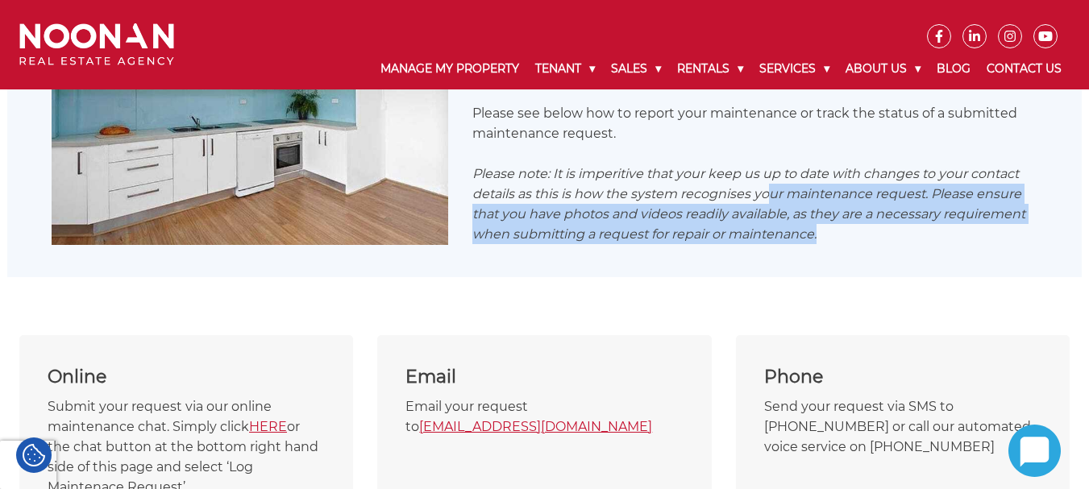
scroll to position [628, 0]
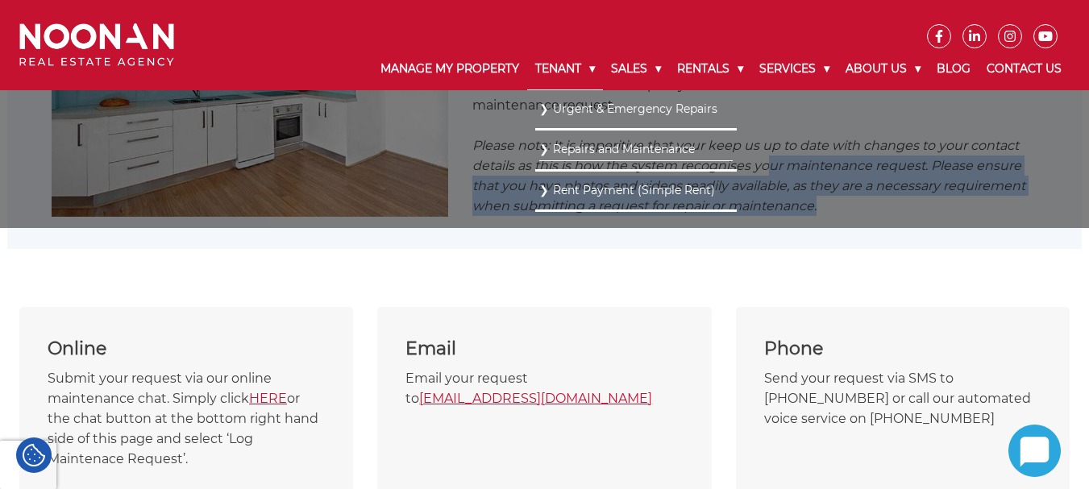
click at [565, 68] on link "Tenant" at bounding box center [565, 69] width 76 height 42
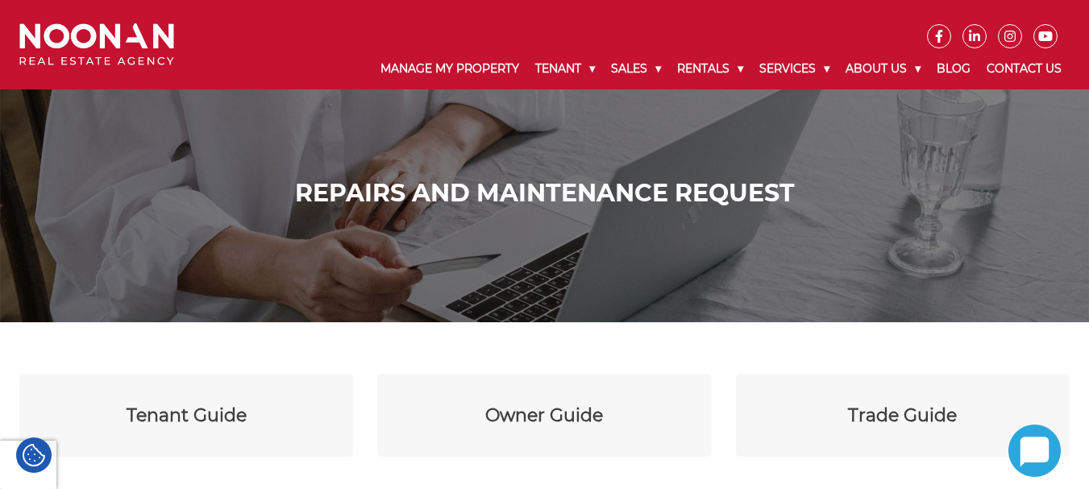
drag, startPoint x: 422, startPoint y: 348, endPoint x: 433, endPoint y: 336, distance: 16.0
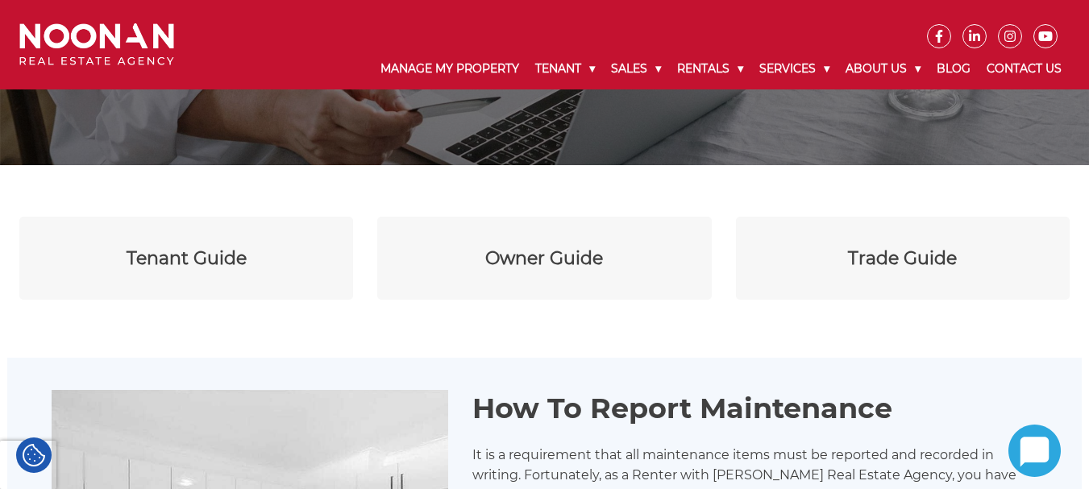
scroll to position [161, 0]
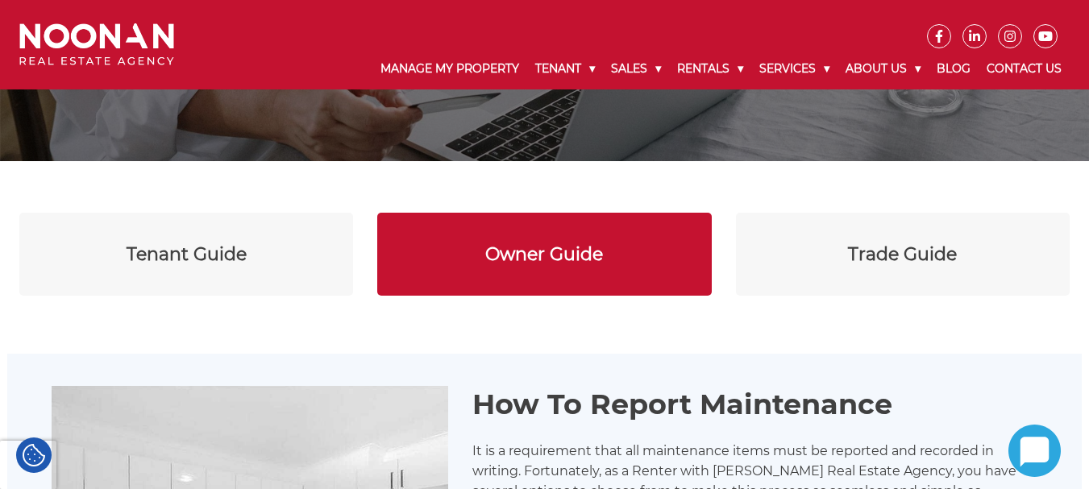
click at [611, 264] on link "Owner Guide" at bounding box center [544, 254] width 334 height 83
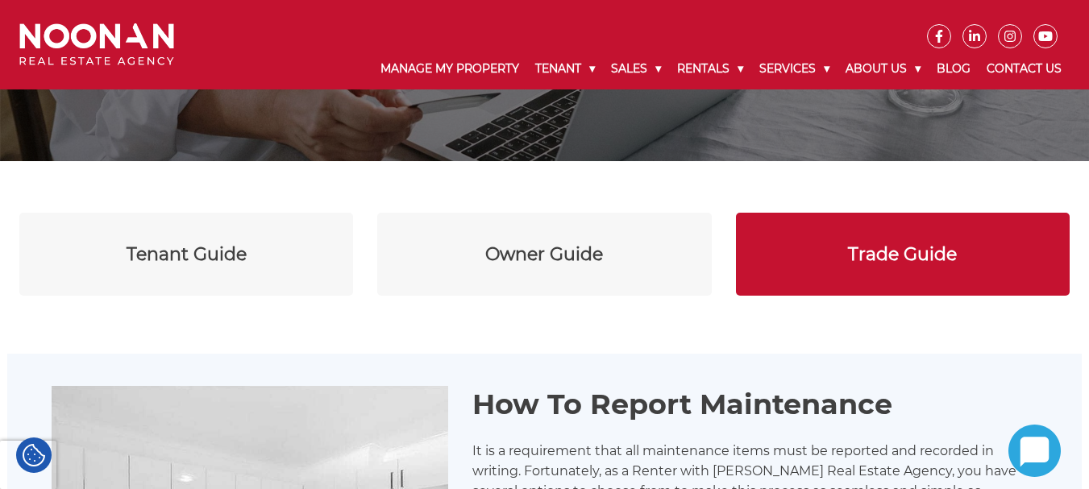
click at [919, 235] on link "Trade Guide" at bounding box center [903, 254] width 334 height 83
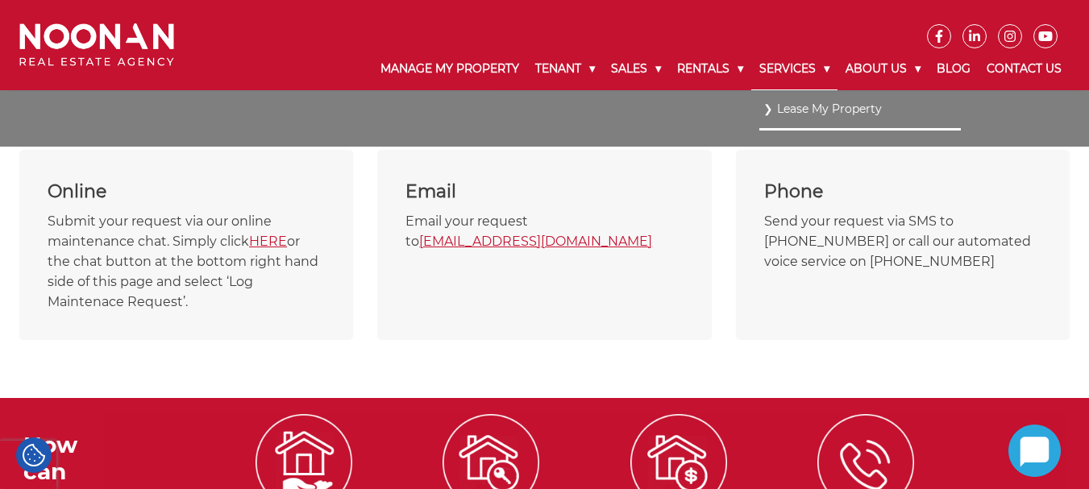
scroll to position [886, 0]
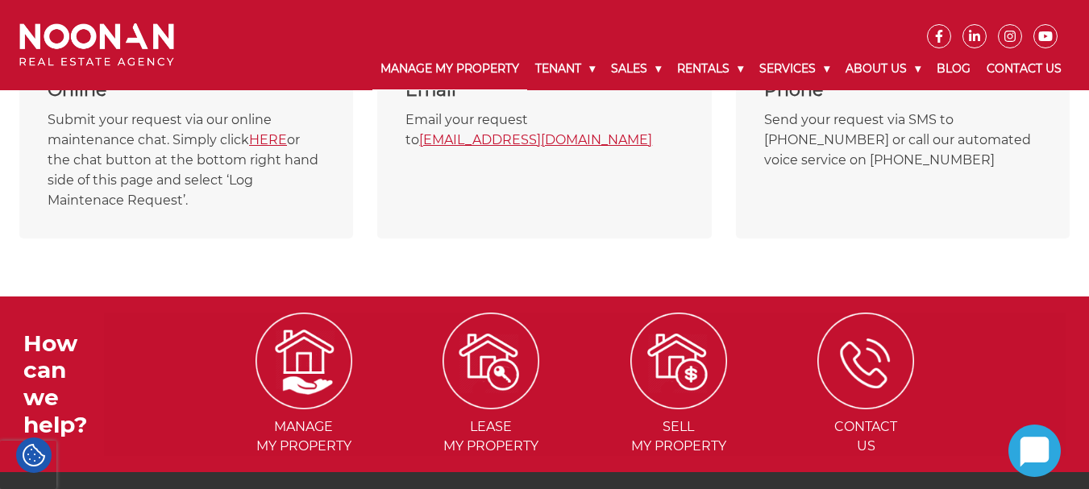
click at [454, 69] on link "Manage My Property" at bounding box center [449, 69] width 155 height 42
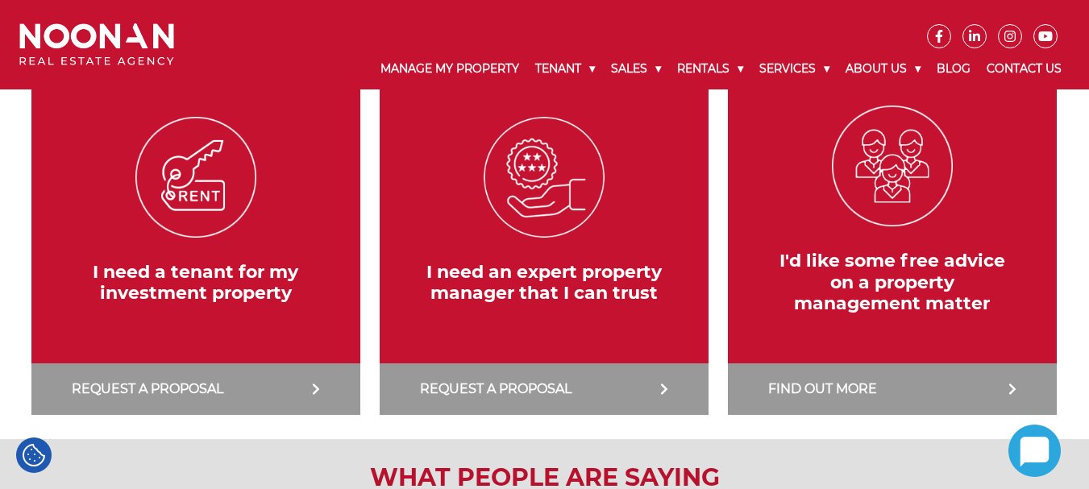
scroll to position [403, 0]
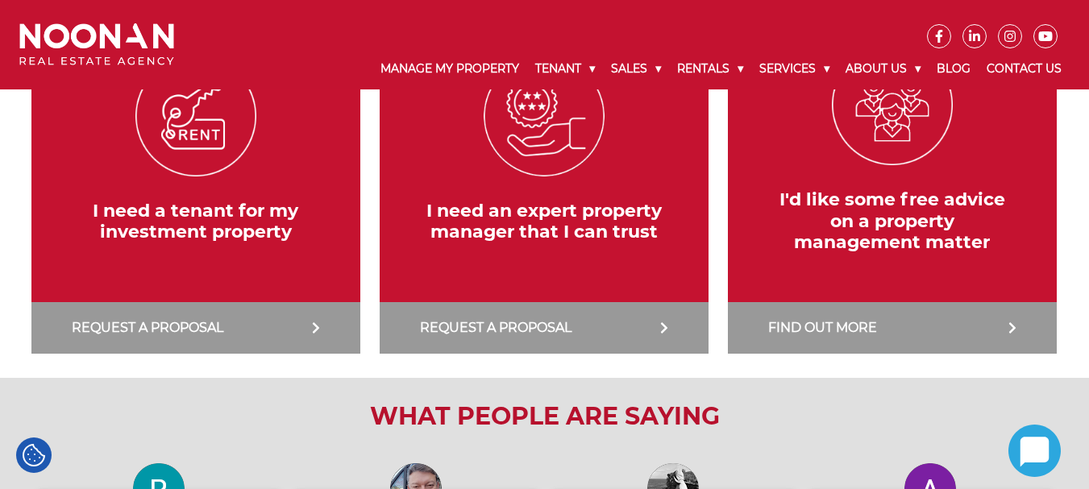
click at [35, 448] on icon at bounding box center [34, 455] width 23 height 23
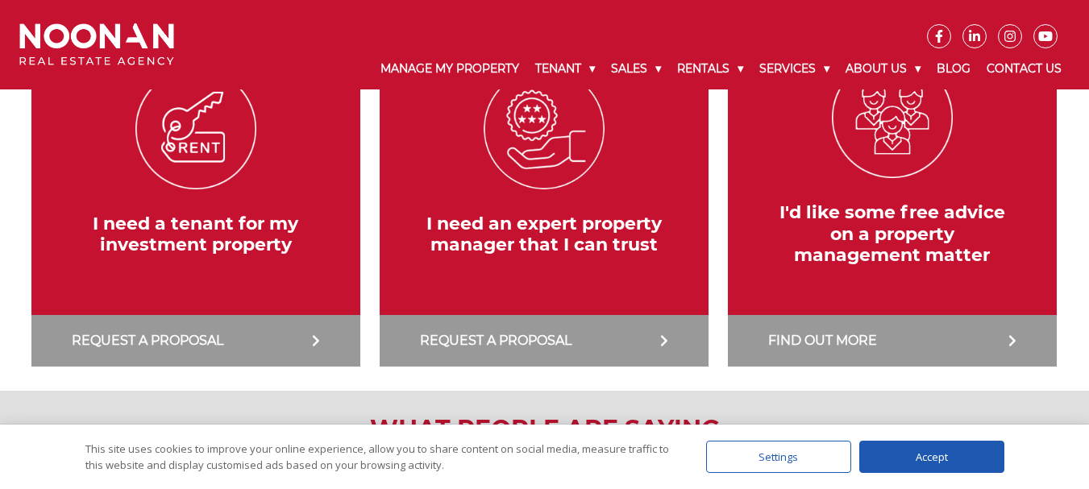
scroll to position [322, 0]
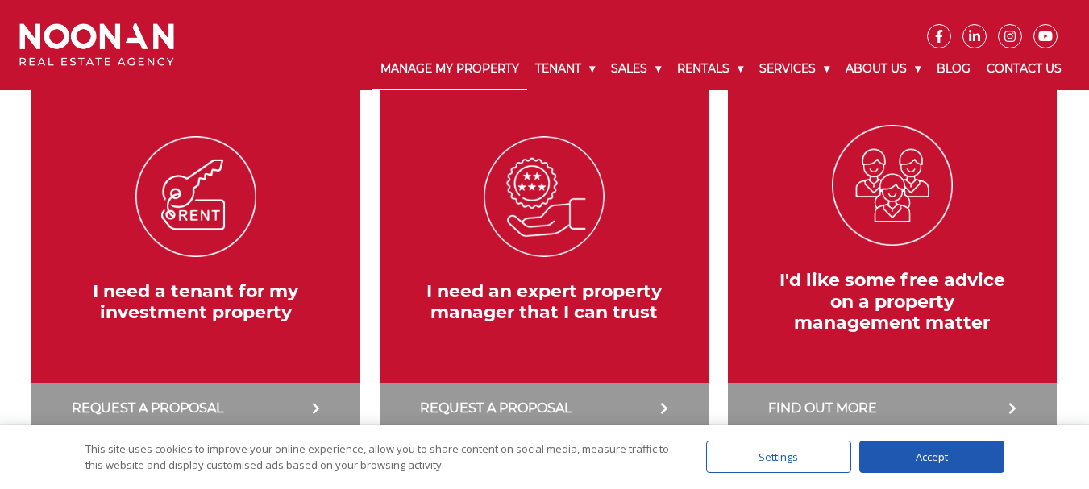
click at [431, 59] on link "Manage My Property" at bounding box center [449, 69] width 155 height 42
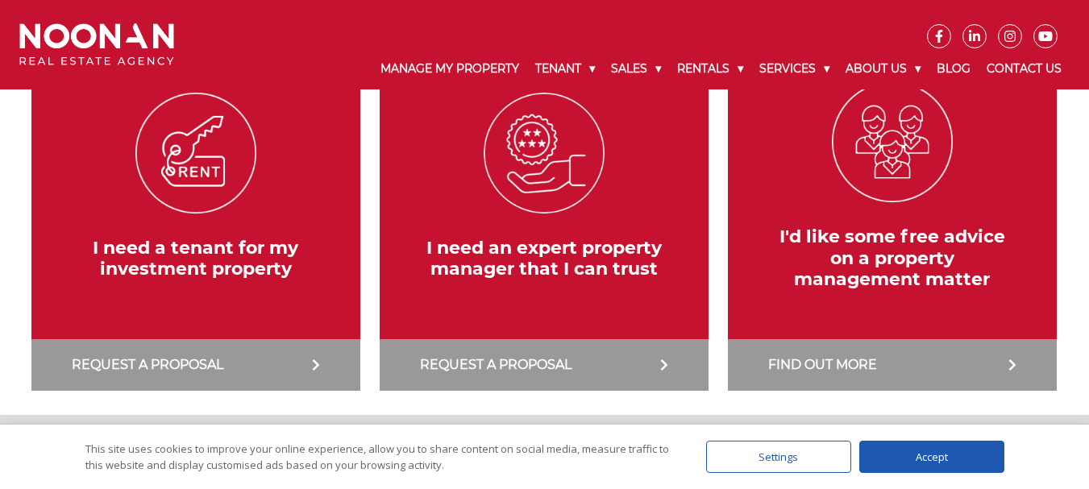
scroll to position [403, 0]
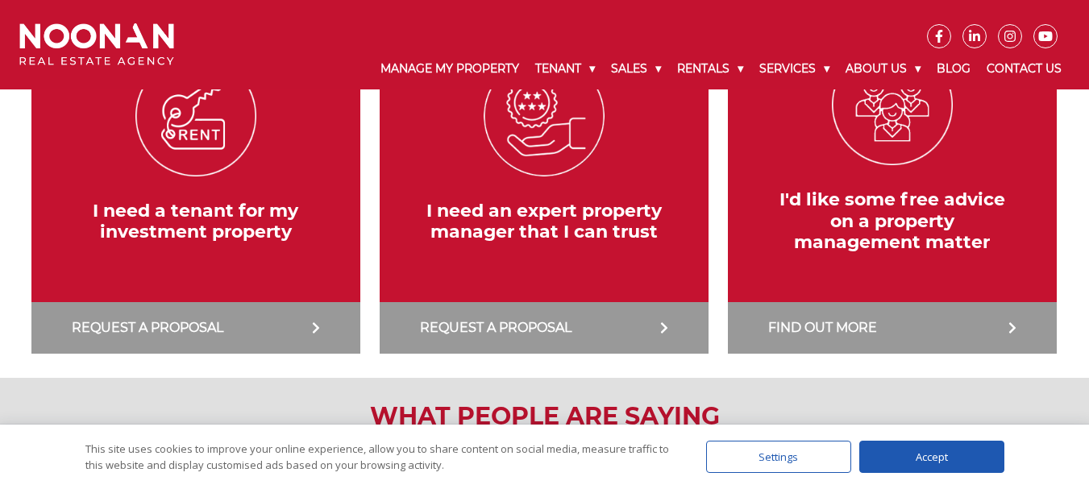
click at [973, 463] on div "Accept" at bounding box center [931, 457] width 145 height 32
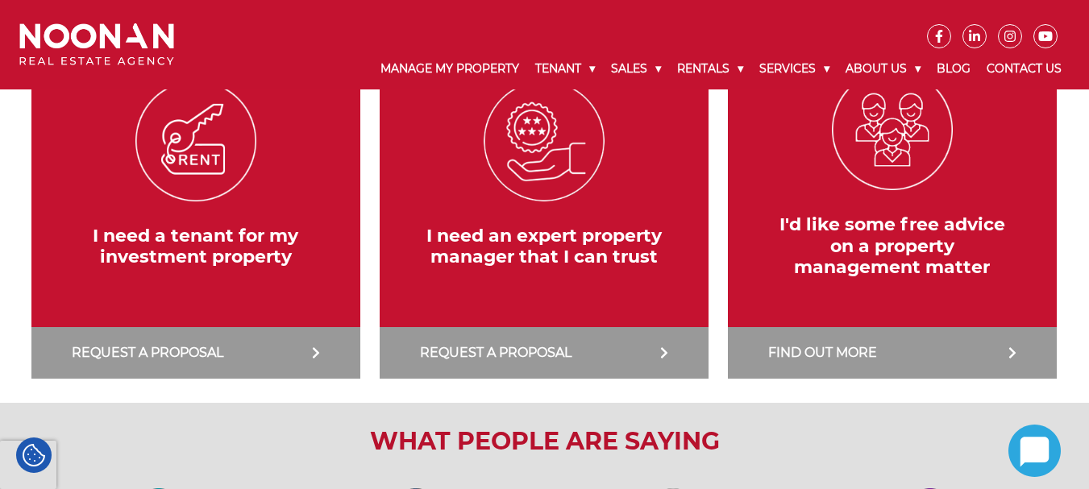
scroll to position [0, 0]
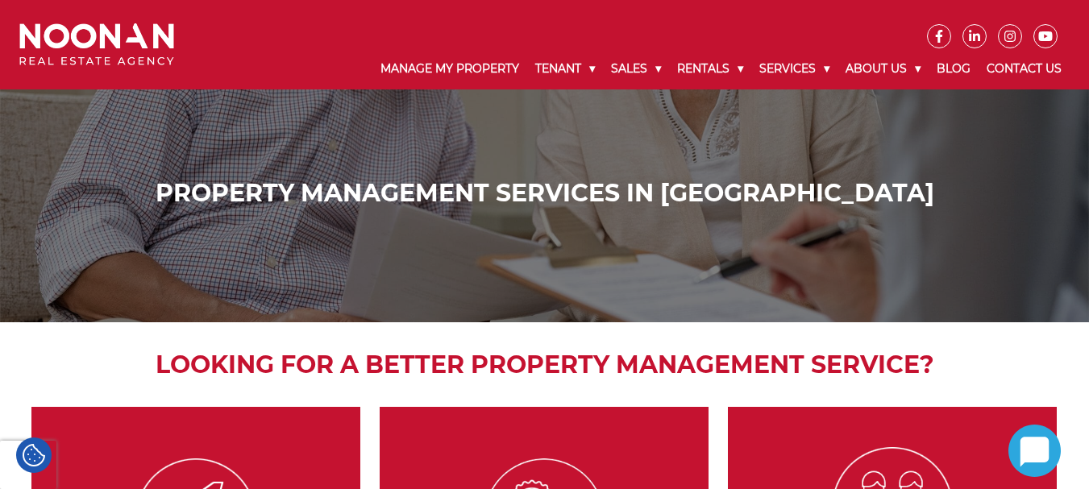
drag, startPoint x: 232, startPoint y: 187, endPoint x: 775, endPoint y: 403, distance: 584.5
click at [248, 179] on h1 "Property Management Services in Sydney" at bounding box center [544, 193] width 1042 height 29
drag, startPoint x: 276, startPoint y: 197, endPoint x: 956, endPoint y: 365, distance: 700.5
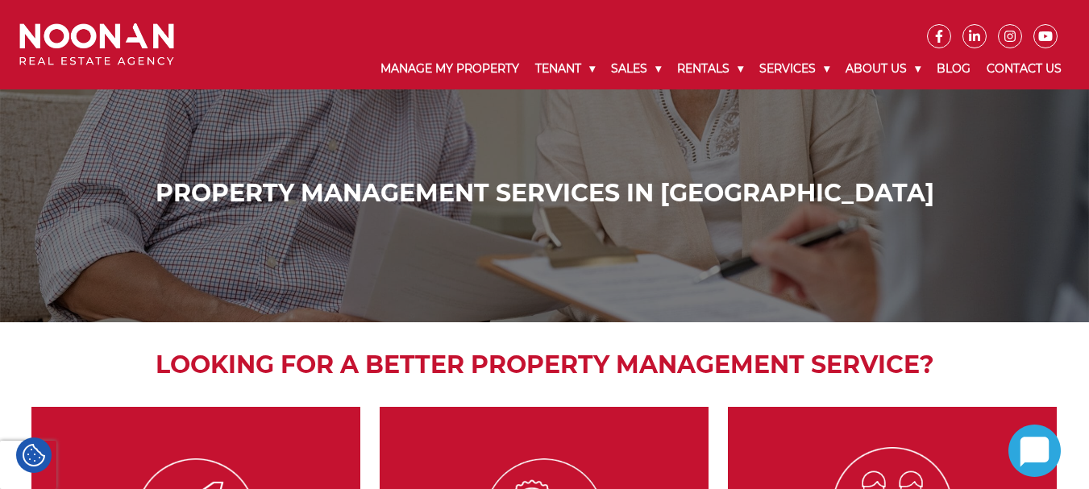
click at [306, 216] on div "Property Management Services in Sydney" at bounding box center [544, 197] width 1074 height 85
drag, startPoint x: 242, startPoint y: 191, endPoint x: 937, endPoint y: 347, distance: 712.6
click at [616, 201] on h1 "Property Management Services in Sydney" at bounding box center [544, 193] width 1042 height 29
drag, startPoint x: 241, startPoint y: 189, endPoint x: 878, endPoint y: 318, distance: 650.5
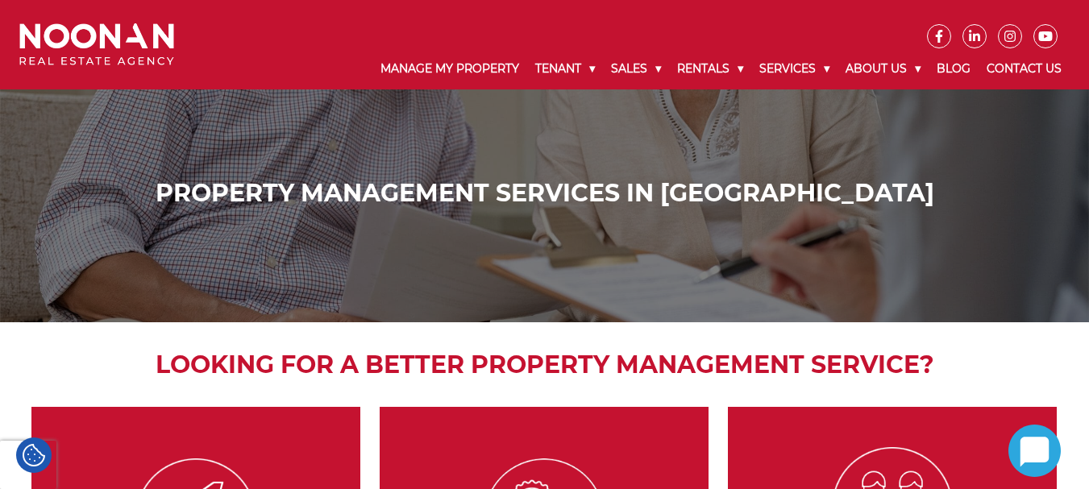
click at [259, 193] on h1 "Property Management Services in Sydney" at bounding box center [544, 193] width 1042 height 29
drag, startPoint x: 243, startPoint y: 179, endPoint x: 944, endPoint y: 358, distance: 723.5
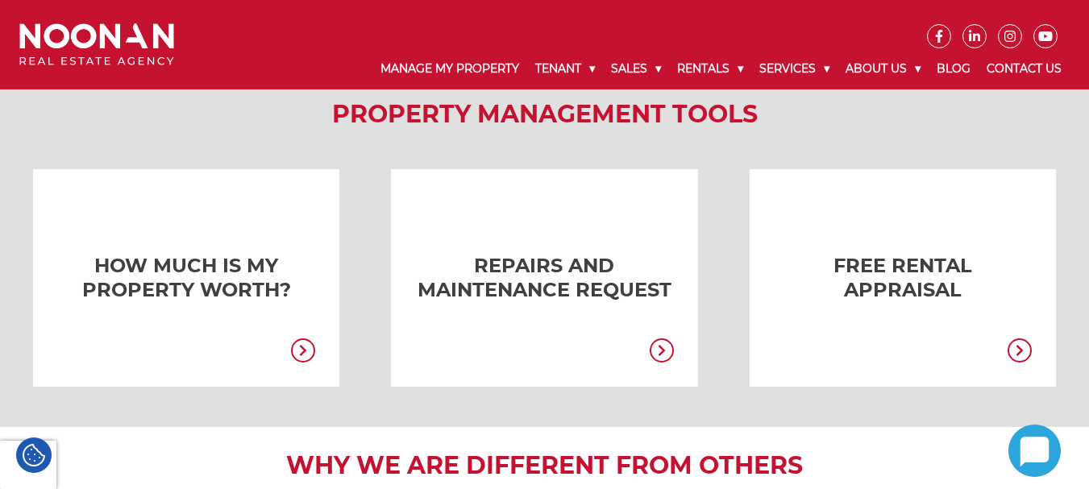
scroll to position [1319, 0]
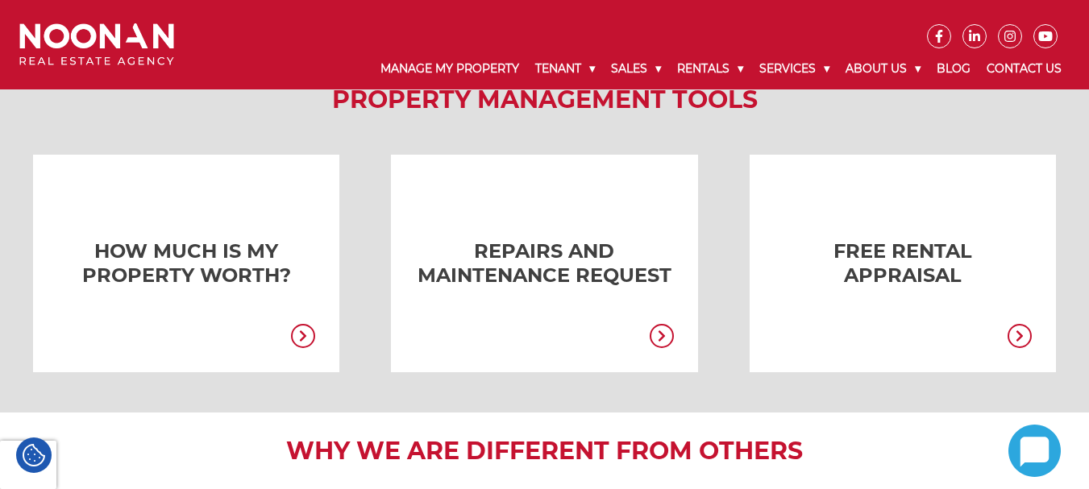
click at [951, 280] on link at bounding box center [878, 264] width 306 height 218
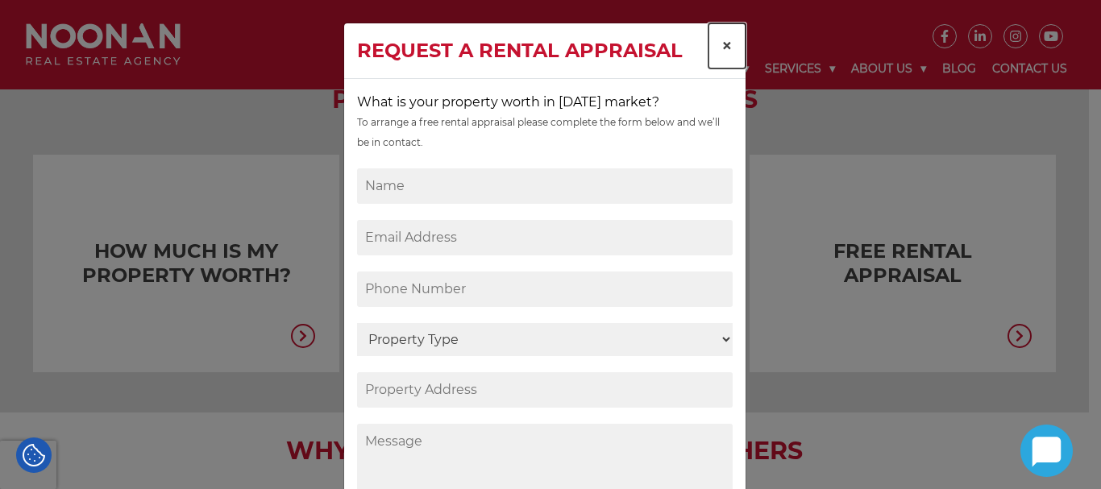
click at [712, 48] on button "×" at bounding box center [726, 45] width 37 height 45
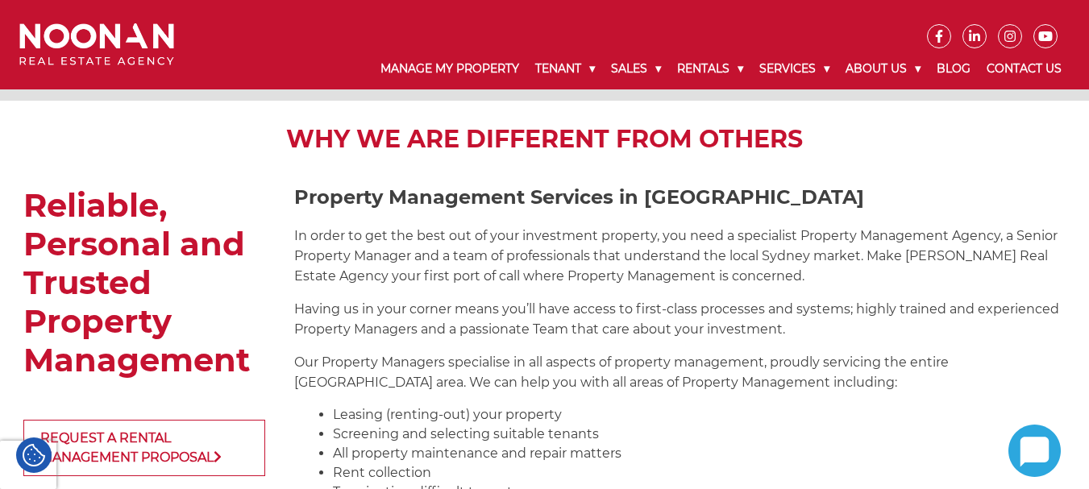
scroll to position [1641, 0]
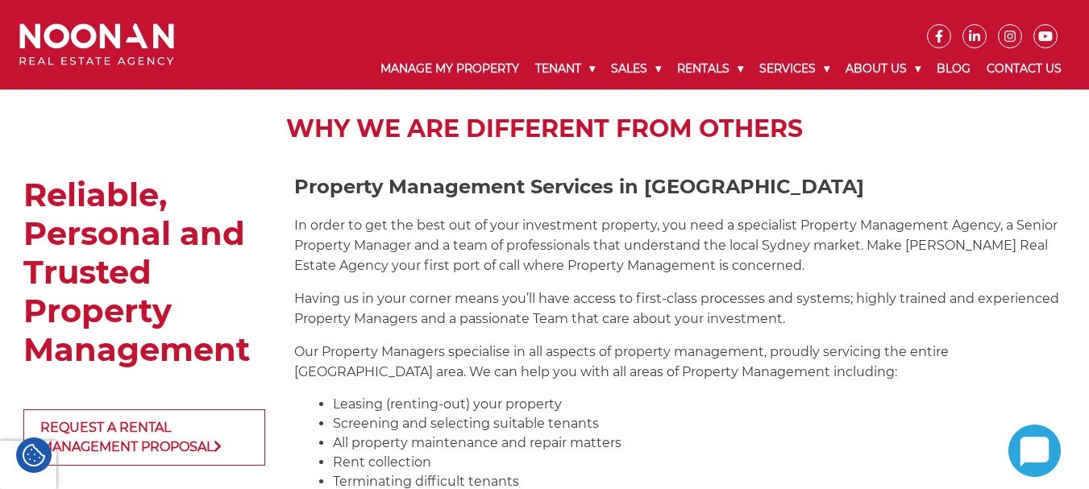
click at [373, 243] on p "In order to get the best out of your investment property, you need a specialist…" at bounding box center [679, 245] width 771 height 60
drag, startPoint x: 309, startPoint y: 223, endPoint x: 594, endPoint y: 267, distance: 287.8
click at [594, 267] on p "In order to get the best out of your investment property, you need a specialist…" at bounding box center [679, 245] width 771 height 60
click at [596, 288] on div "Property Management Services in Sydney In order to get the best out of your inv…" at bounding box center [679, 457] width 771 height 563
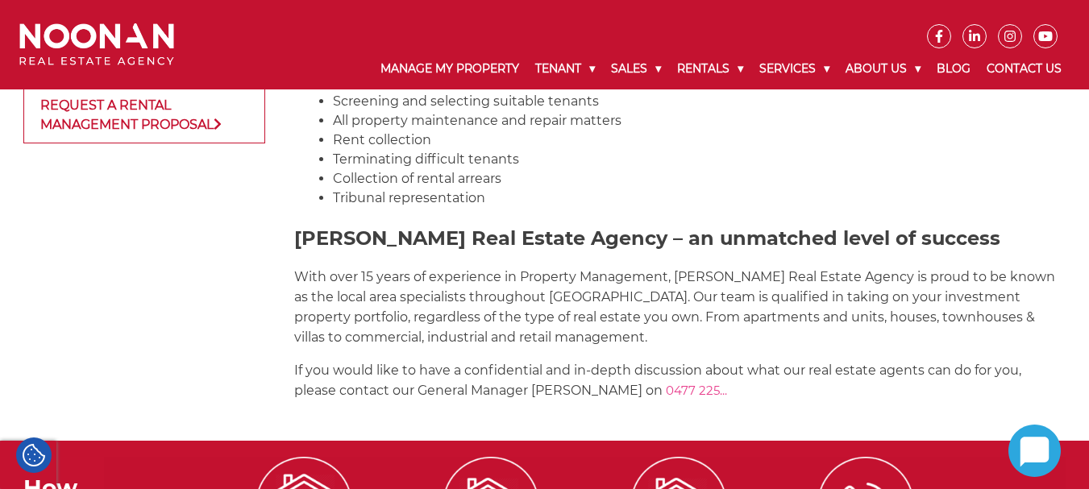
scroll to position [1883, 0]
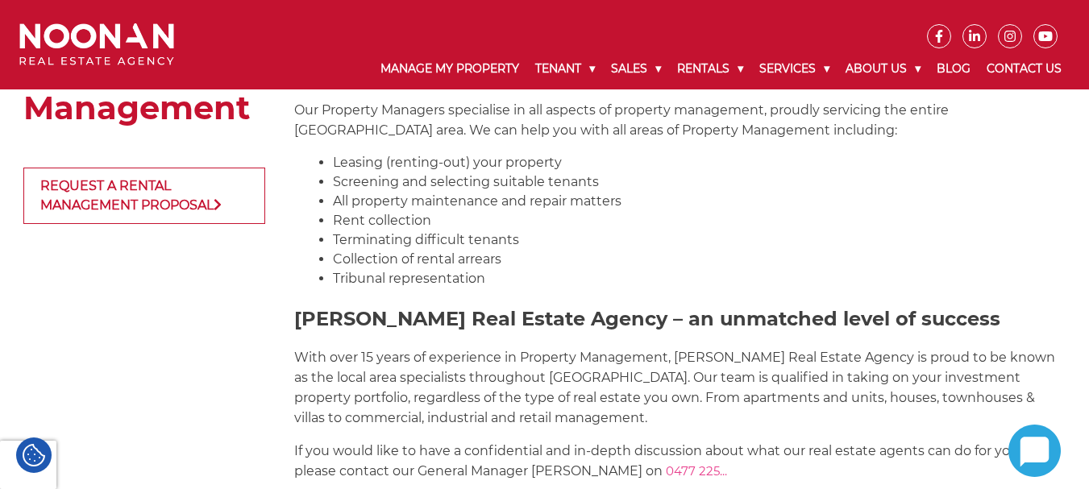
click at [559, 258] on li "Collection of rental arrears" at bounding box center [699, 259] width 732 height 19
drag, startPoint x: 327, startPoint y: 119, endPoint x: 1100, endPoint y: 337, distance: 802.8
click at [861, 399] on div "Property Management Services in Sydney In order to get the best out of your inv…" at bounding box center [679, 215] width 771 height 563
click at [819, 163] on li "Leasing (renting-out) your property" at bounding box center [699, 162] width 732 height 19
click at [876, 311] on h3 "Noonan Real Estate Agency – an unmatched level of success" at bounding box center [679, 319] width 771 height 23
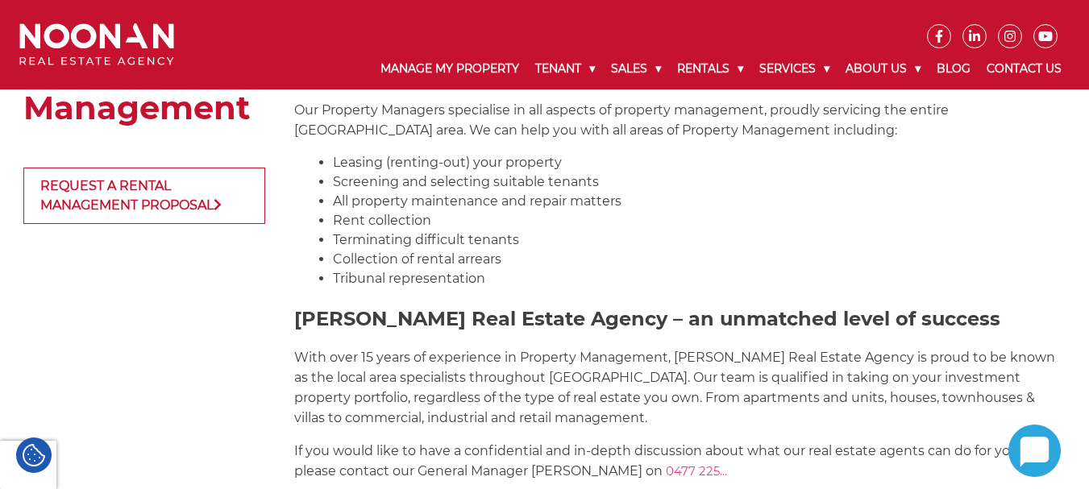
click at [874, 319] on h3 "Noonan Real Estate Agency – an unmatched level of success" at bounding box center [679, 319] width 771 height 23
drag, startPoint x: 304, startPoint y: 106, endPoint x: 526, endPoint y: 231, distance: 255.1
click at [526, 230] on div "Property Management Services in Sydney In order to get the best out of your inv…" at bounding box center [679, 215] width 771 height 563
click at [534, 298] on div "Property Management Services in Sydney In order to get the best out of your inv…" at bounding box center [679, 215] width 771 height 563
click at [430, 287] on li "Tribunal representation" at bounding box center [699, 278] width 732 height 19
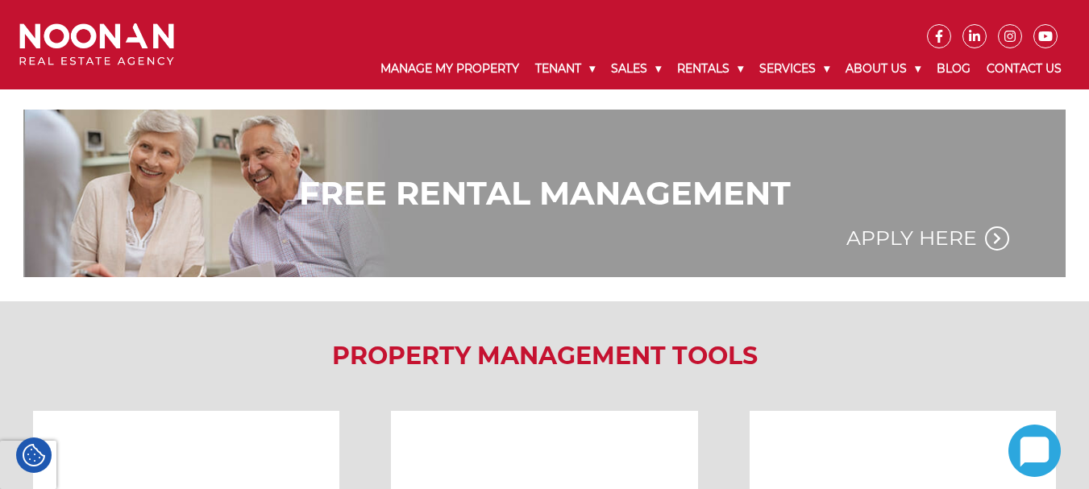
scroll to position [915, 0]
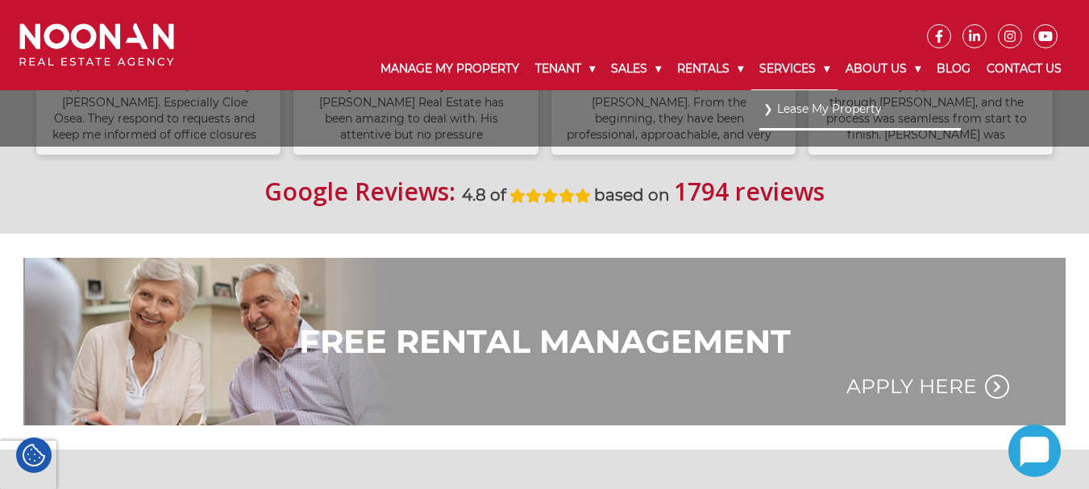
click at [807, 68] on link "Services" at bounding box center [794, 69] width 86 height 42
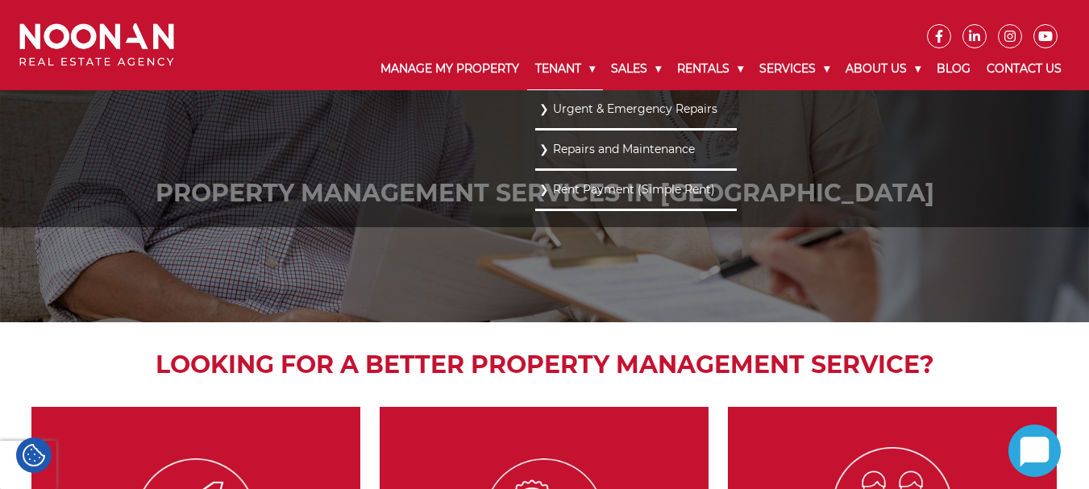
click at [556, 60] on link "Tenant" at bounding box center [565, 69] width 76 height 42
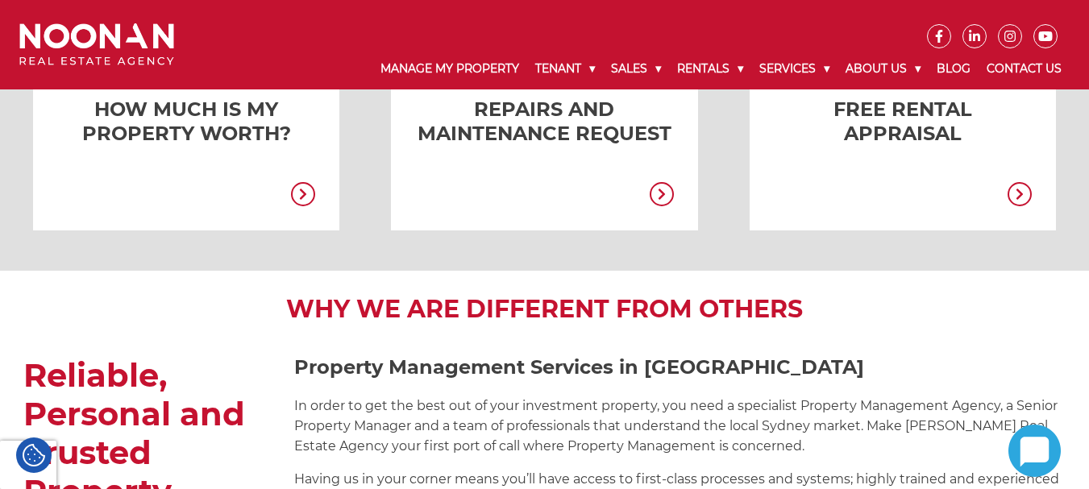
scroll to position [1414, 0]
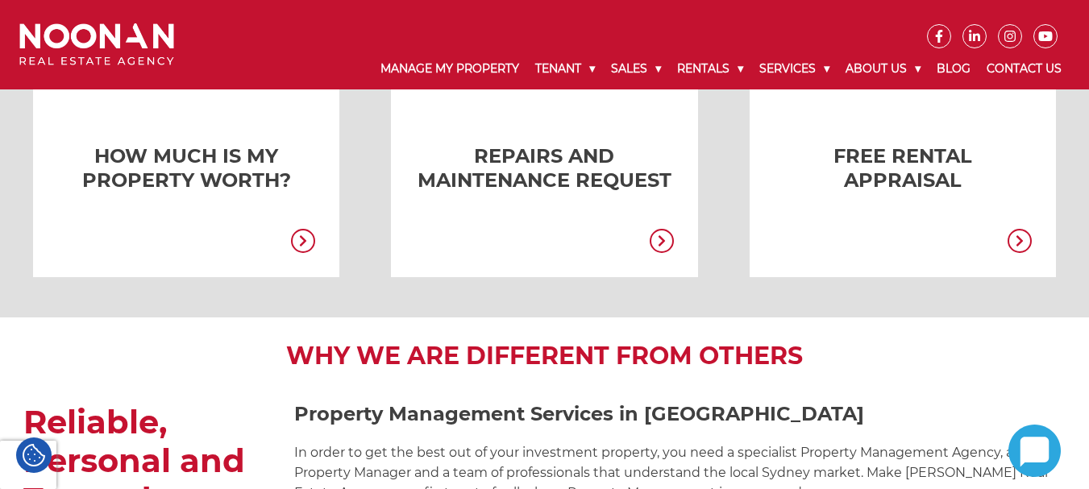
click at [581, 205] on link at bounding box center [520, 169] width 306 height 218
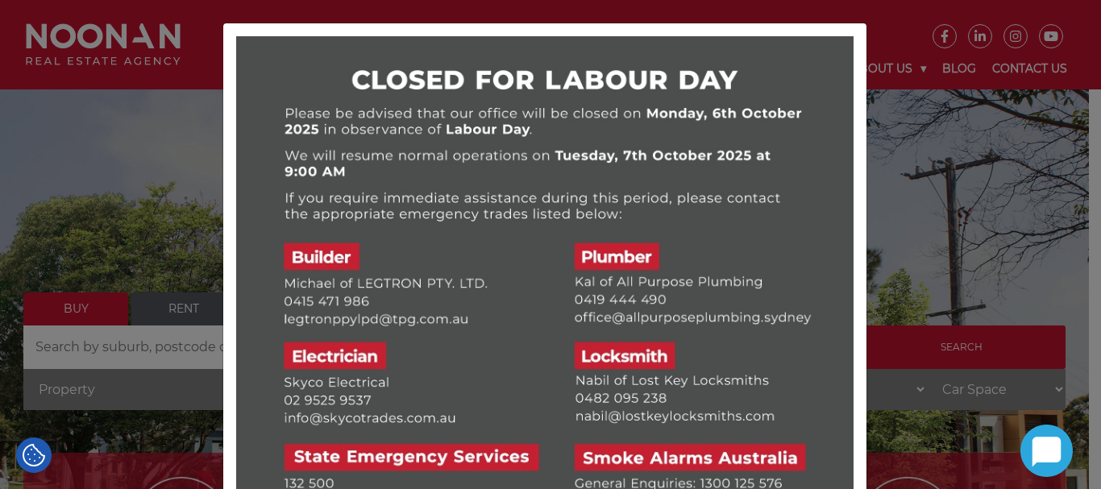
click at [799, 133] on img at bounding box center [544, 344] width 617 height 617
click at [938, 134] on div at bounding box center [550, 244] width 1101 height 489
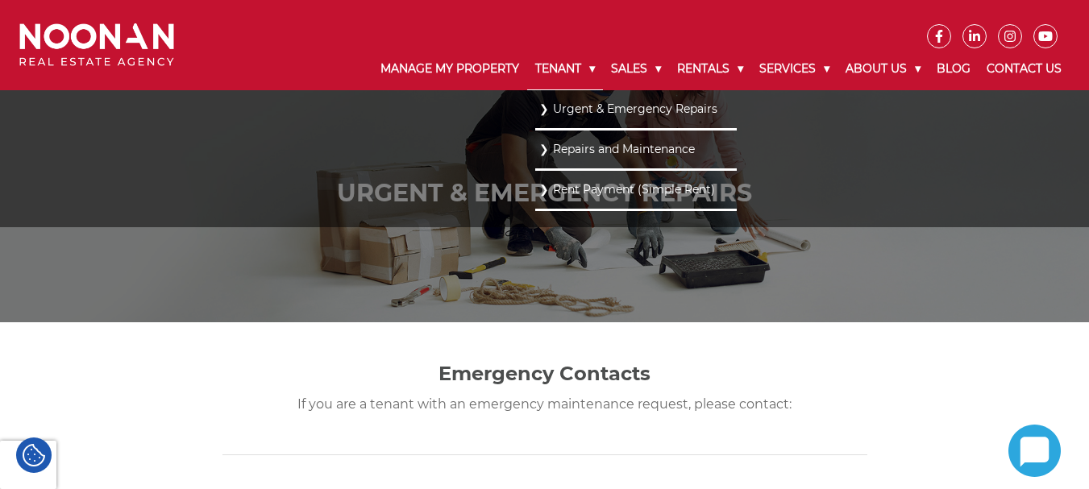
click at [558, 66] on link "Tenant" at bounding box center [565, 69] width 76 height 42
click at [587, 106] on link "Urgent & Emergency Repairs" at bounding box center [635, 109] width 193 height 22
click at [551, 78] on link "Tenant" at bounding box center [565, 69] width 76 height 42
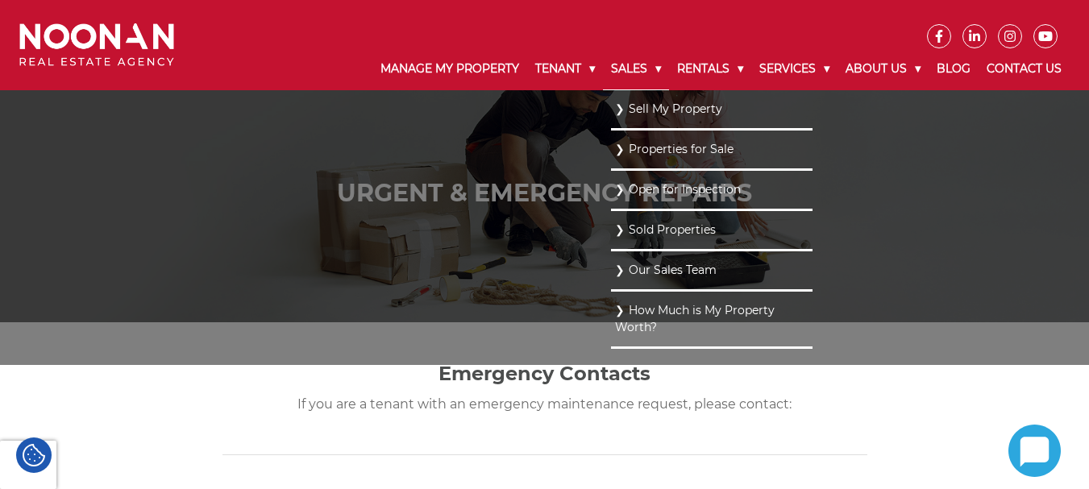
click at [627, 66] on link "Sales" at bounding box center [636, 69] width 66 height 42
click at [644, 236] on link "Sold Properties" at bounding box center [711, 229] width 193 height 22
click at [649, 190] on link "Open for Inspection" at bounding box center [711, 189] width 193 height 22
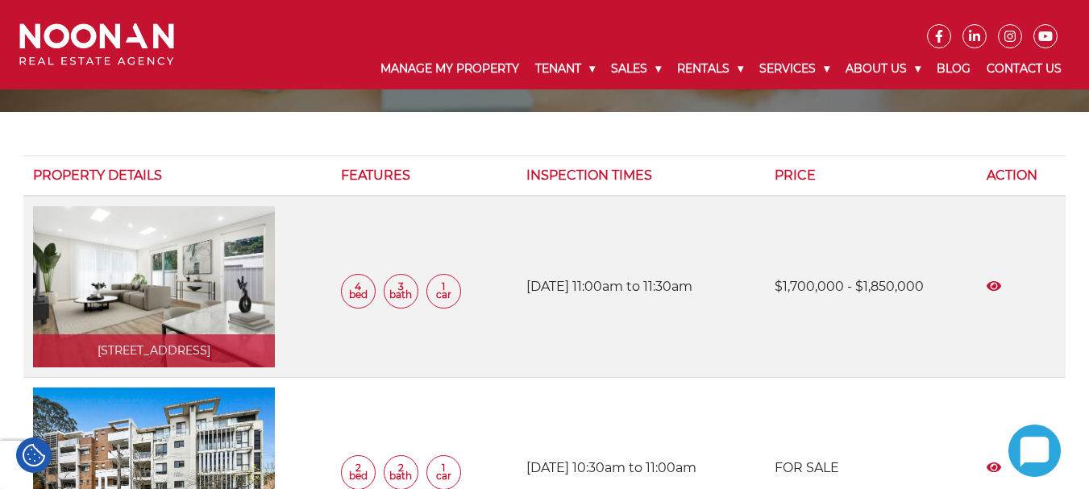
scroll to position [242, 0]
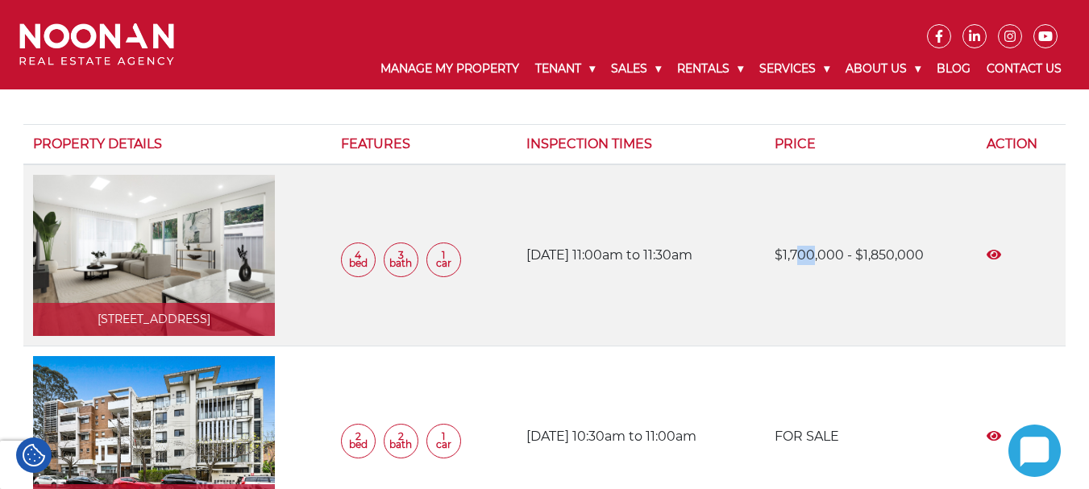
drag, startPoint x: 811, startPoint y: 247, endPoint x: 823, endPoint y: 282, distance: 36.4
click at [823, 282] on td "$1,700,000 - $1,850,000" at bounding box center [871, 255] width 212 height 182
click at [898, 264] on td "$1,700,000 - $1,850,000" at bounding box center [871, 255] width 212 height 182
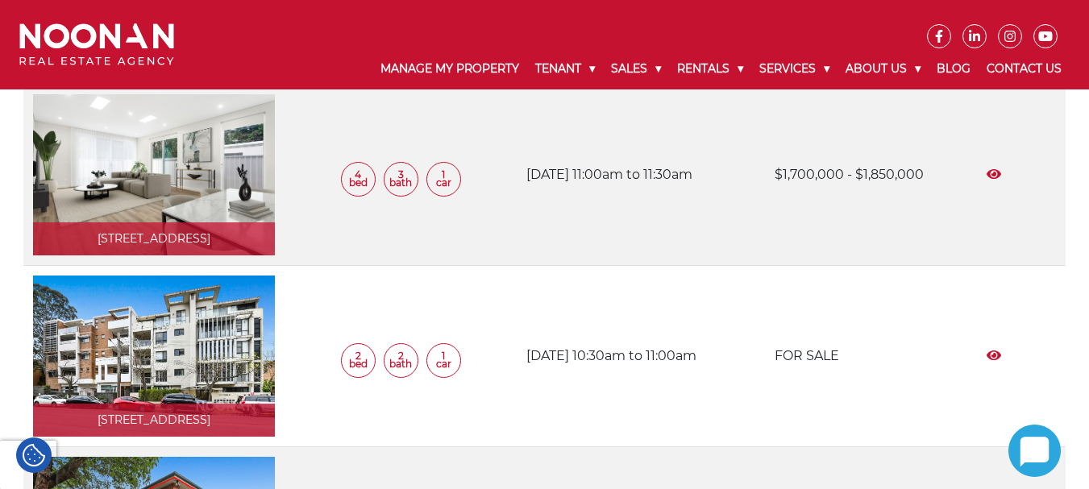
click at [153, 189] on link at bounding box center [154, 174] width 242 height 161
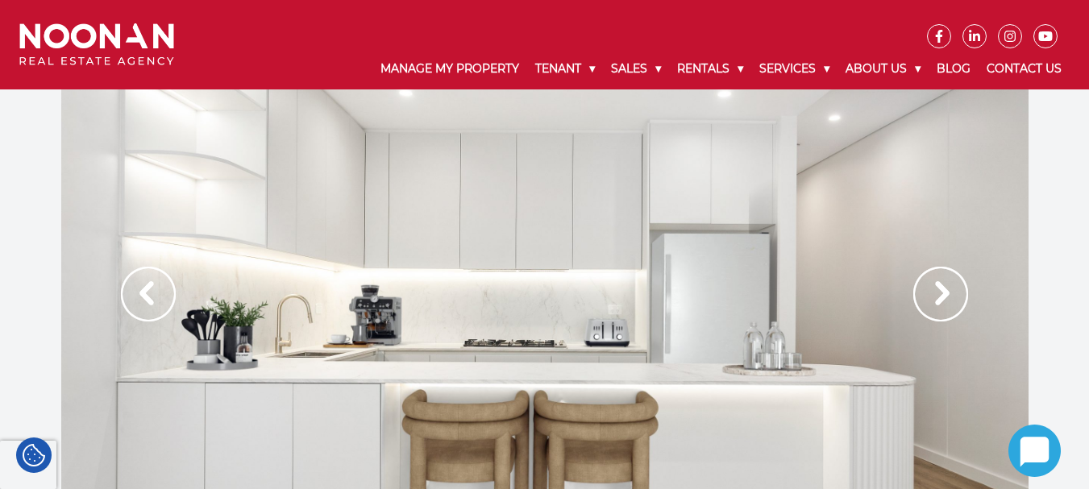
click at [928, 295] on img at bounding box center [940, 294] width 55 height 55
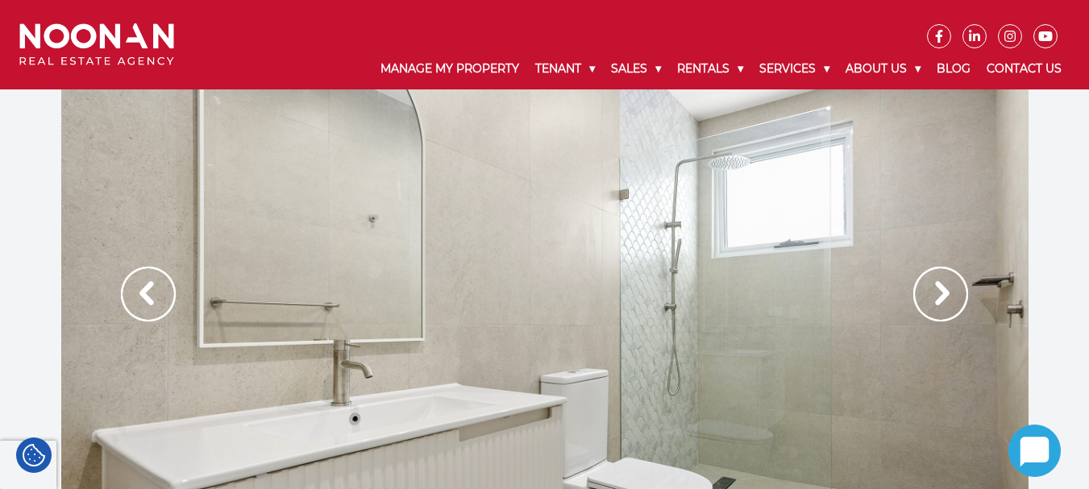
click at [934, 296] on img at bounding box center [940, 294] width 55 height 55
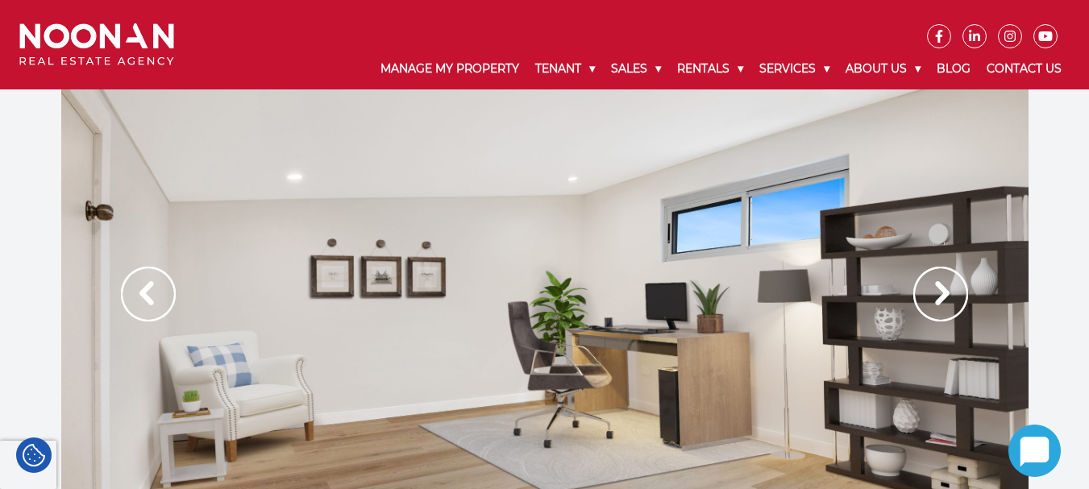
click at [934, 296] on img at bounding box center [940, 294] width 55 height 55
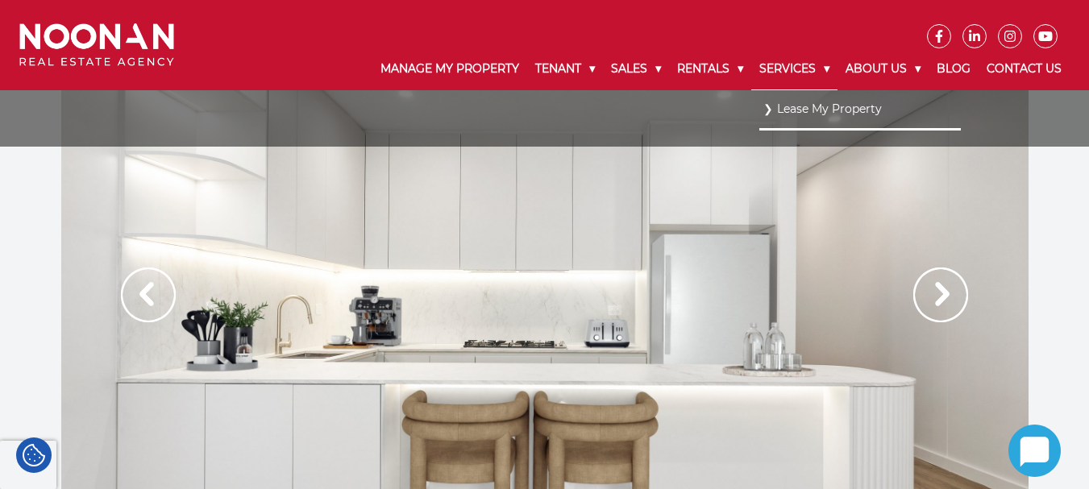
click at [810, 67] on link "Services" at bounding box center [794, 69] width 86 height 42
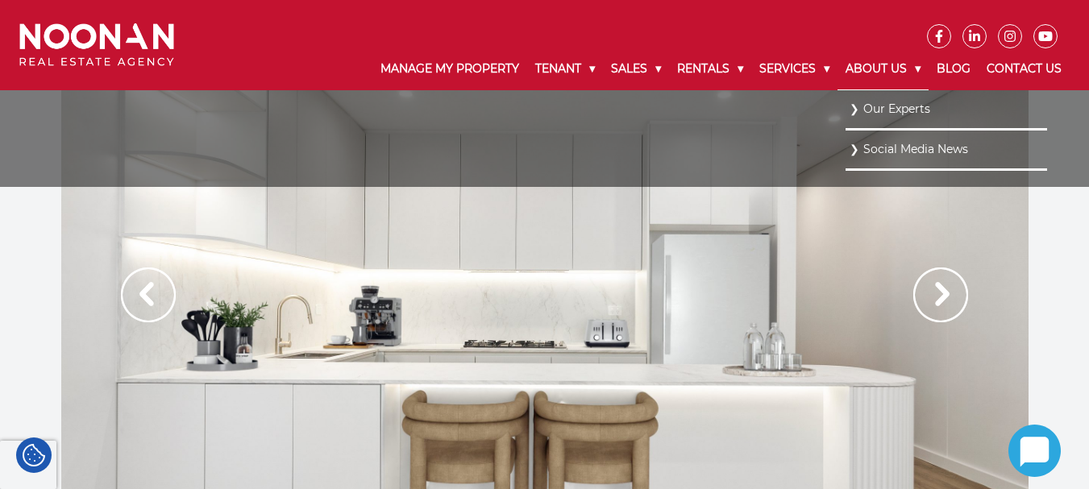
click at [871, 69] on link "About Us" at bounding box center [882, 69] width 91 height 42
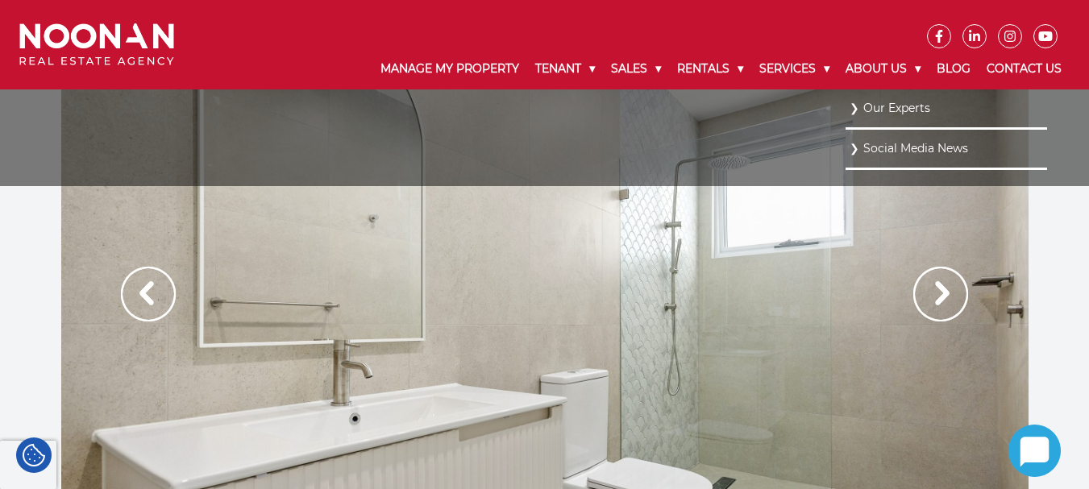
click at [910, 135] on li "Social Media News" at bounding box center [945, 150] width 201 height 40
click at [910, 145] on link "Social Media News" at bounding box center [945, 149] width 193 height 22
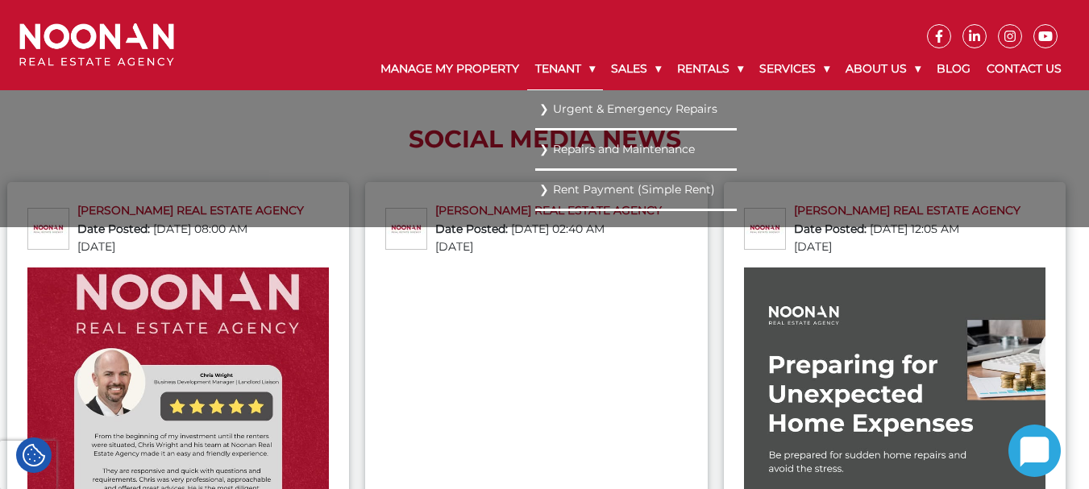
click at [566, 63] on link "Tenant" at bounding box center [565, 69] width 76 height 42
click at [572, 151] on link "Repairs and Maintenance" at bounding box center [635, 149] width 193 height 22
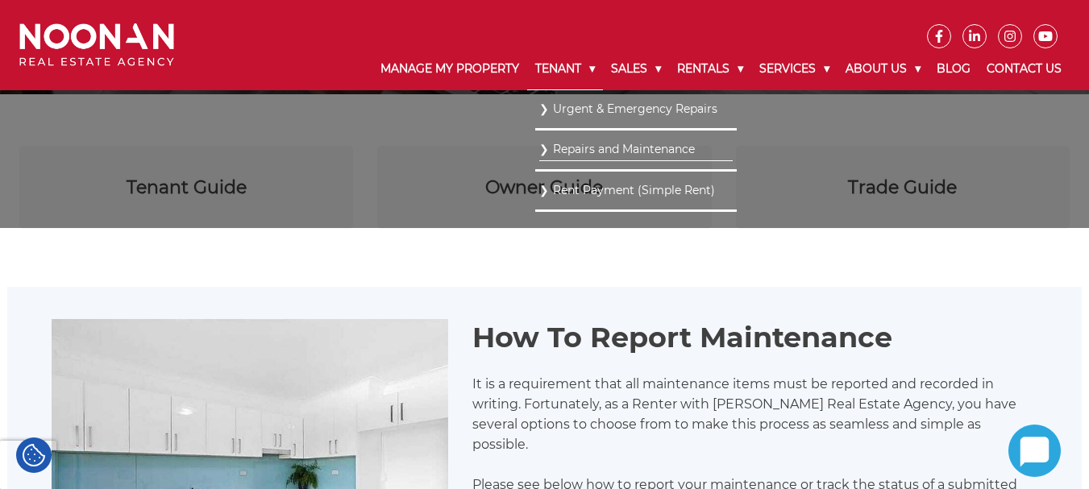
scroll to position [242, 0]
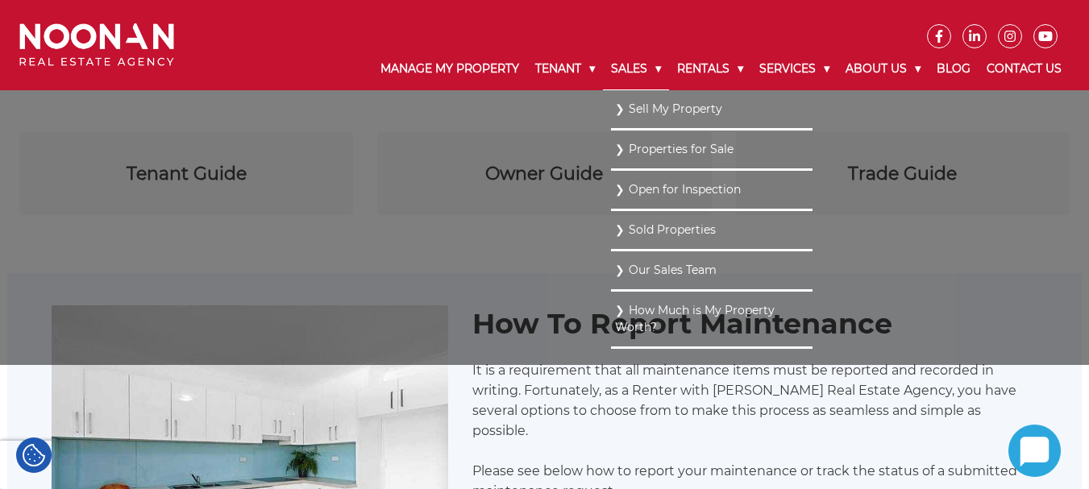
click at [620, 60] on link "Sales" at bounding box center [636, 69] width 66 height 42
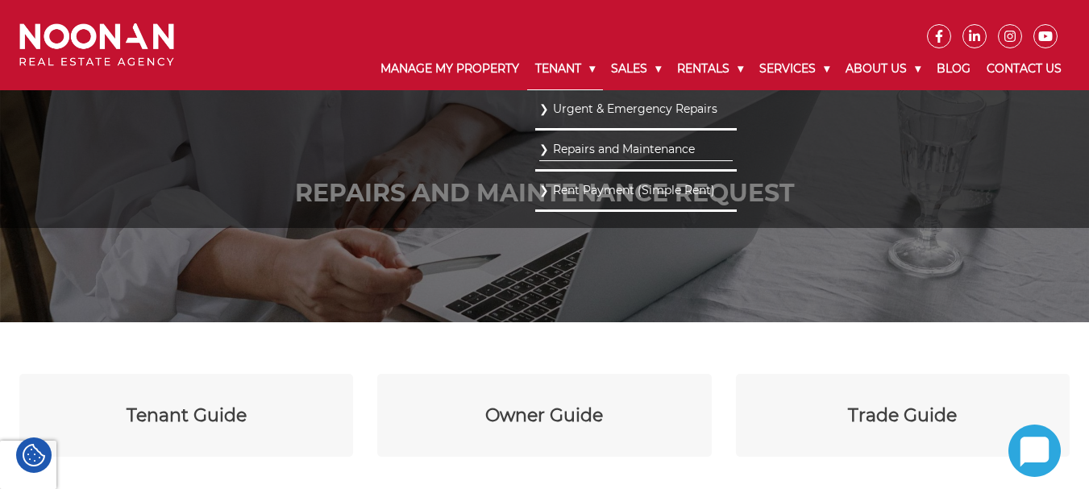
click at [541, 68] on link "Tenant" at bounding box center [565, 69] width 76 height 42
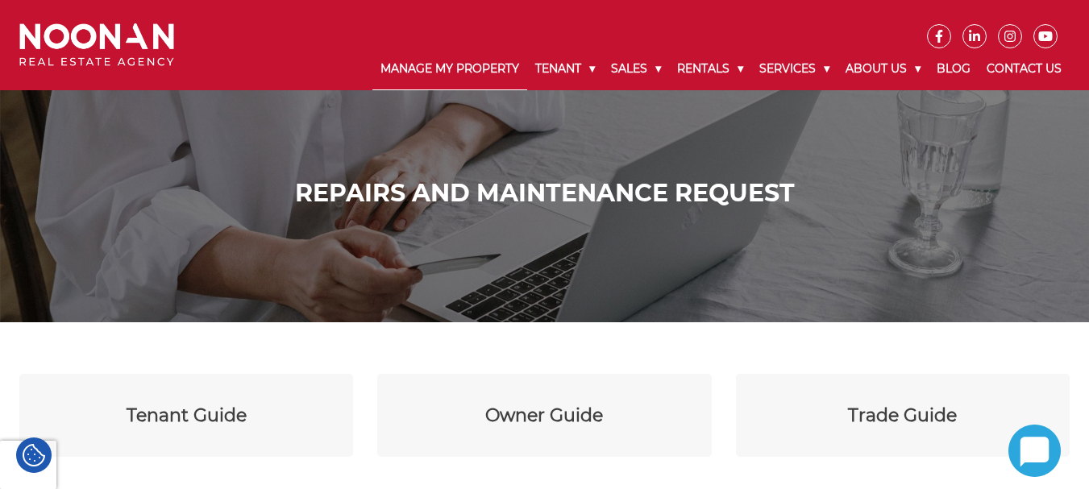
click at [403, 73] on link "Manage My Property" at bounding box center [449, 69] width 155 height 42
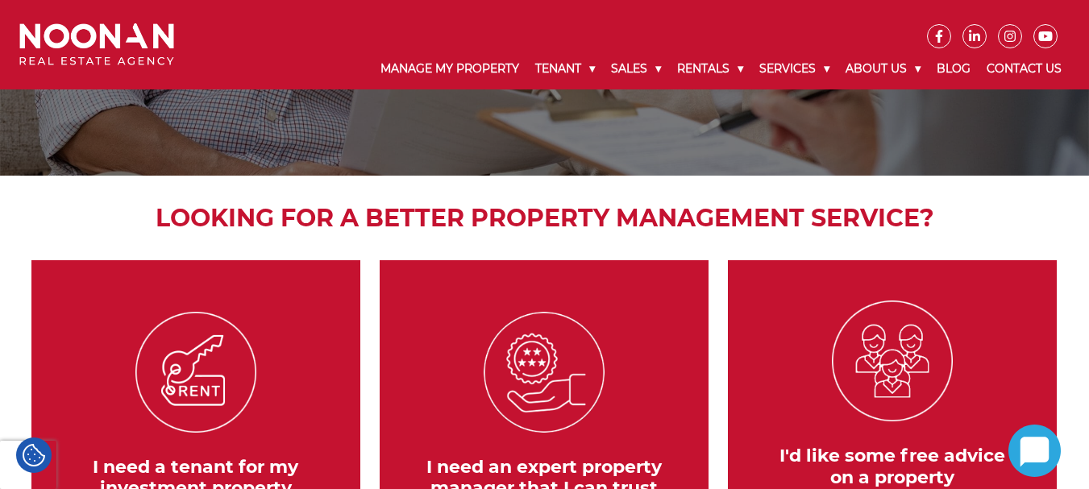
scroll to position [161, 0]
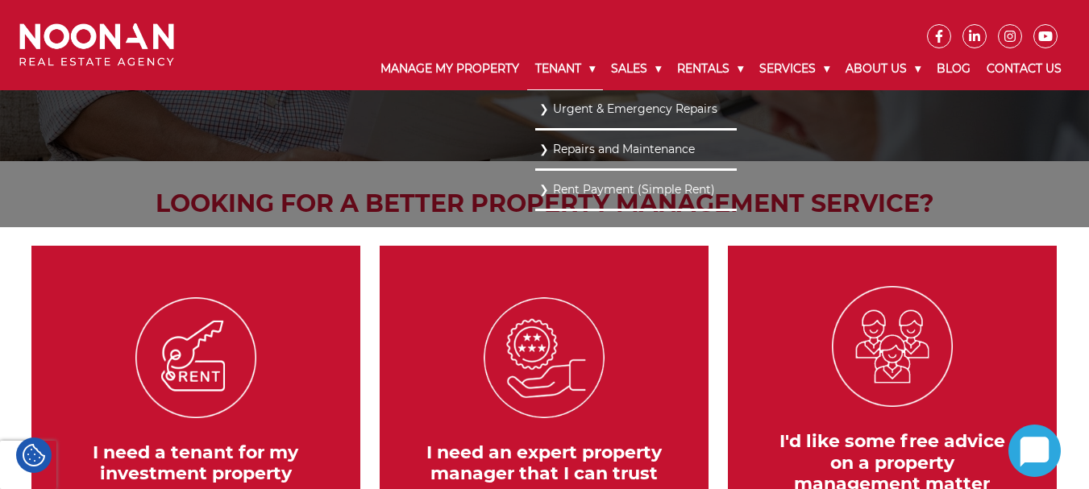
click at [562, 60] on link "Tenant" at bounding box center [565, 69] width 76 height 42
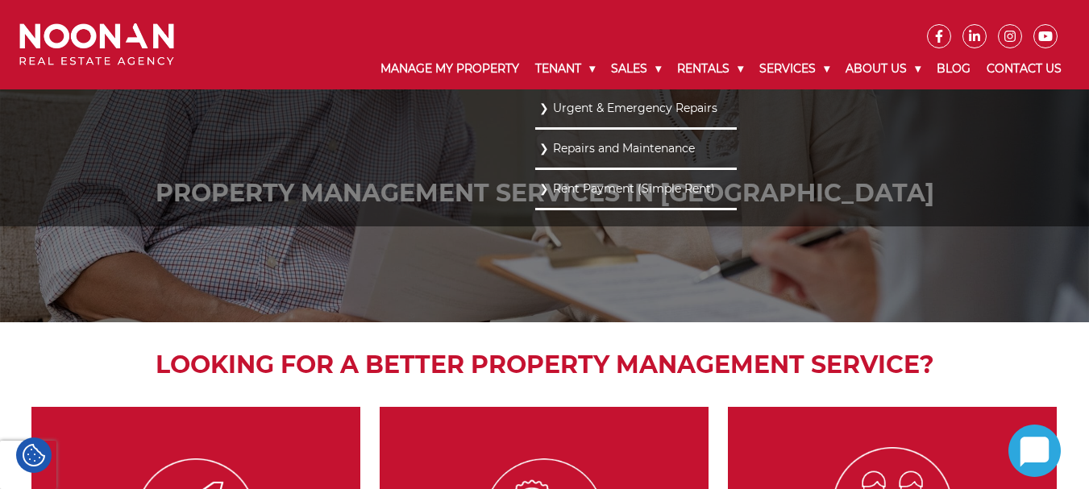
click at [582, 110] on link "Urgent & Emergency Repairs" at bounding box center [635, 109] width 193 height 22
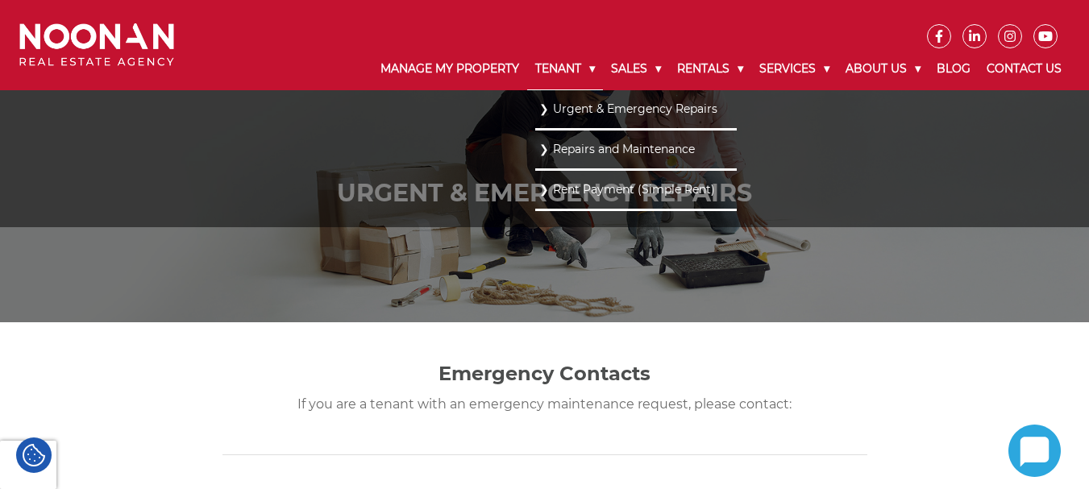
click at [559, 63] on link "Tenant" at bounding box center [565, 69] width 76 height 42
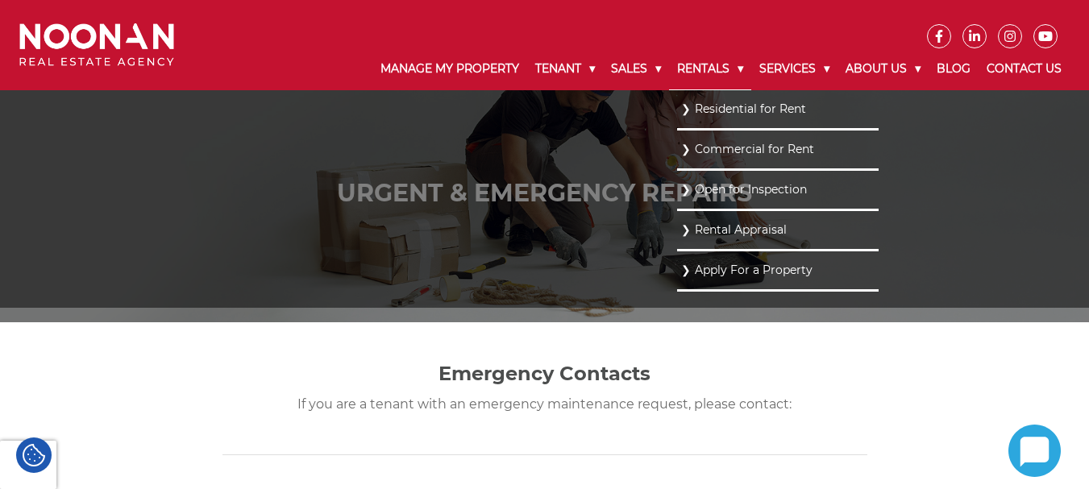
click at [724, 66] on link "Rentals" at bounding box center [710, 69] width 82 height 42
click at [734, 107] on link "Residential for Rent" at bounding box center [777, 109] width 193 height 22
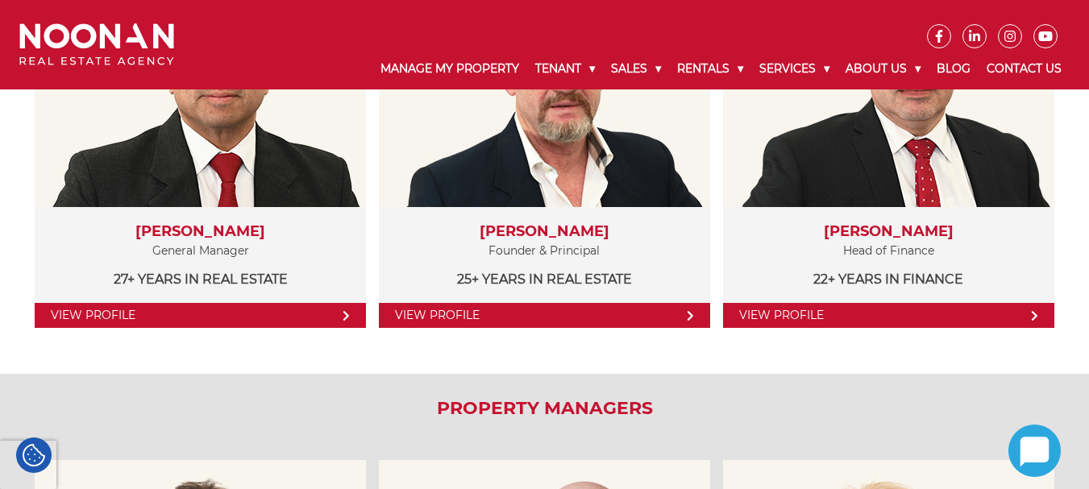
scroll to position [403, 0]
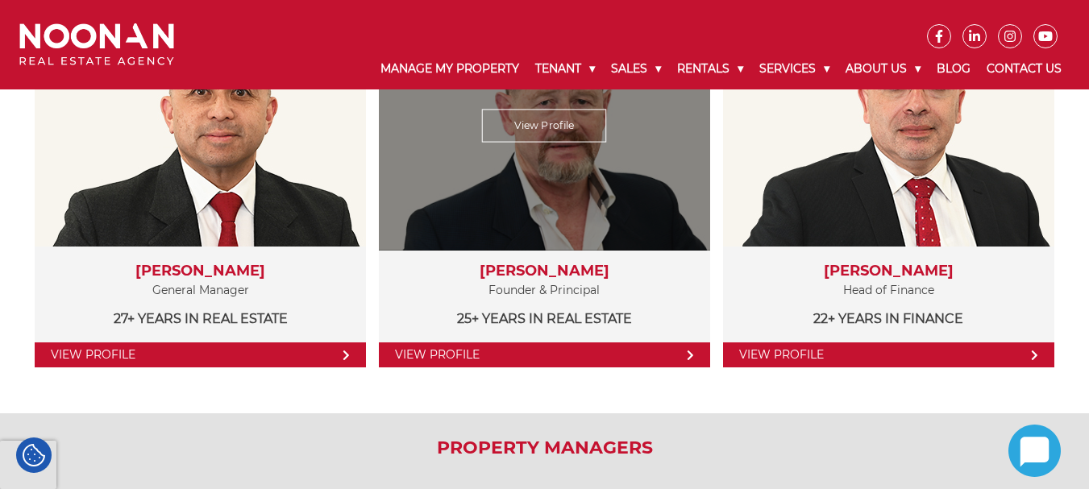
click at [525, 345] on link "View Profile" at bounding box center [544, 354] width 331 height 25
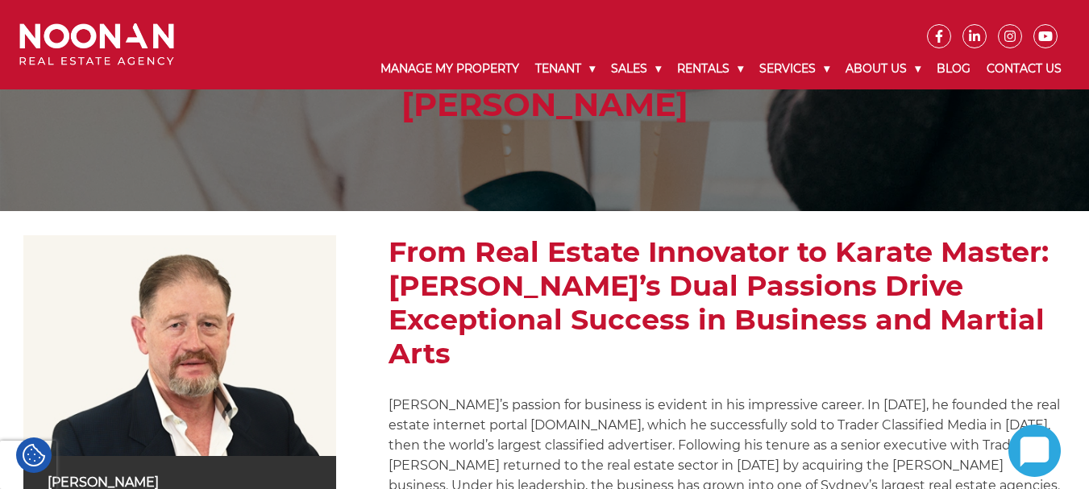
scroll to position [81, 0]
